Goal: Information Seeking & Learning: Learn about a topic

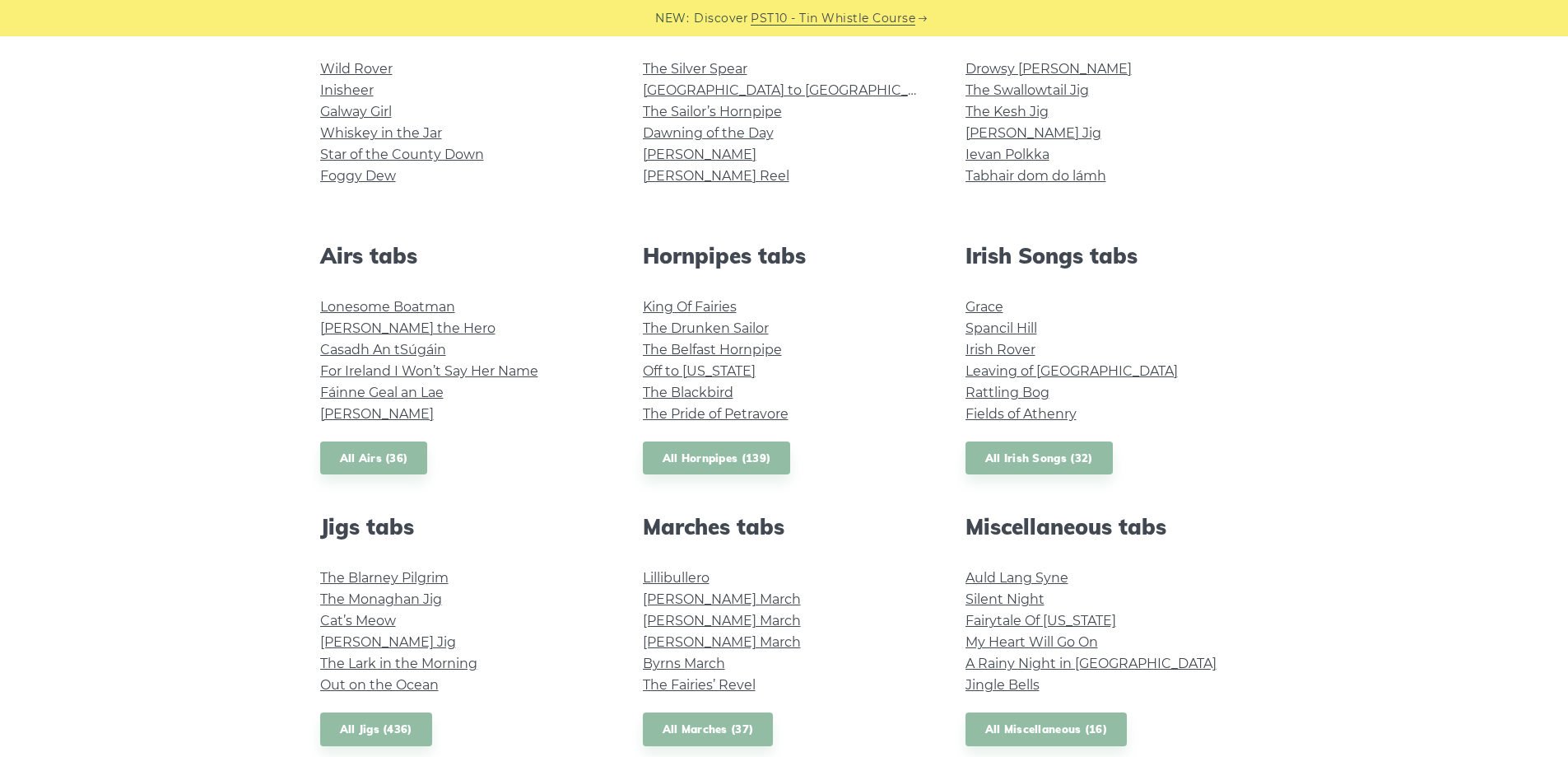
scroll to position [576, 0]
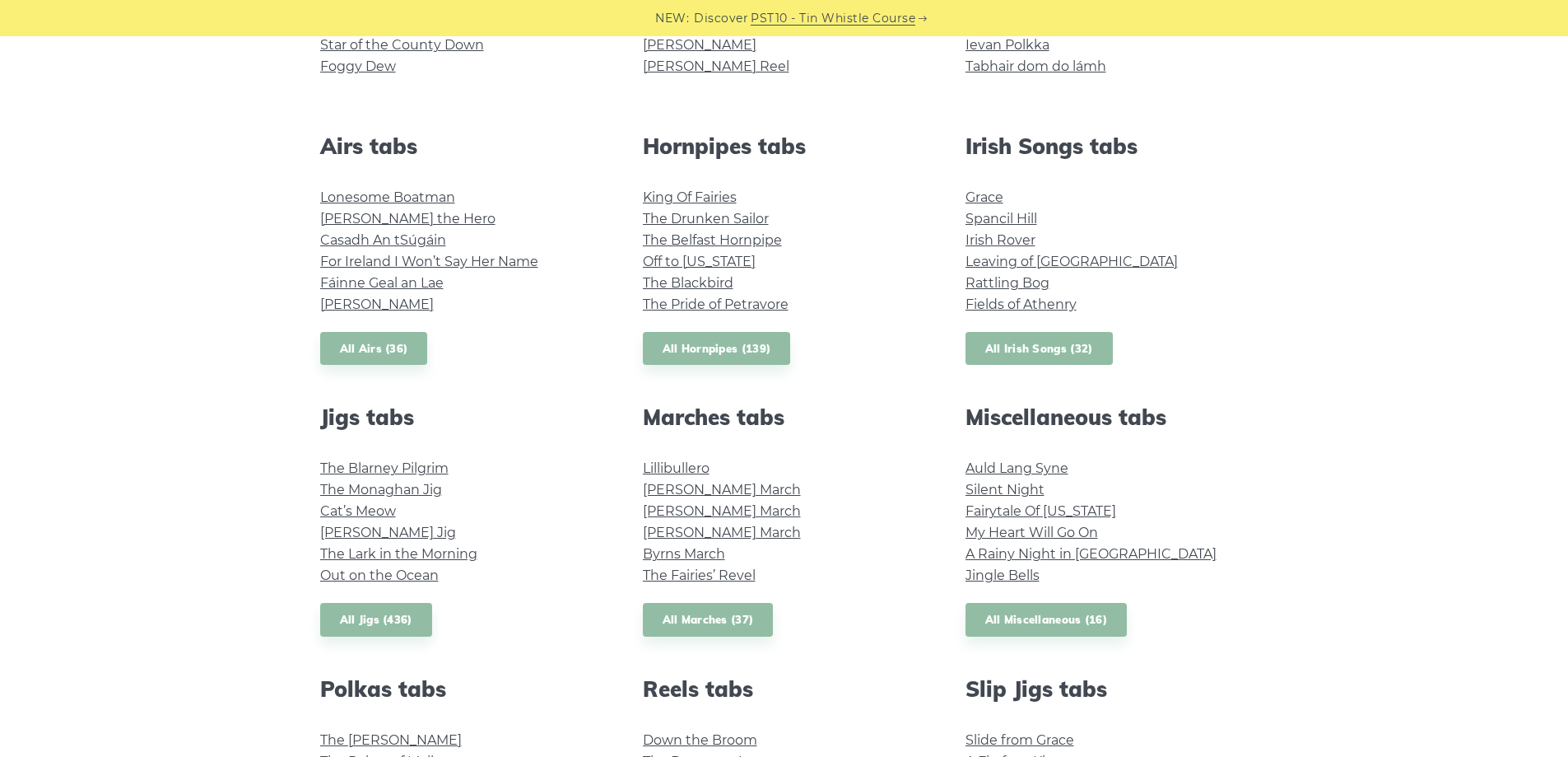
click at [1000, 349] on link "All Irish Songs (32)" at bounding box center [1039, 349] width 148 height 34
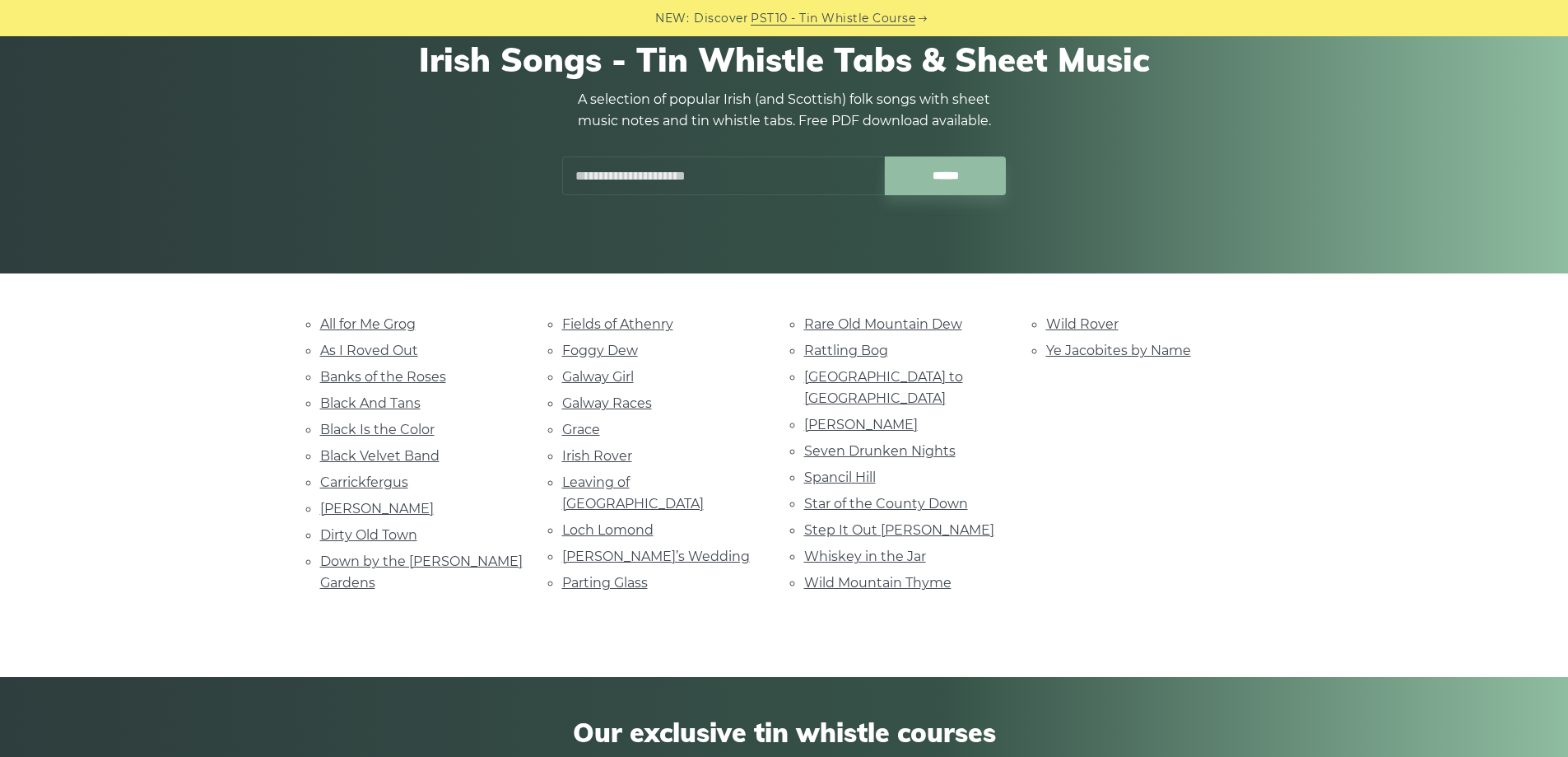
scroll to position [165, 0]
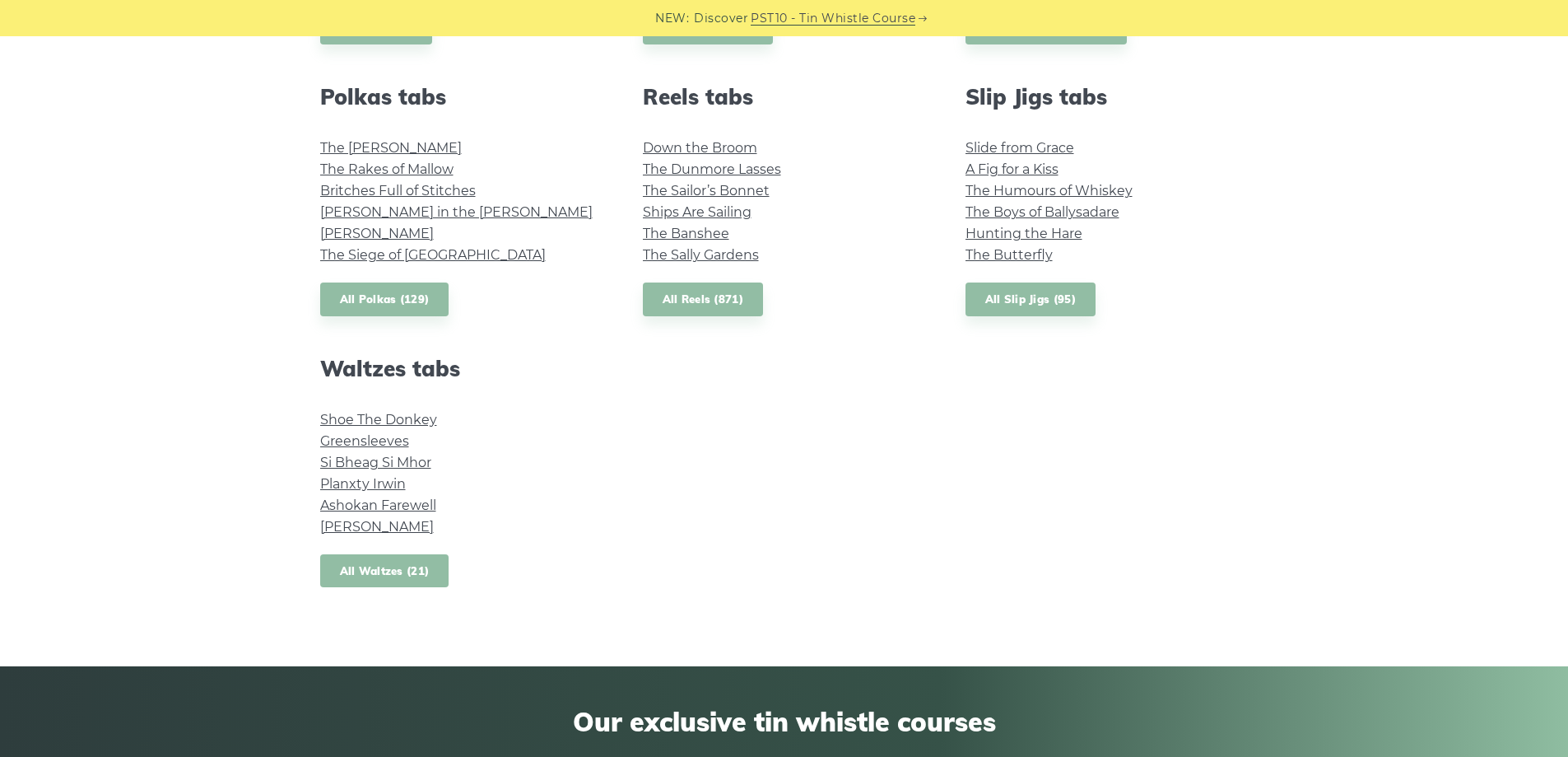
scroll to position [1236, 0]
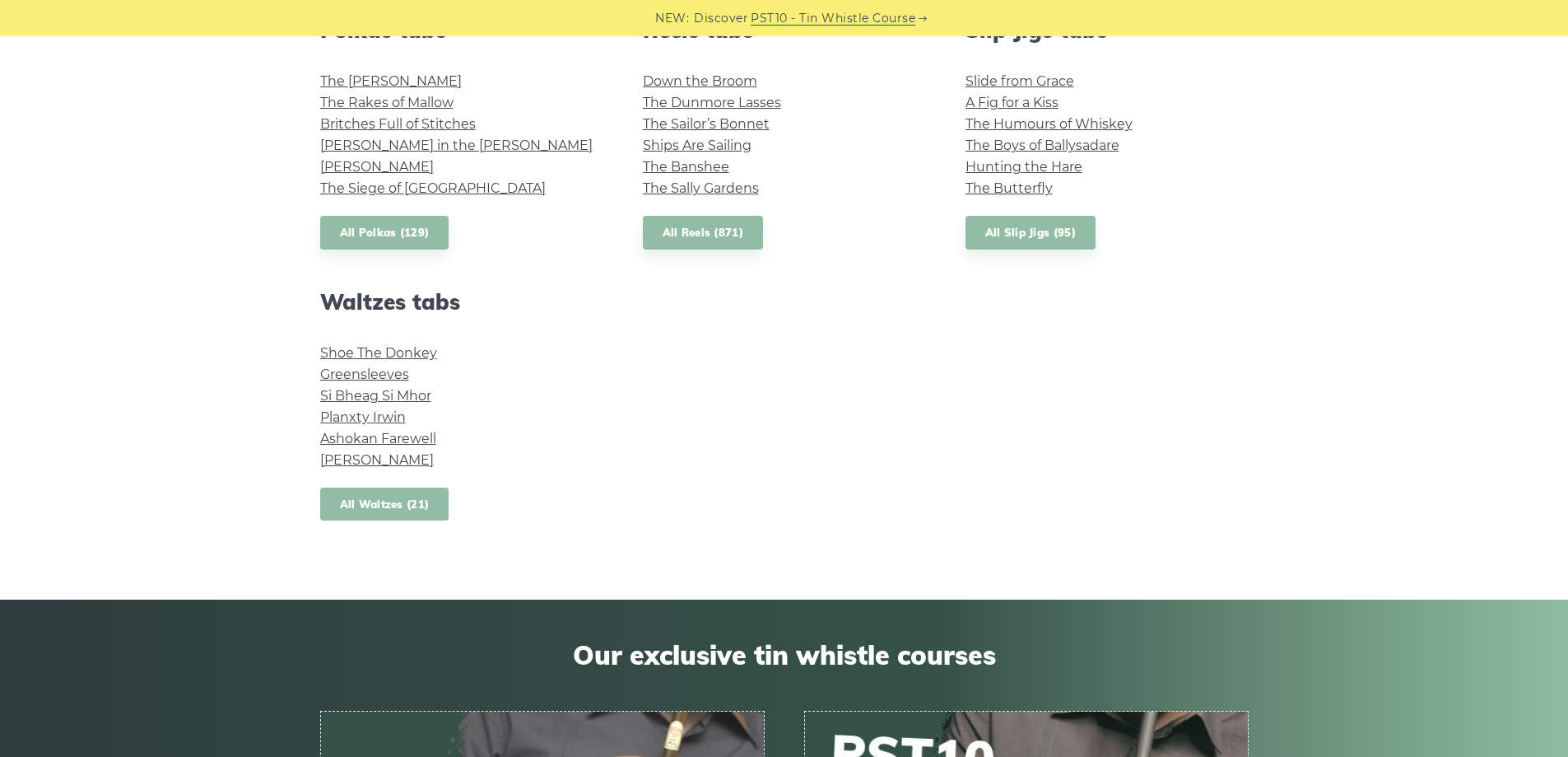
click at [381, 517] on link "All Waltzes (21)" at bounding box center [385, 505] width 129 height 34
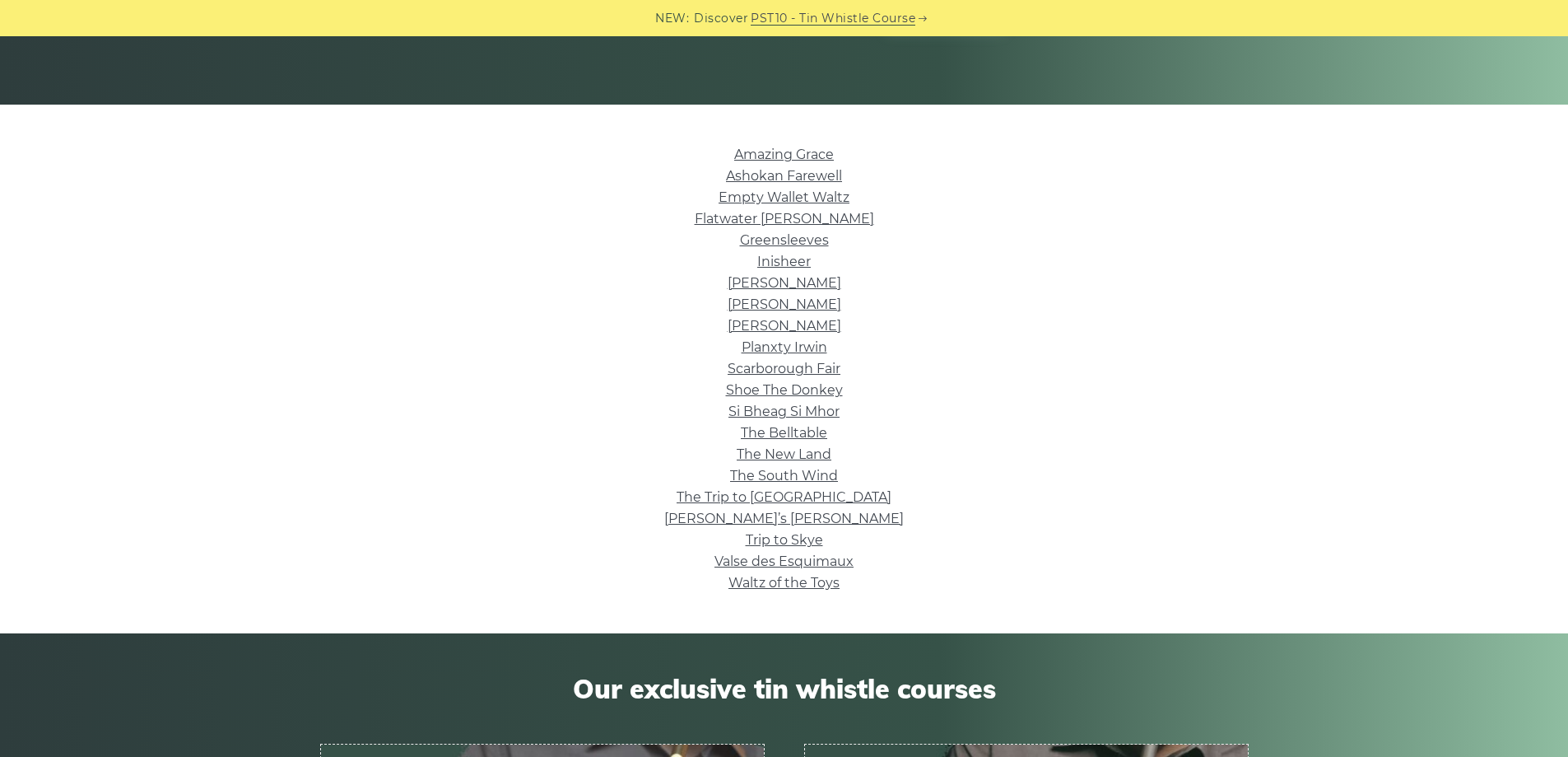
scroll to position [329, 0]
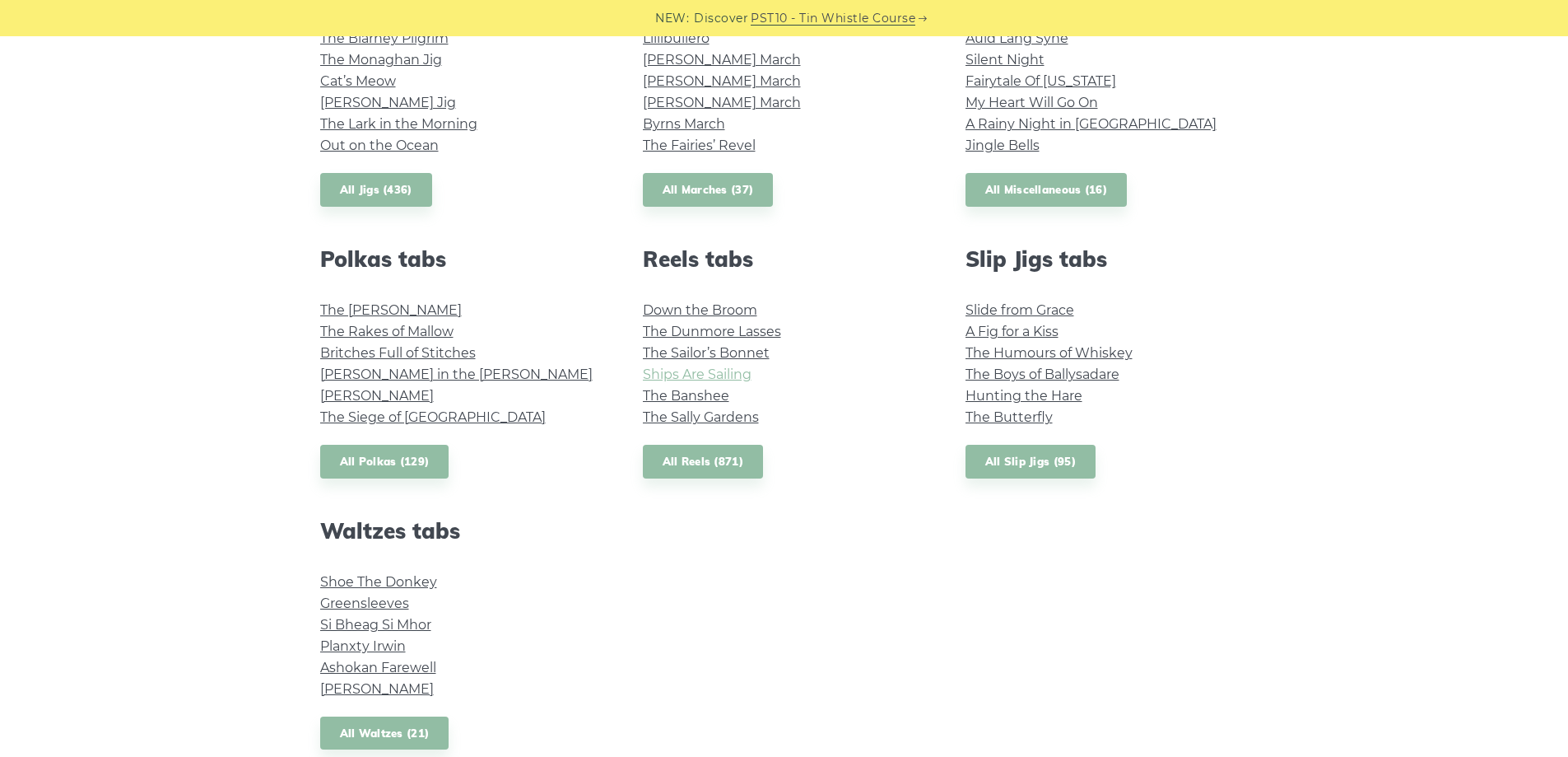
scroll to position [988, 0]
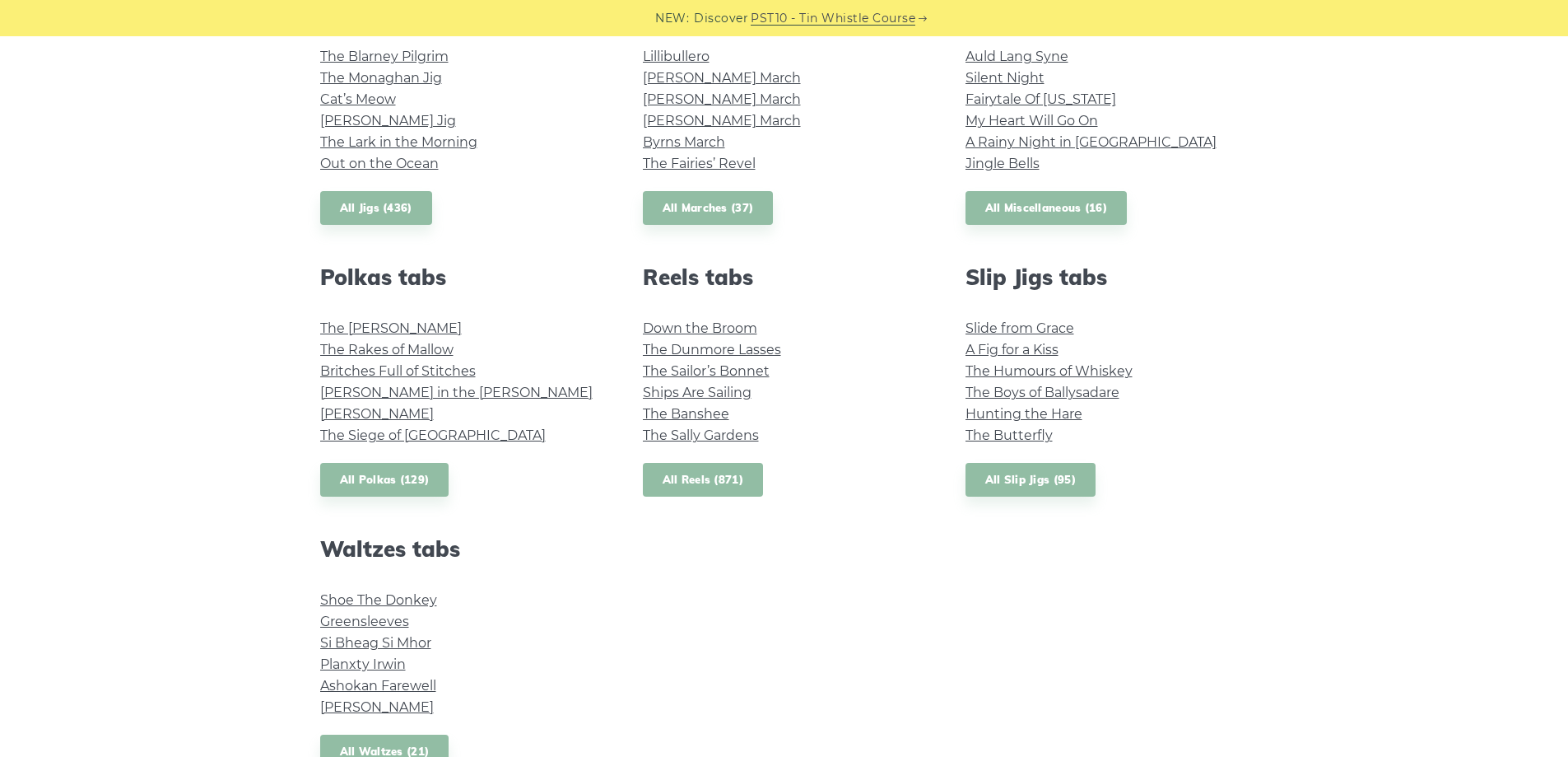
click at [692, 466] on link "All Reels (871)" at bounding box center [703, 480] width 121 height 34
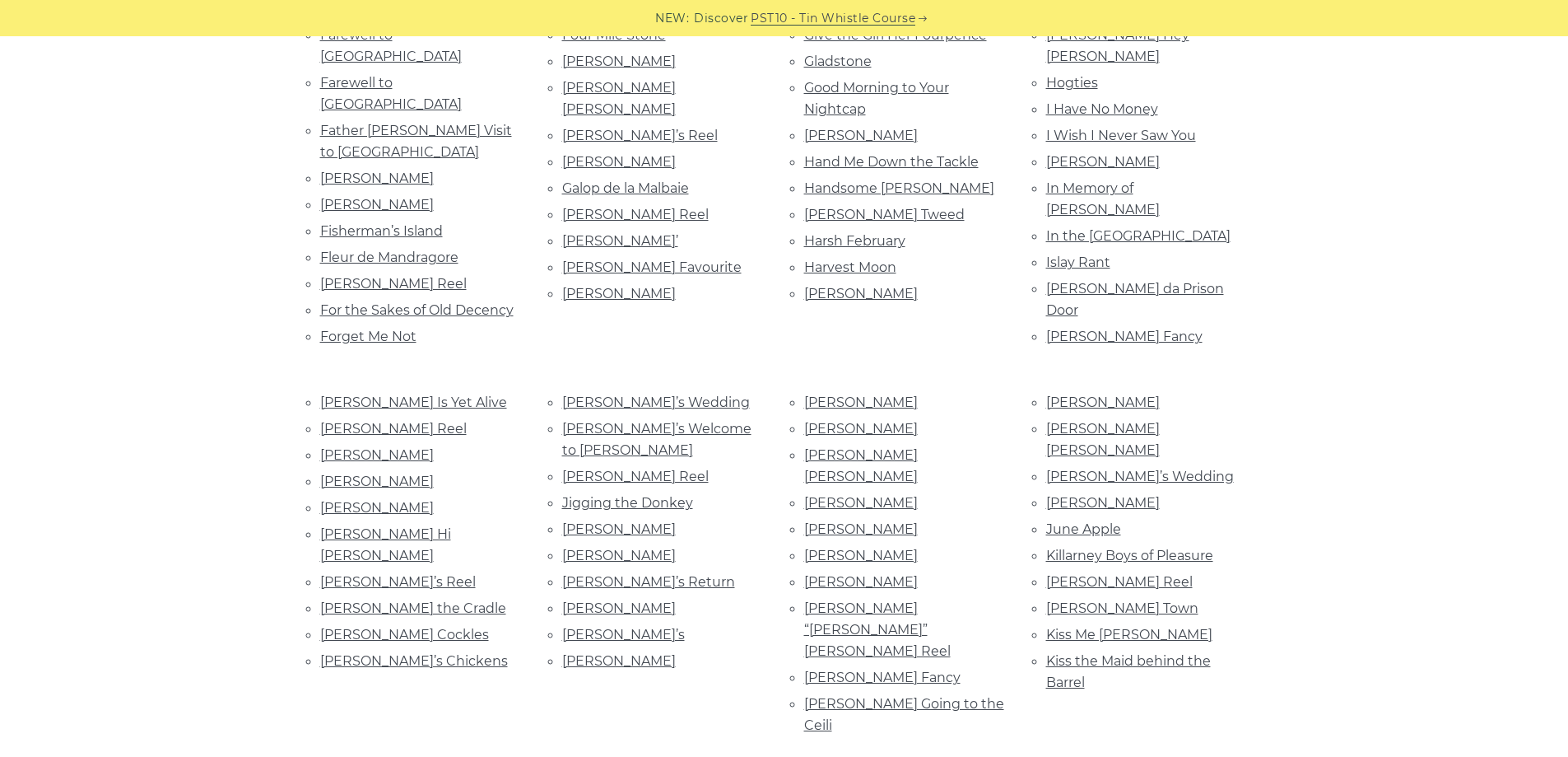
scroll to position [1483, 0]
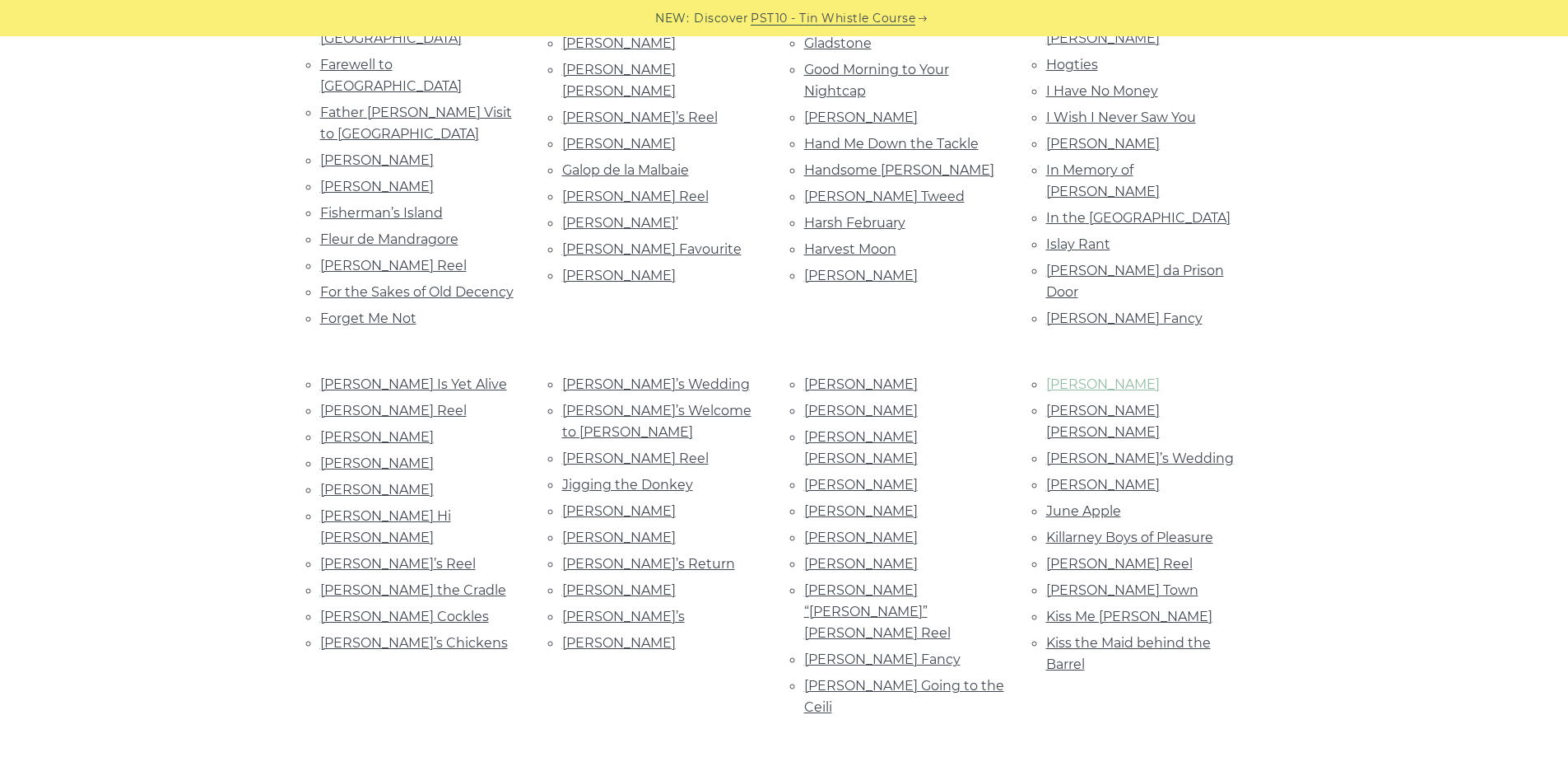
click at [1078, 376] on link "[PERSON_NAME]" at bounding box center [1102, 384] width 114 height 16
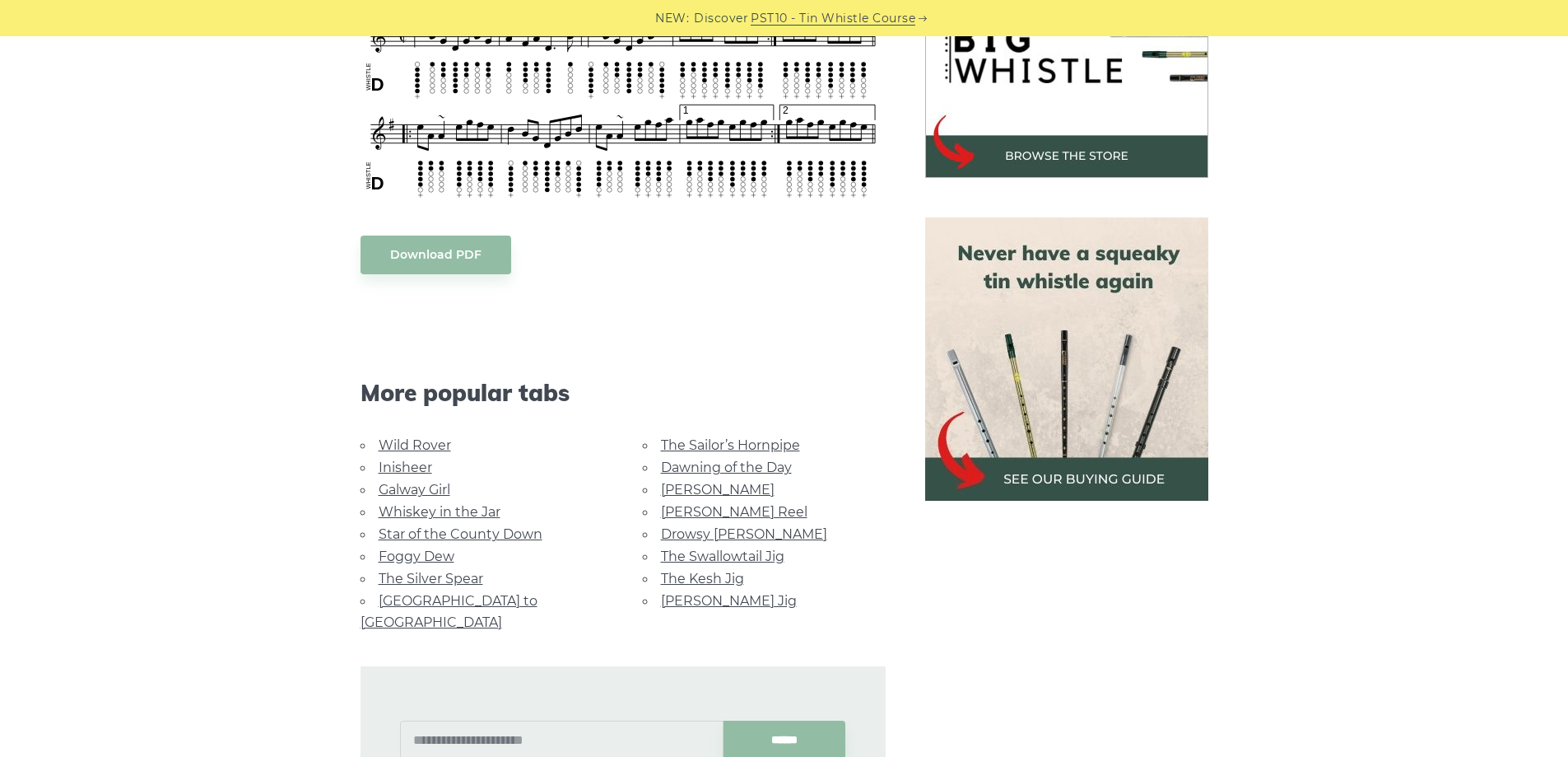
scroll to position [576, 0]
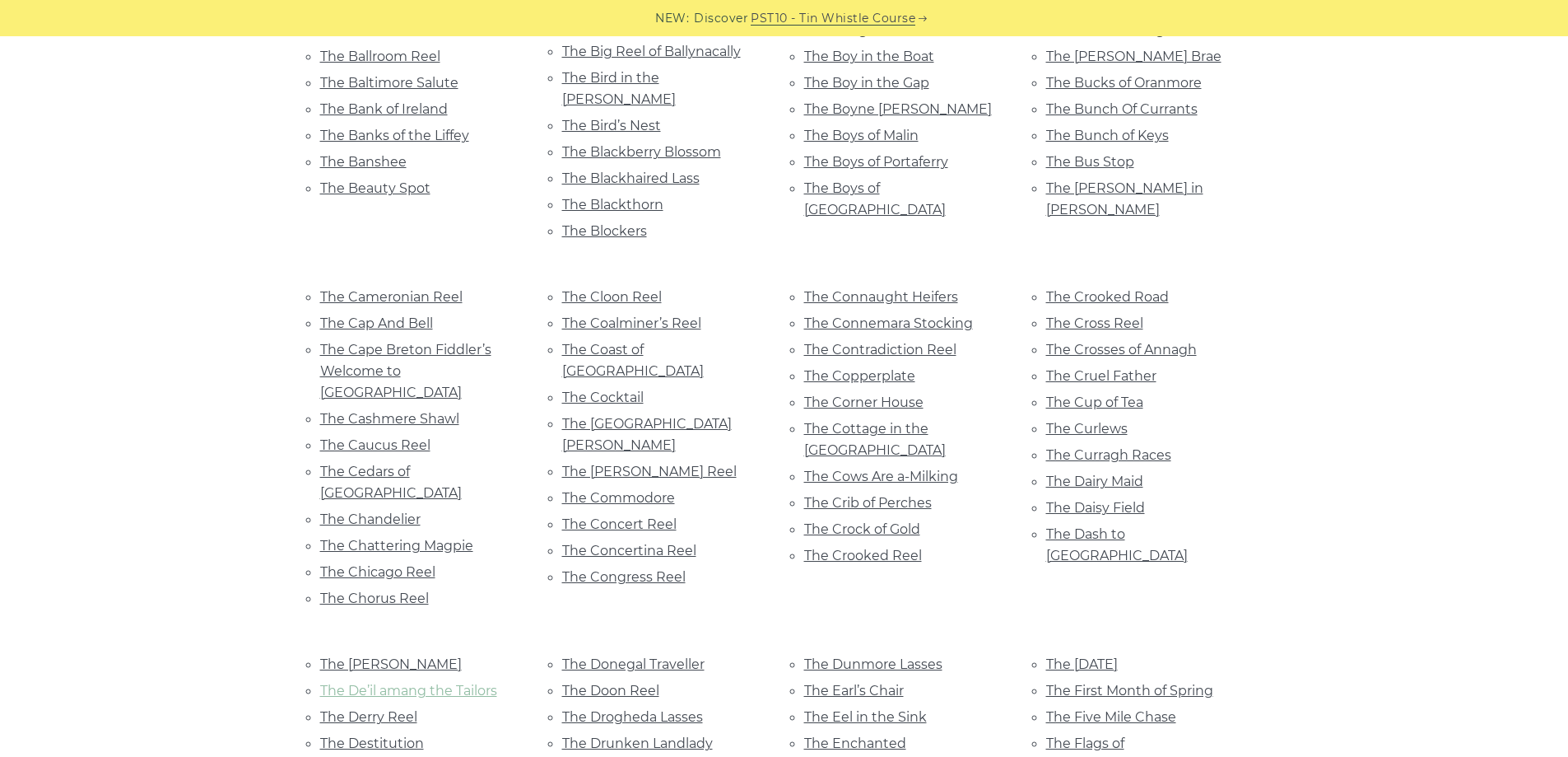
scroll to position [4447, 0]
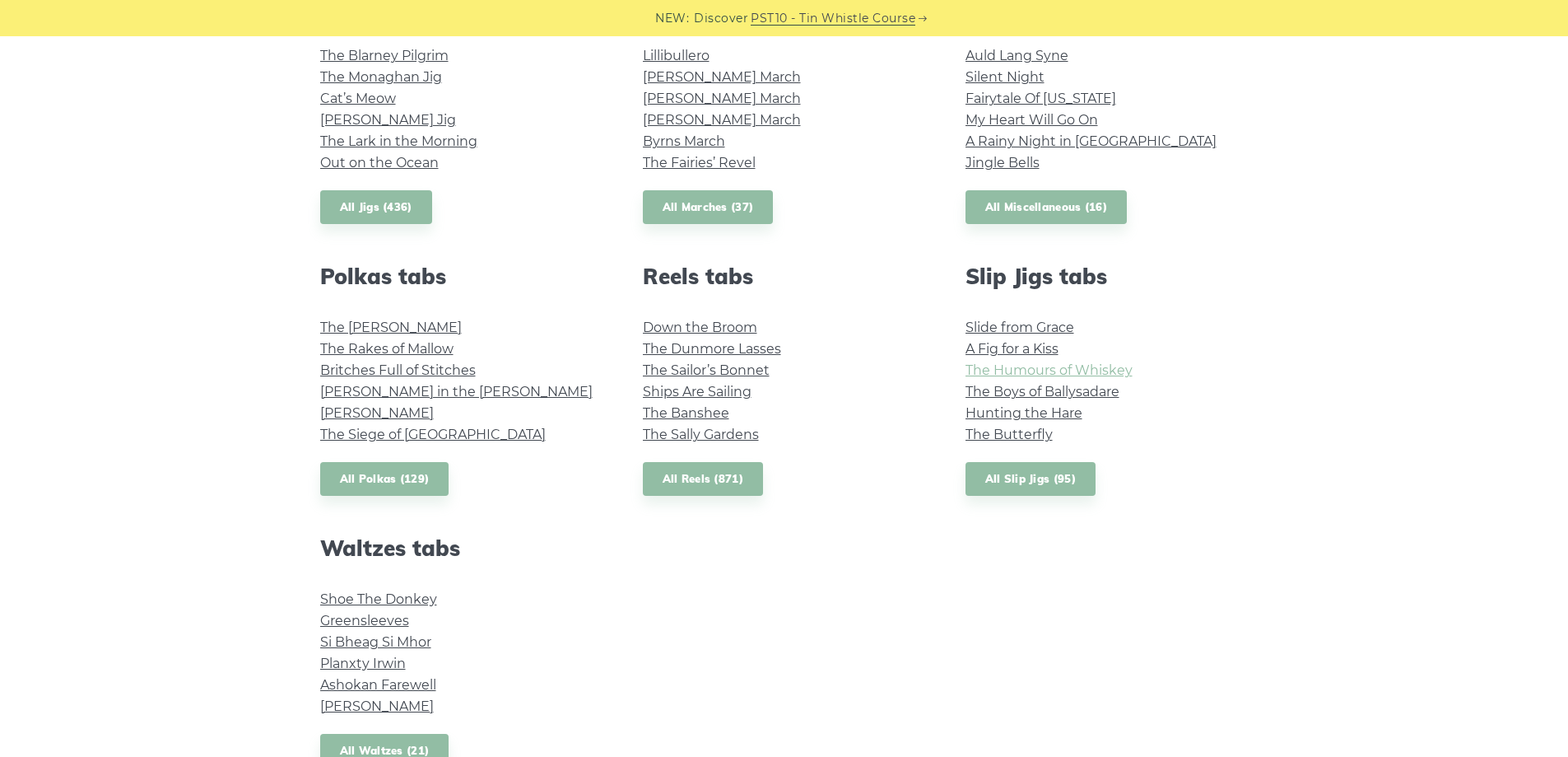
click at [1050, 371] on link "The Humours of Whiskey" at bounding box center [1049, 370] width 167 height 16
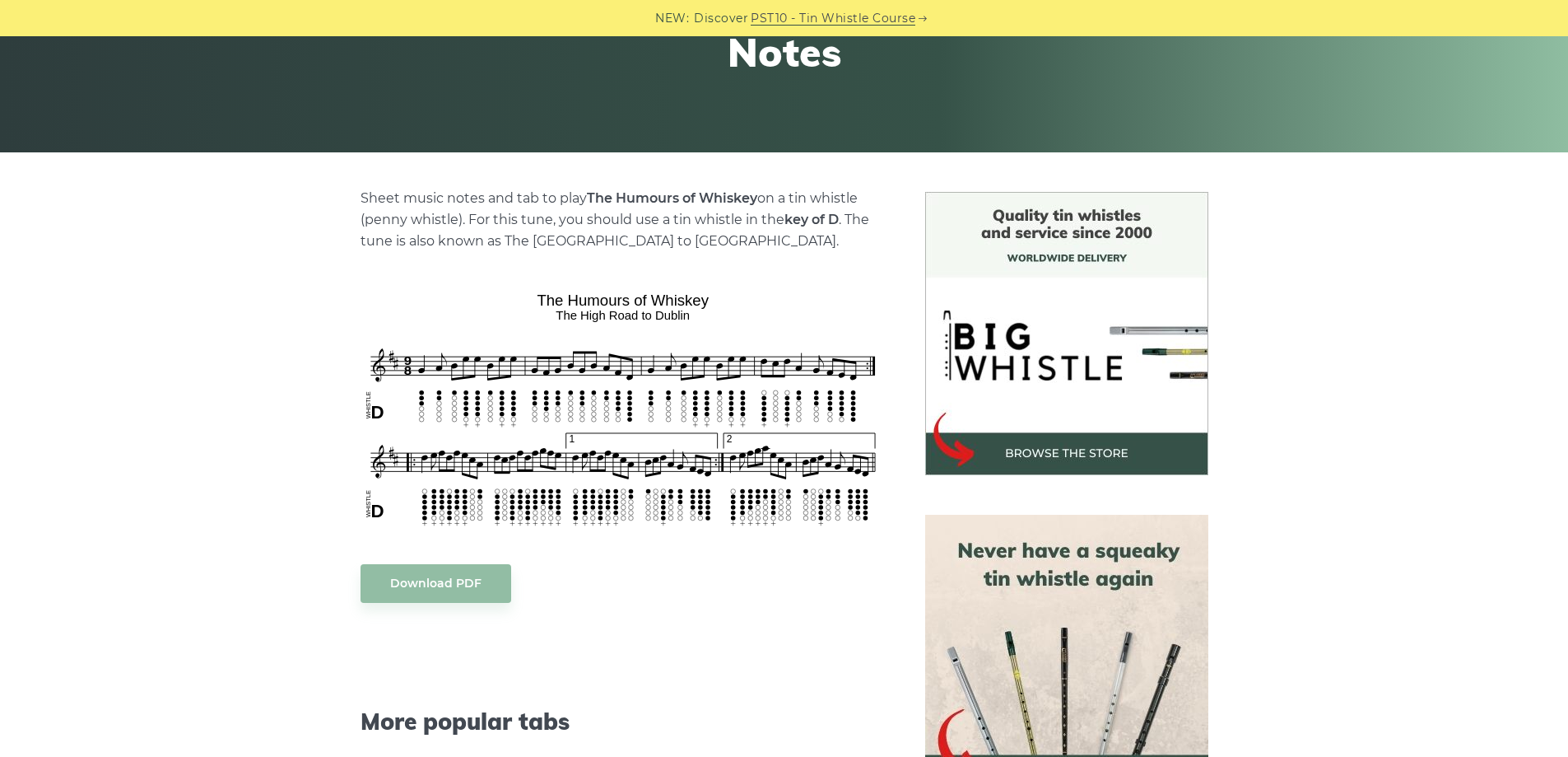
scroll to position [329, 0]
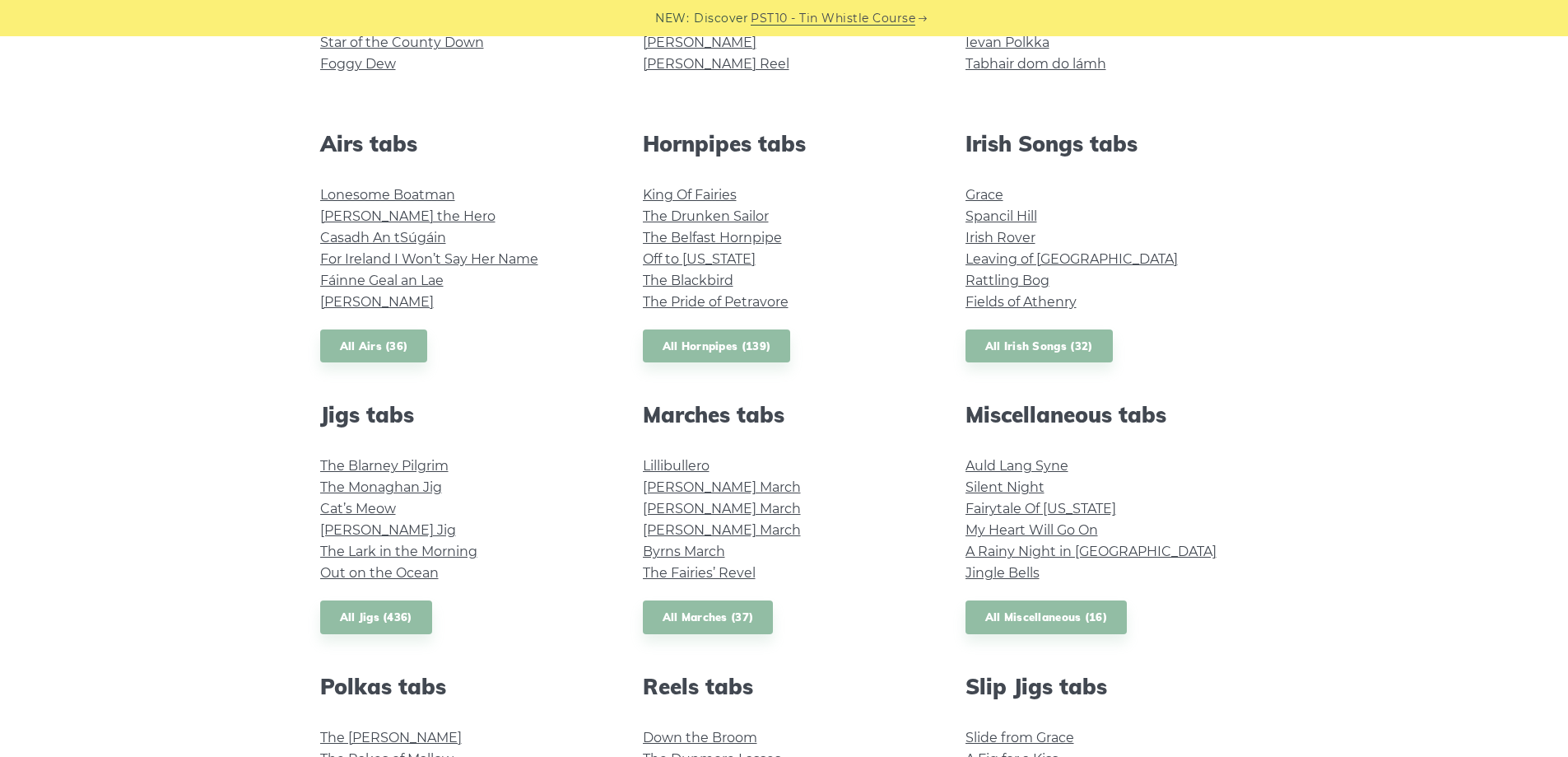
scroll to position [578, 0]
click at [707, 617] on link "All Marches (37)" at bounding box center [708, 618] width 131 height 34
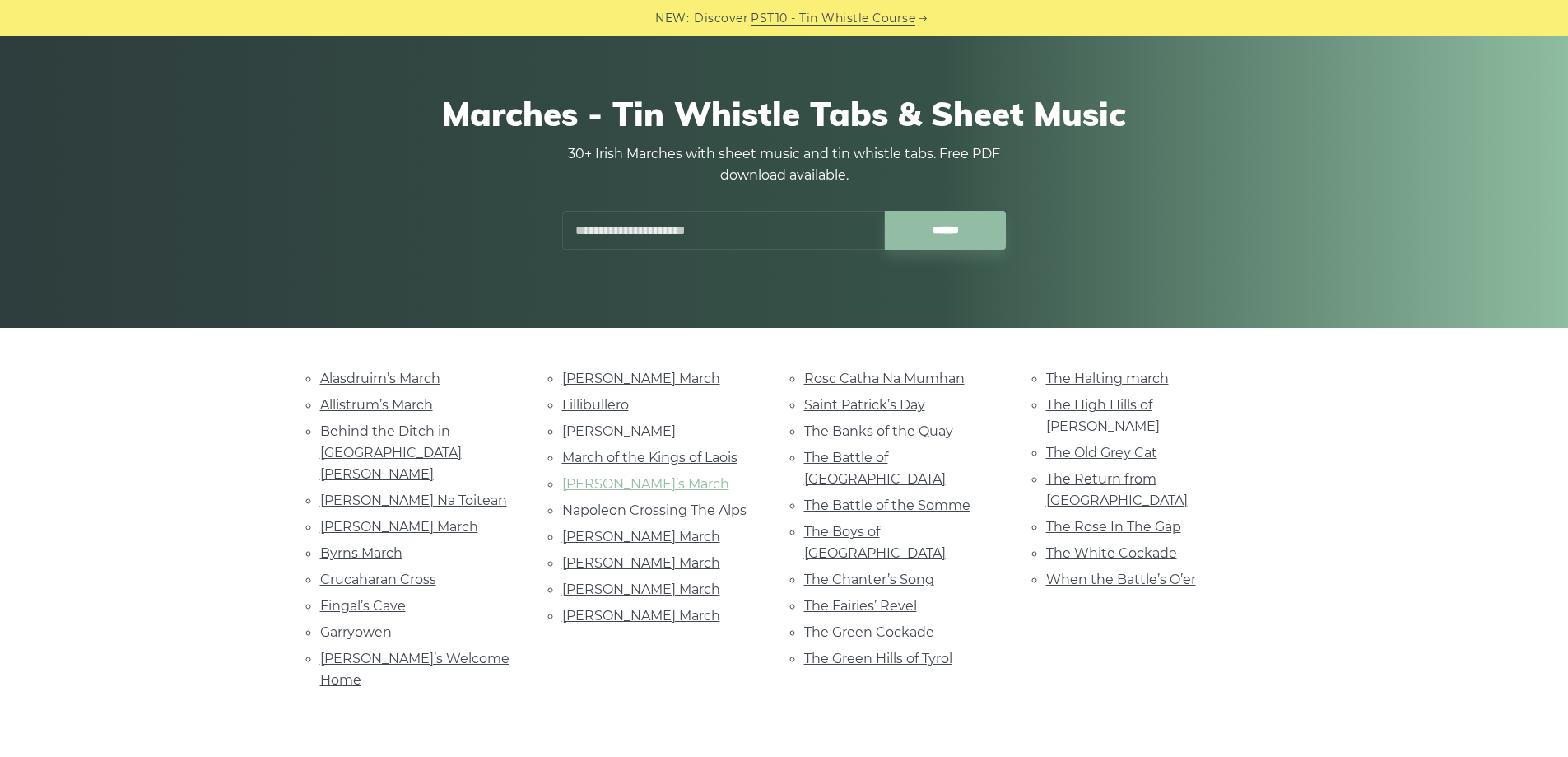
scroll to position [329, 0]
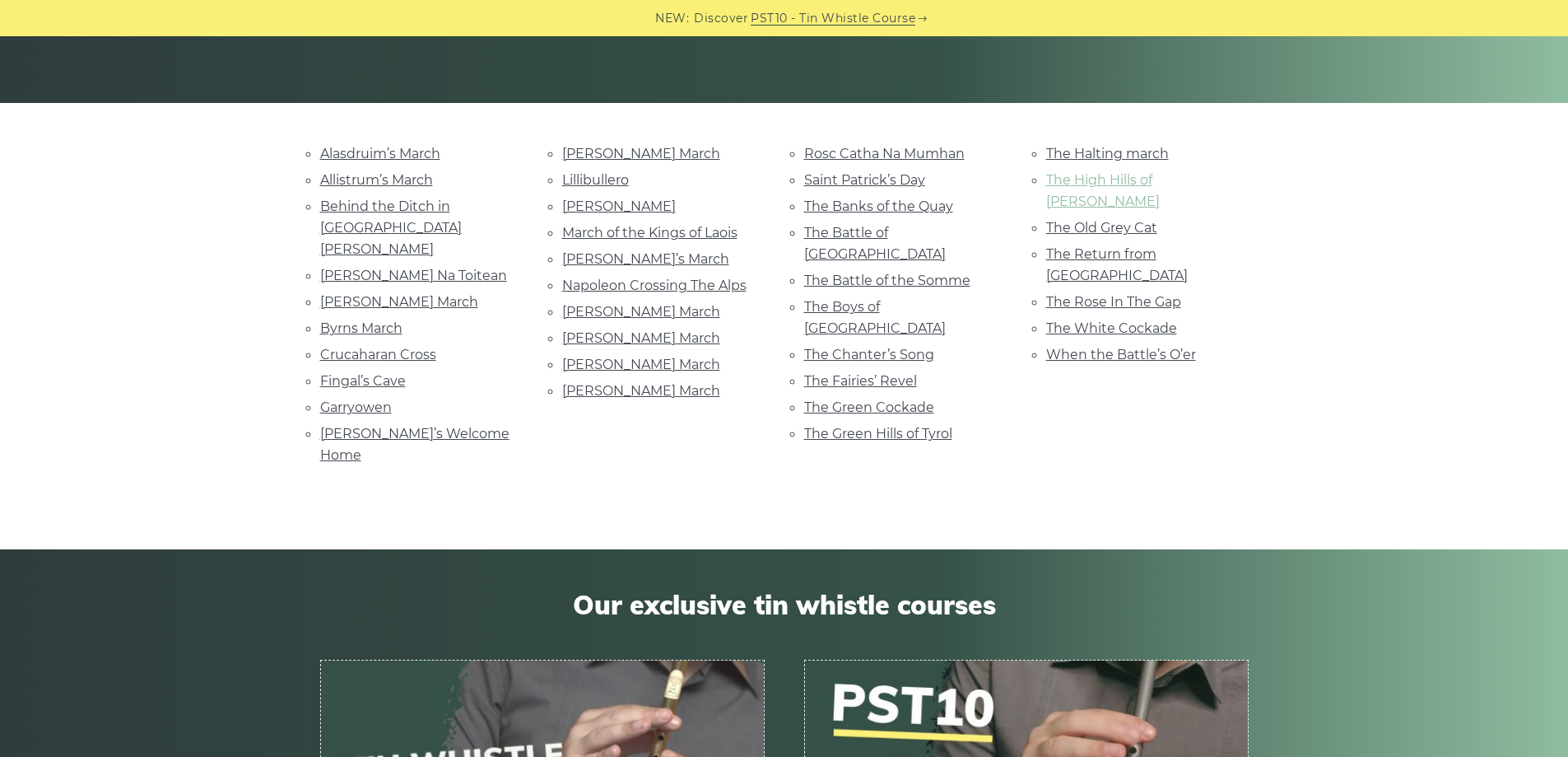
click at [1108, 174] on link "The High Hills of Tara" at bounding box center [1102, 191] width 114 height 37
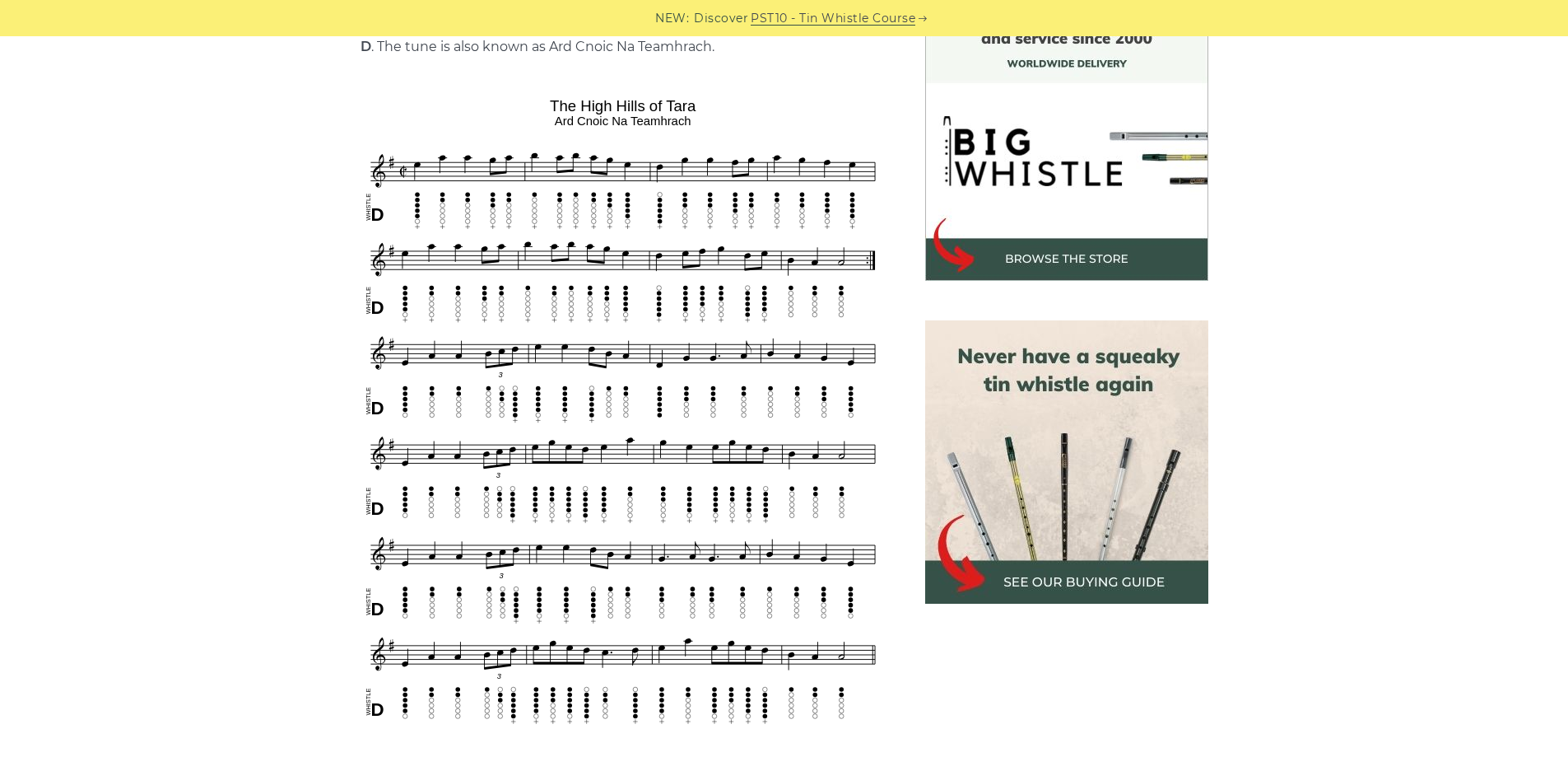
scroll to position [495, 0]
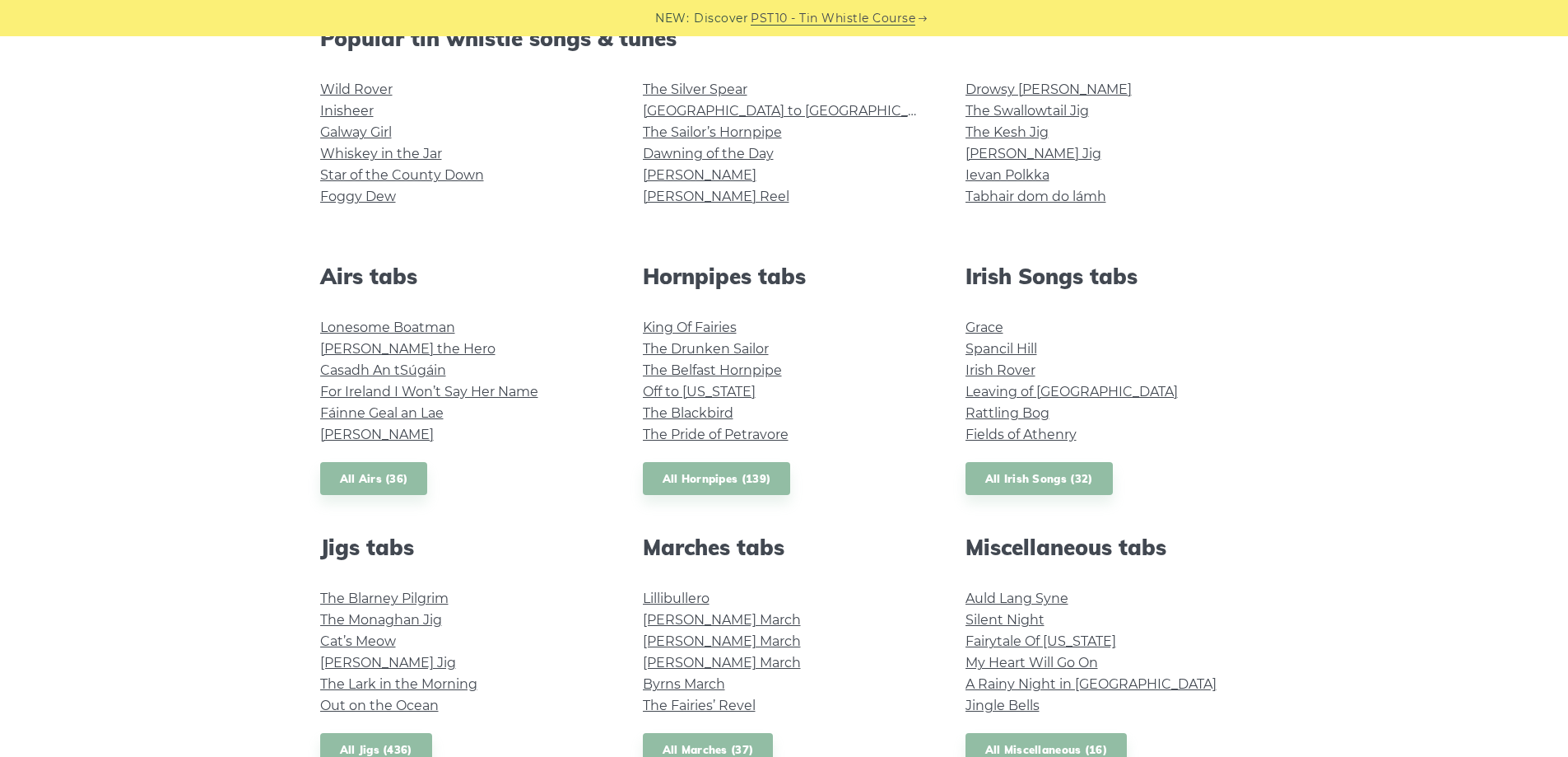
scroll to position [496, 0]
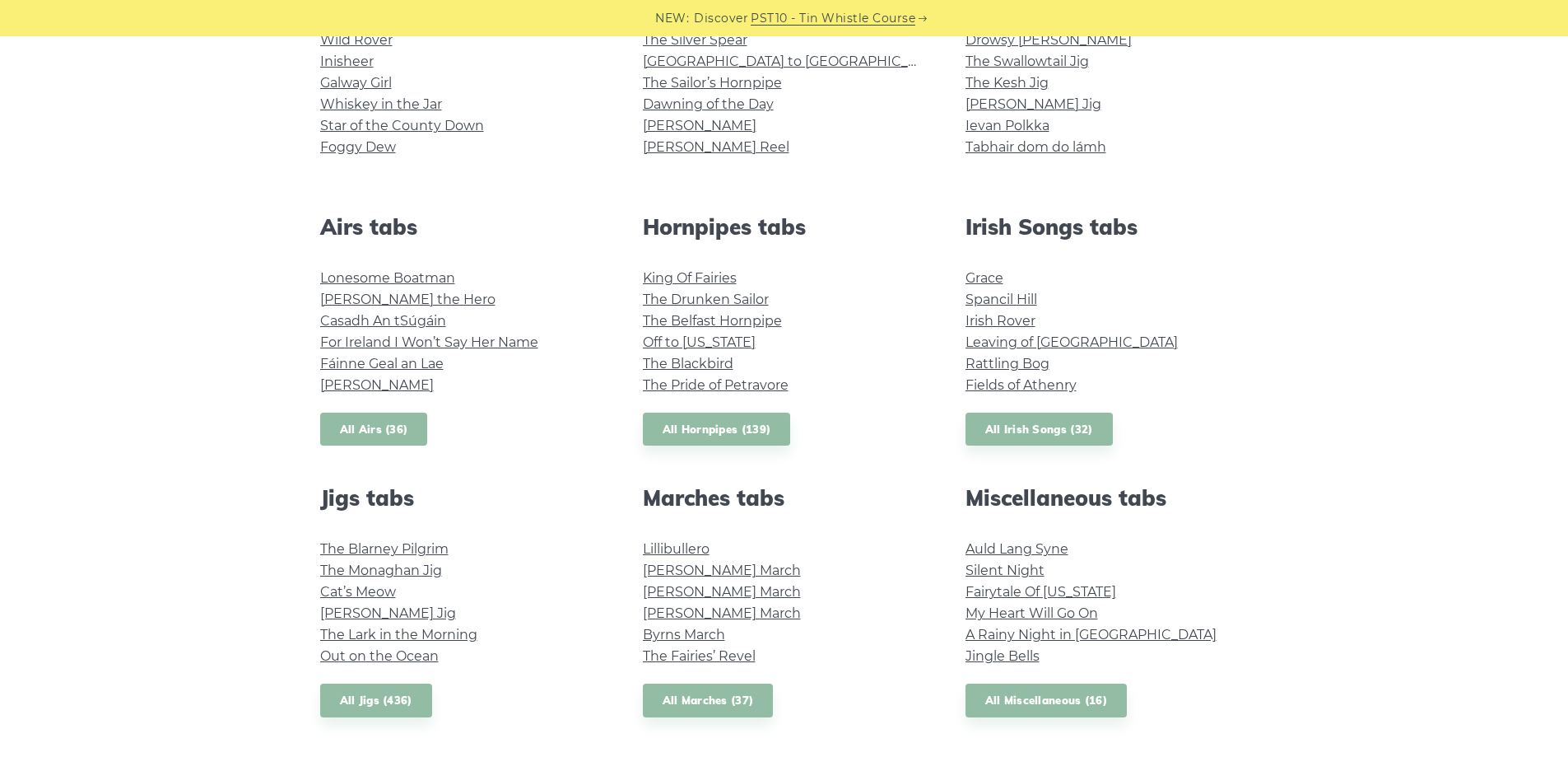
click at [374, 425] on link "All Airs (36)" at bounding box center [374, 430] width 108 height 34
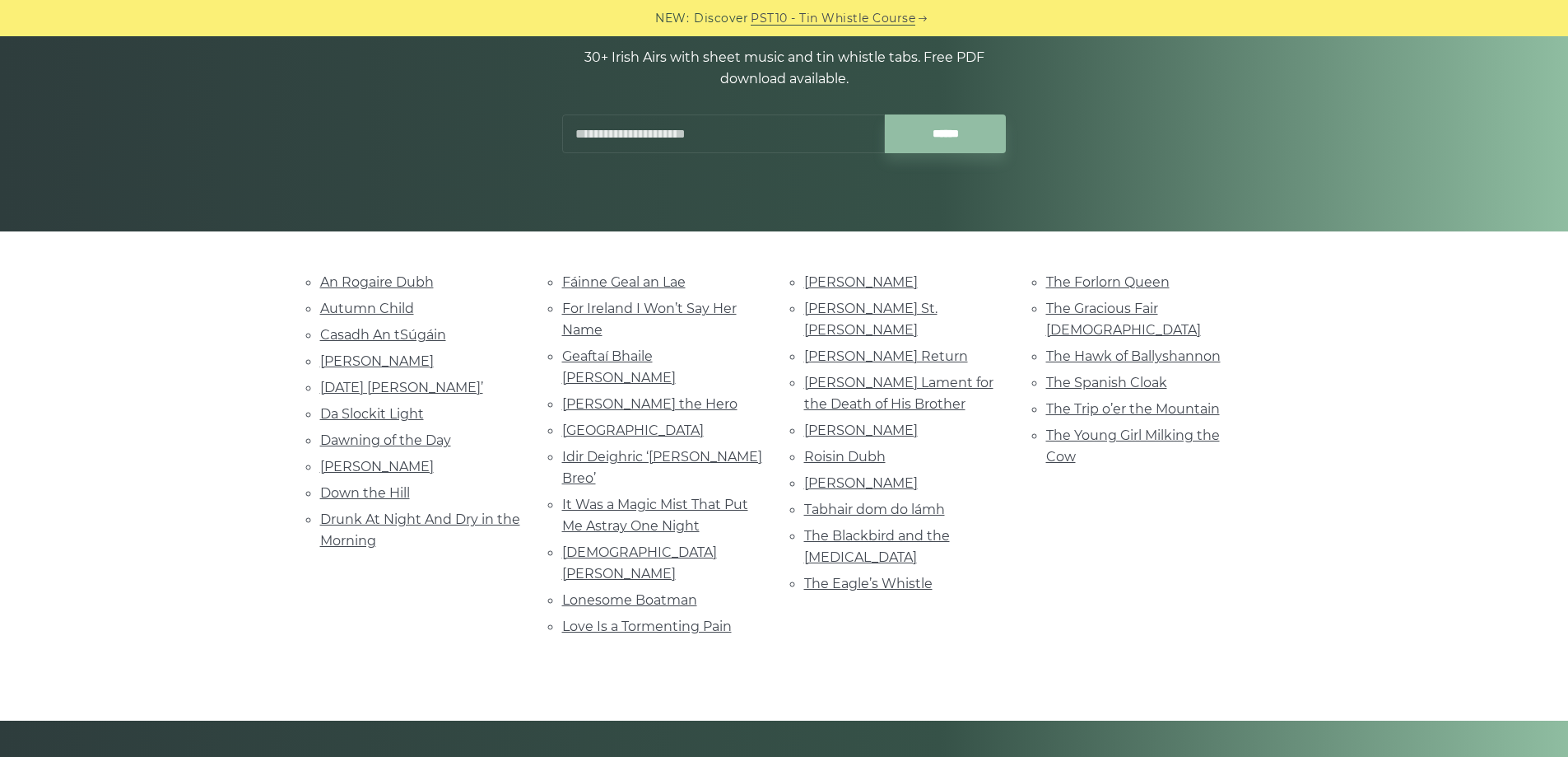
scroll to position [247, 0]
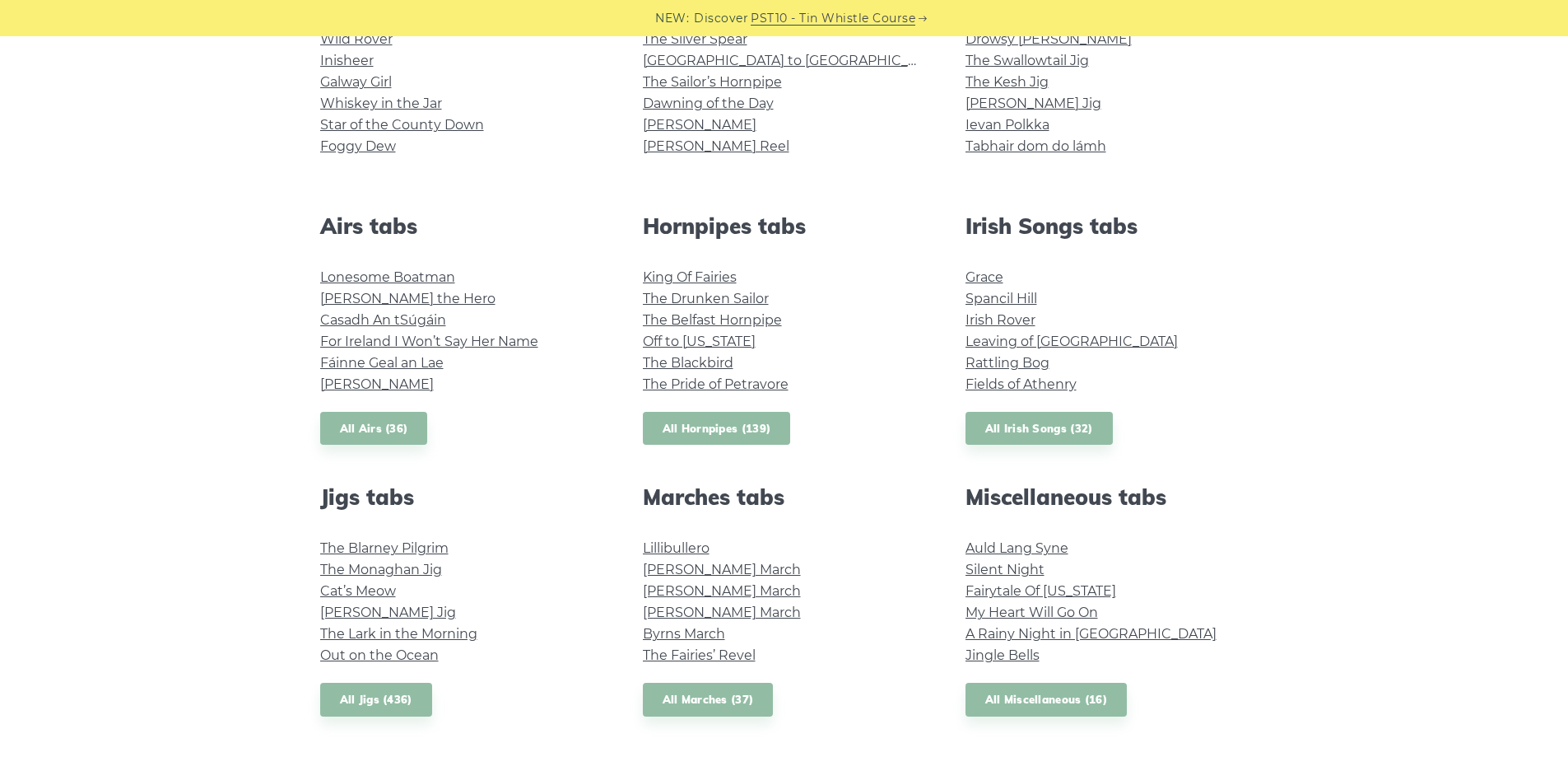
click at [724, 424] on link "All Hornpipes (139)" at bounding box center [717, 429] width 148 height 34
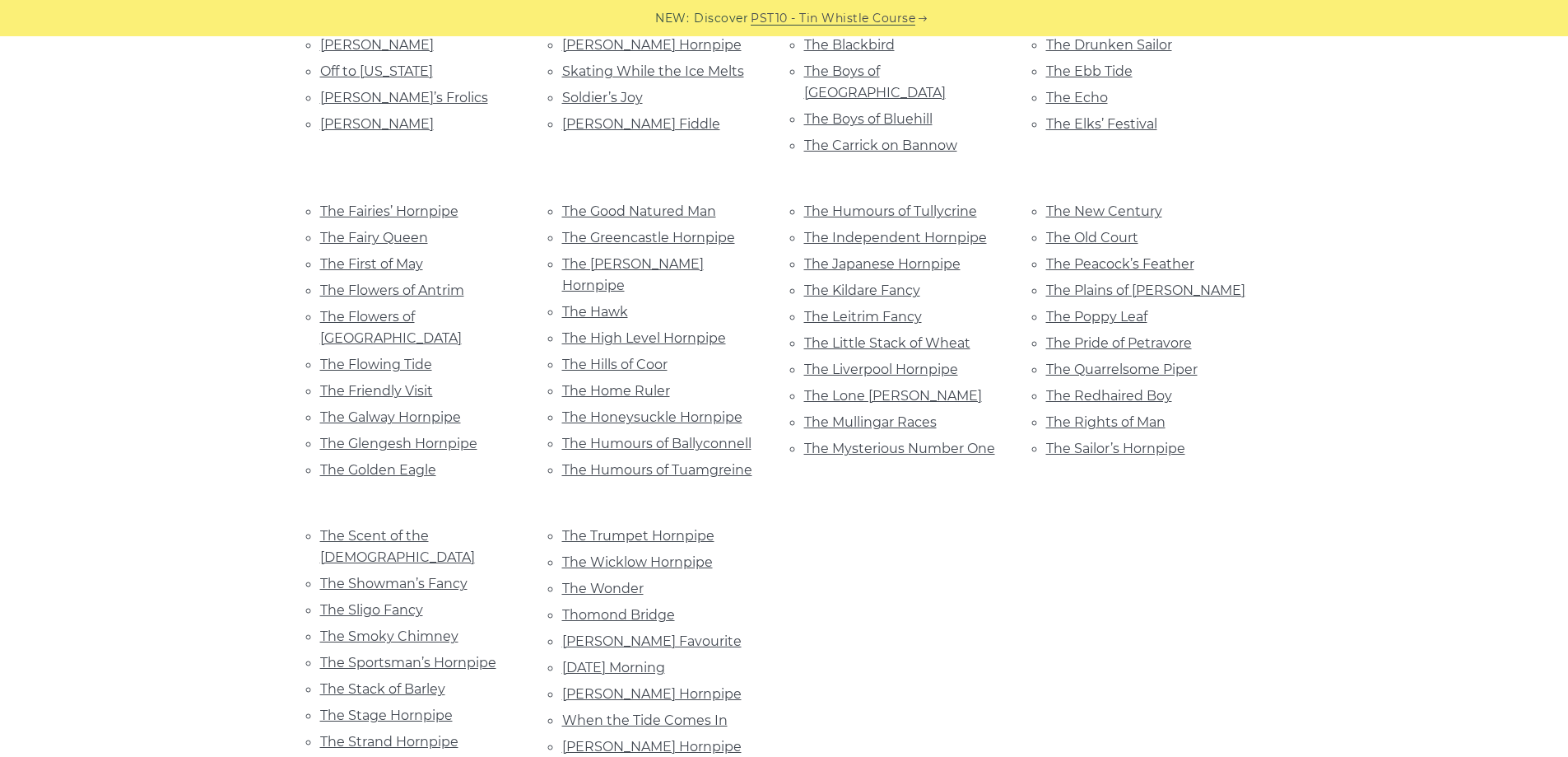
scroll to position [988, 0]
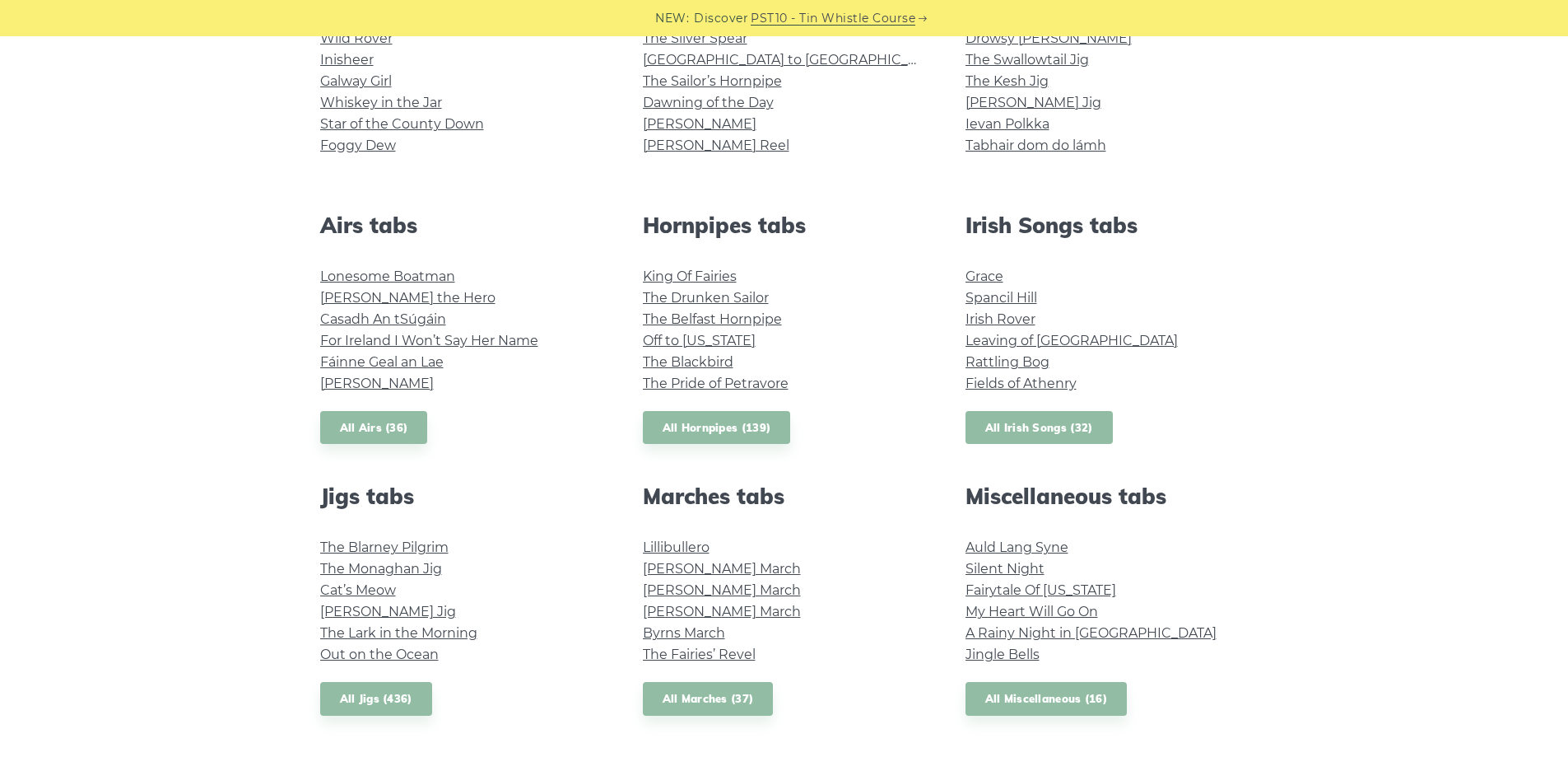
click at [1012, 425] on link "All Irish Songs (32)" at bounding box center [1039, 428] width 148 height 34
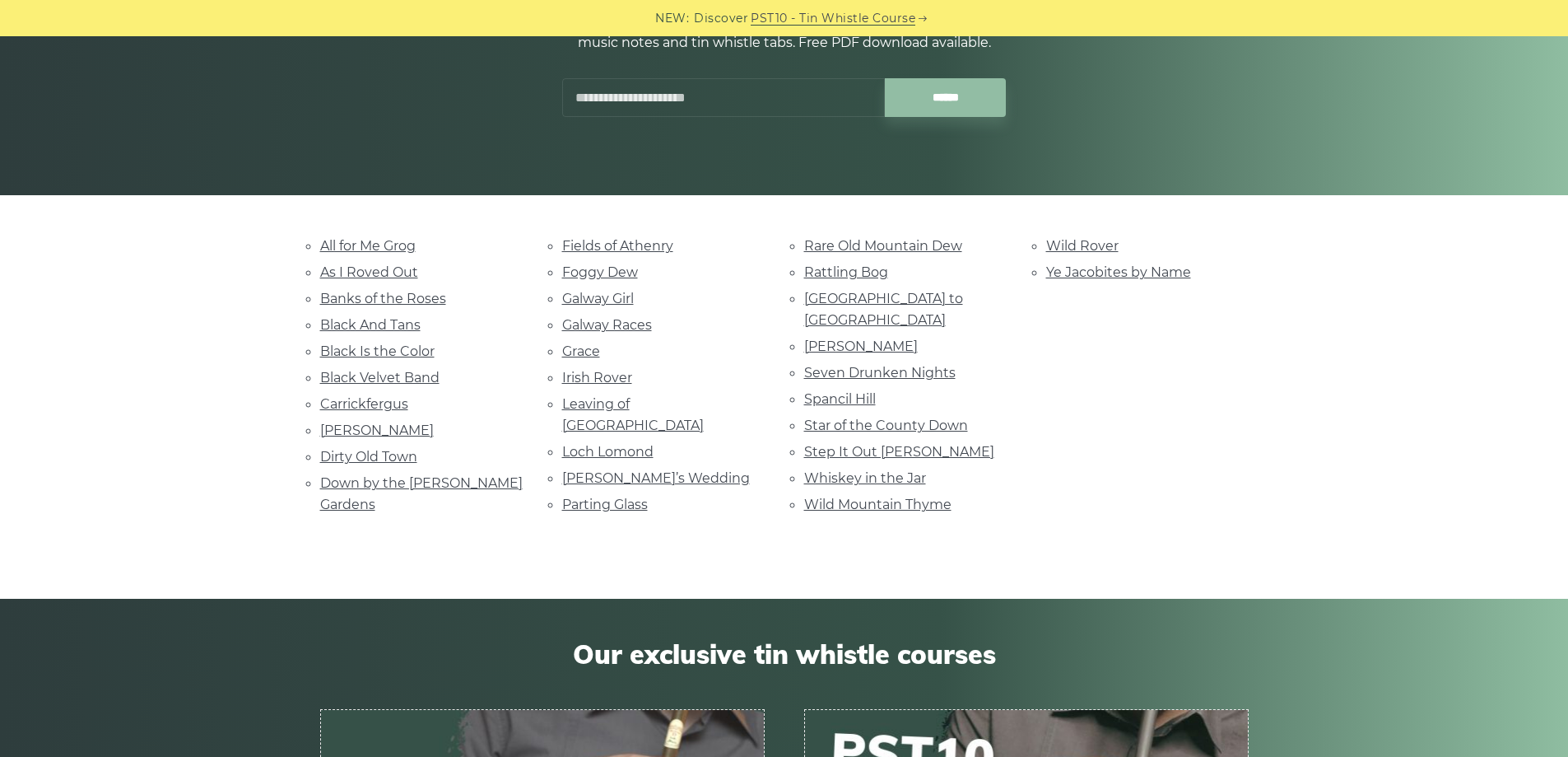
scroll to position [247, 0]
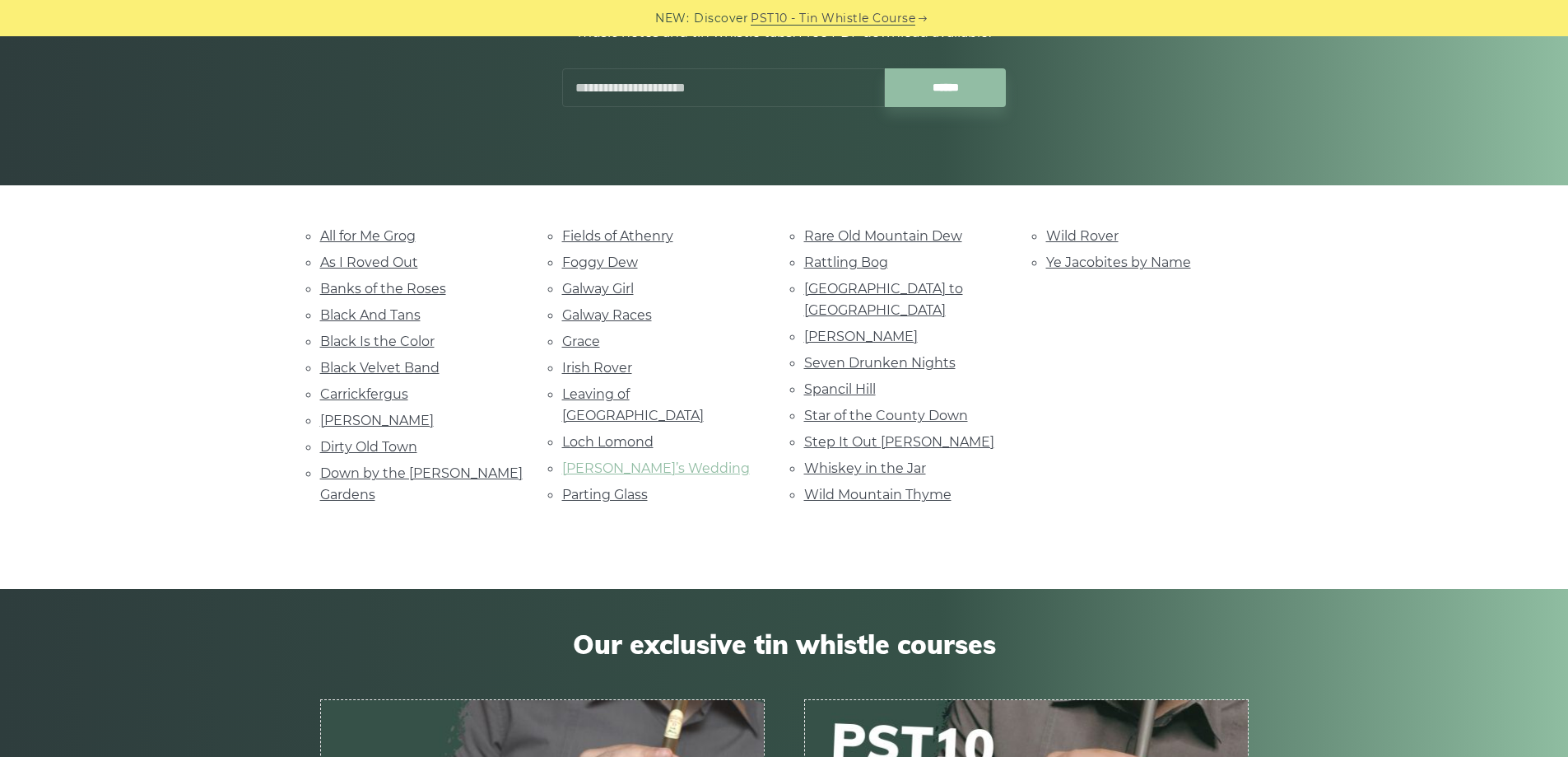
click at [604, 461] on link "[PERSON_NAME]’s Wedding" at bounding box center [656, 468] width 188 height 16
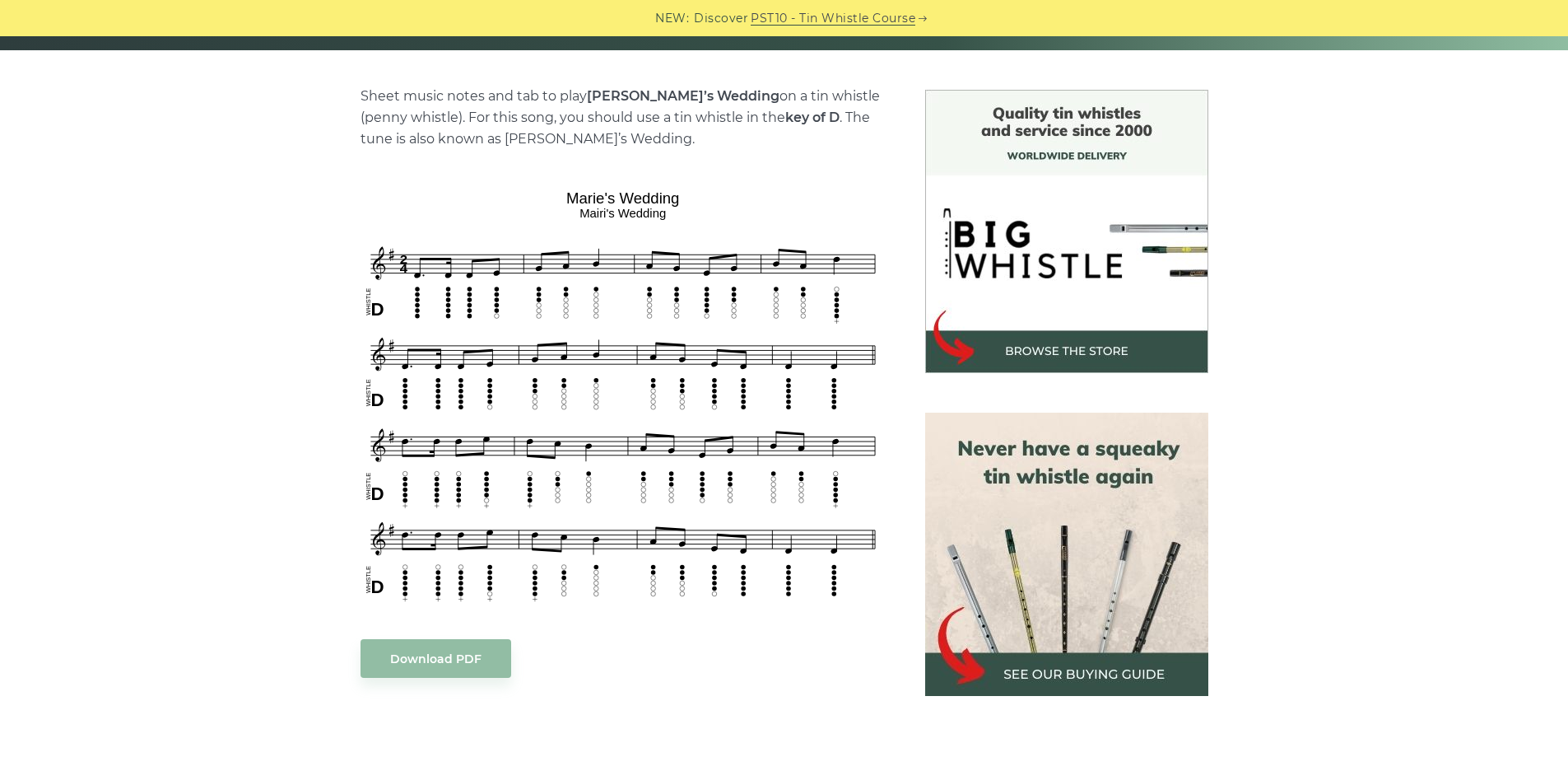
scroll to position [412, 0]
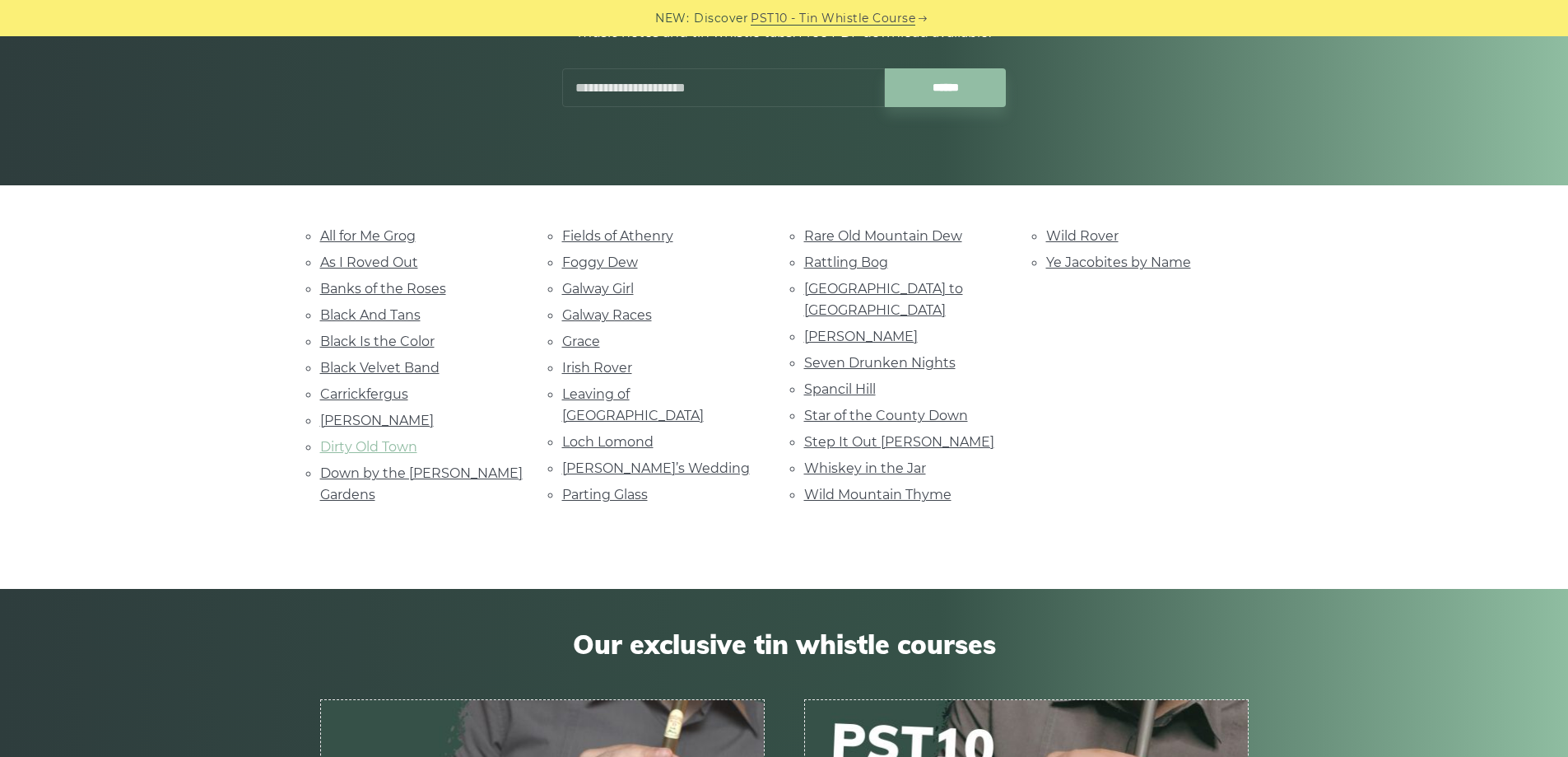
click at [394, 449] on link "Dirty Old Town" at bounding box center [369, 446] width 97 height 16
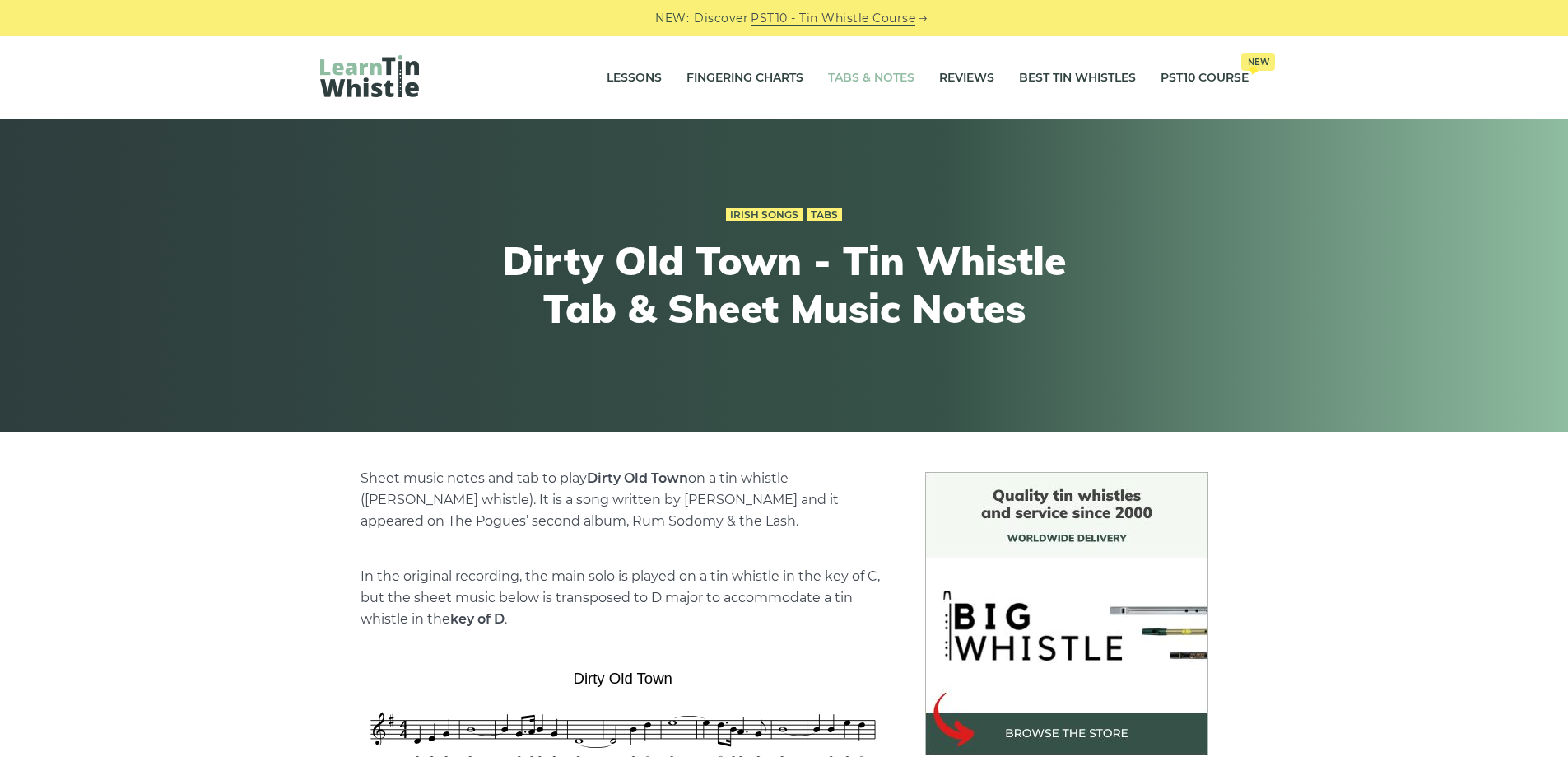
click at [889, 83] on link "Tabs & Notes" at bounding box center [871, 78] width 86 height 41
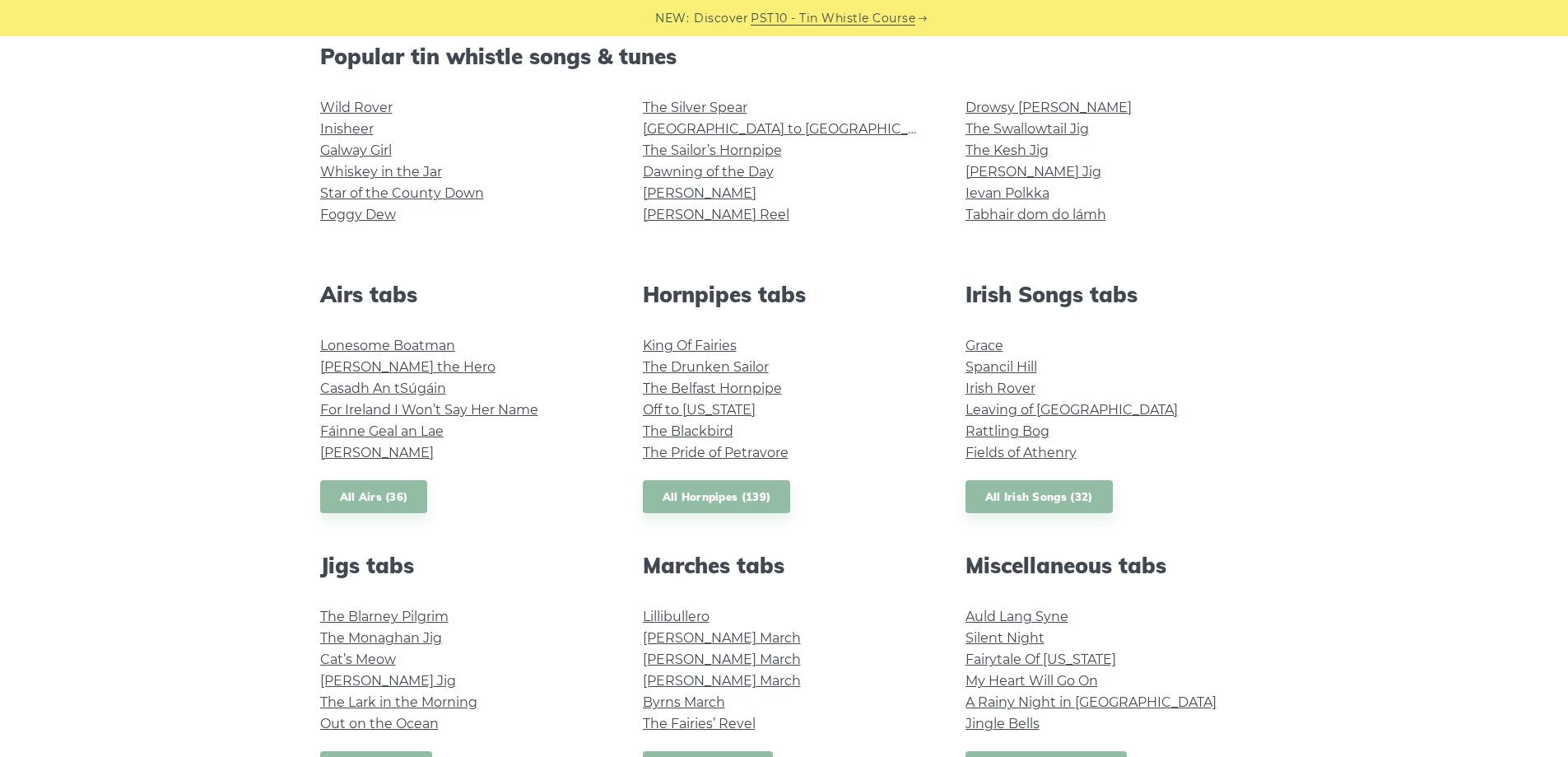
scroll to position [576, 0]
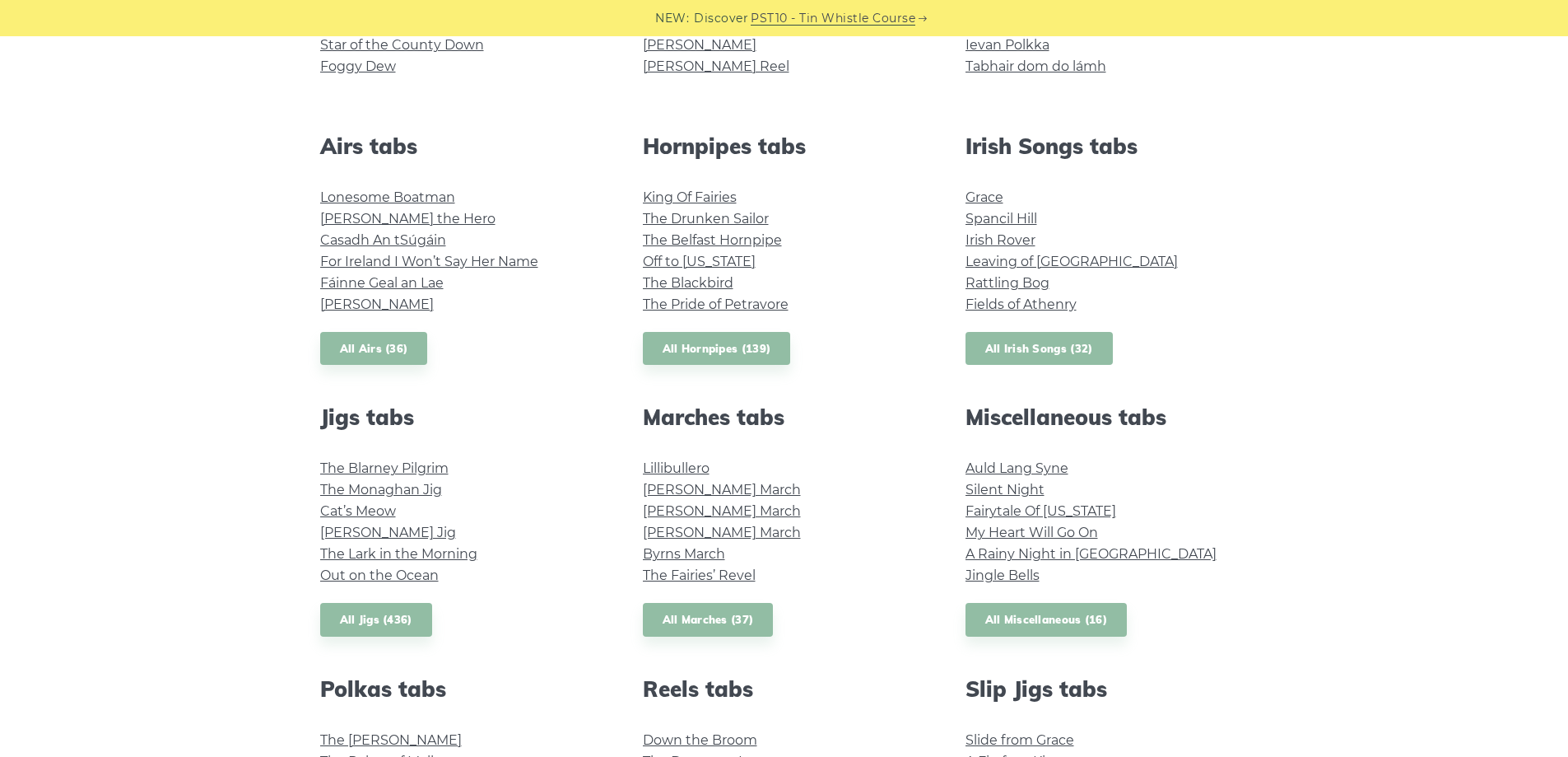
click at [1009, 344] on link "All Irish Songs (32)" at bounding box center [1039, 349] width 148 height 34
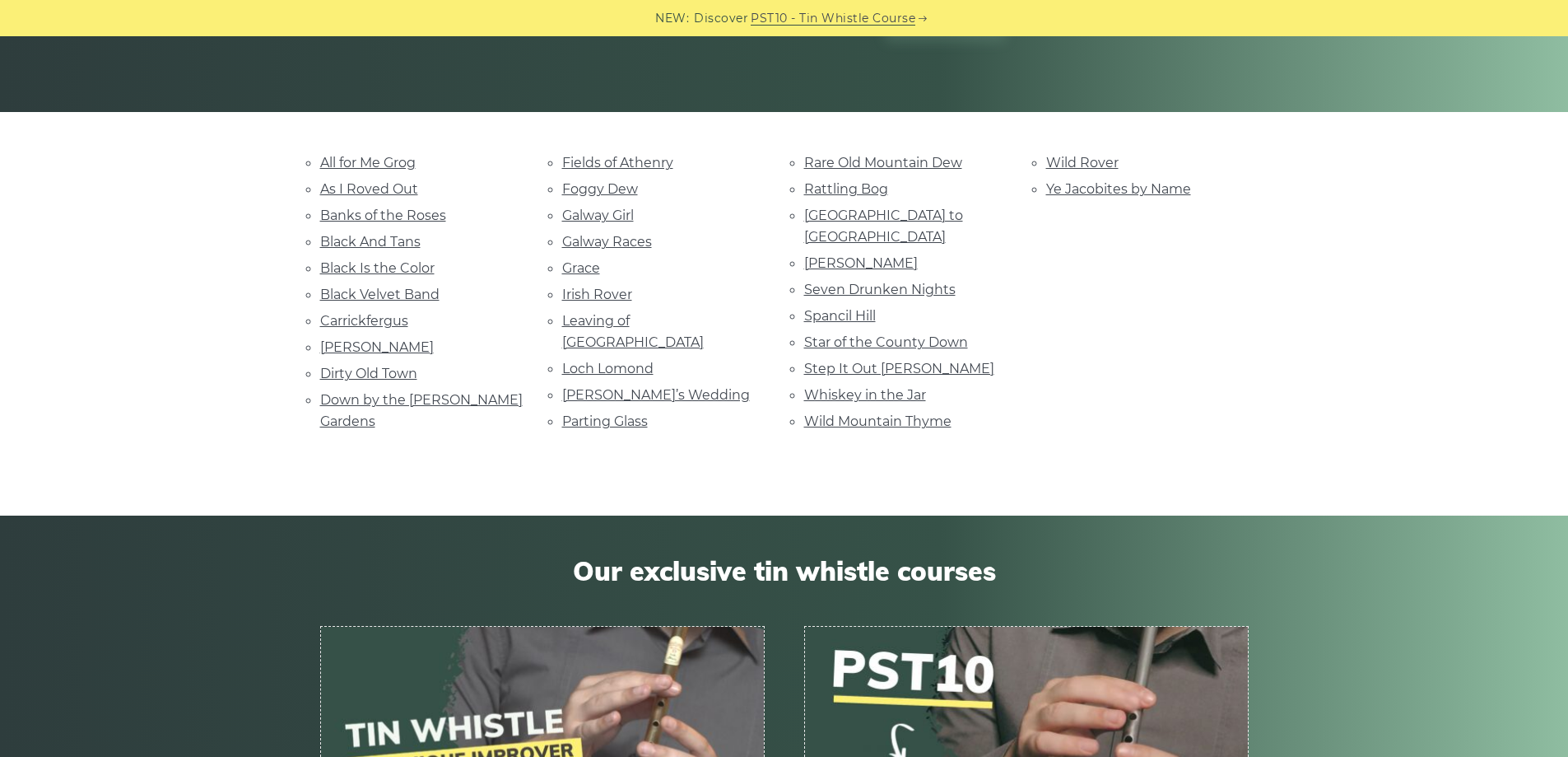
scroll to position [329, 0]
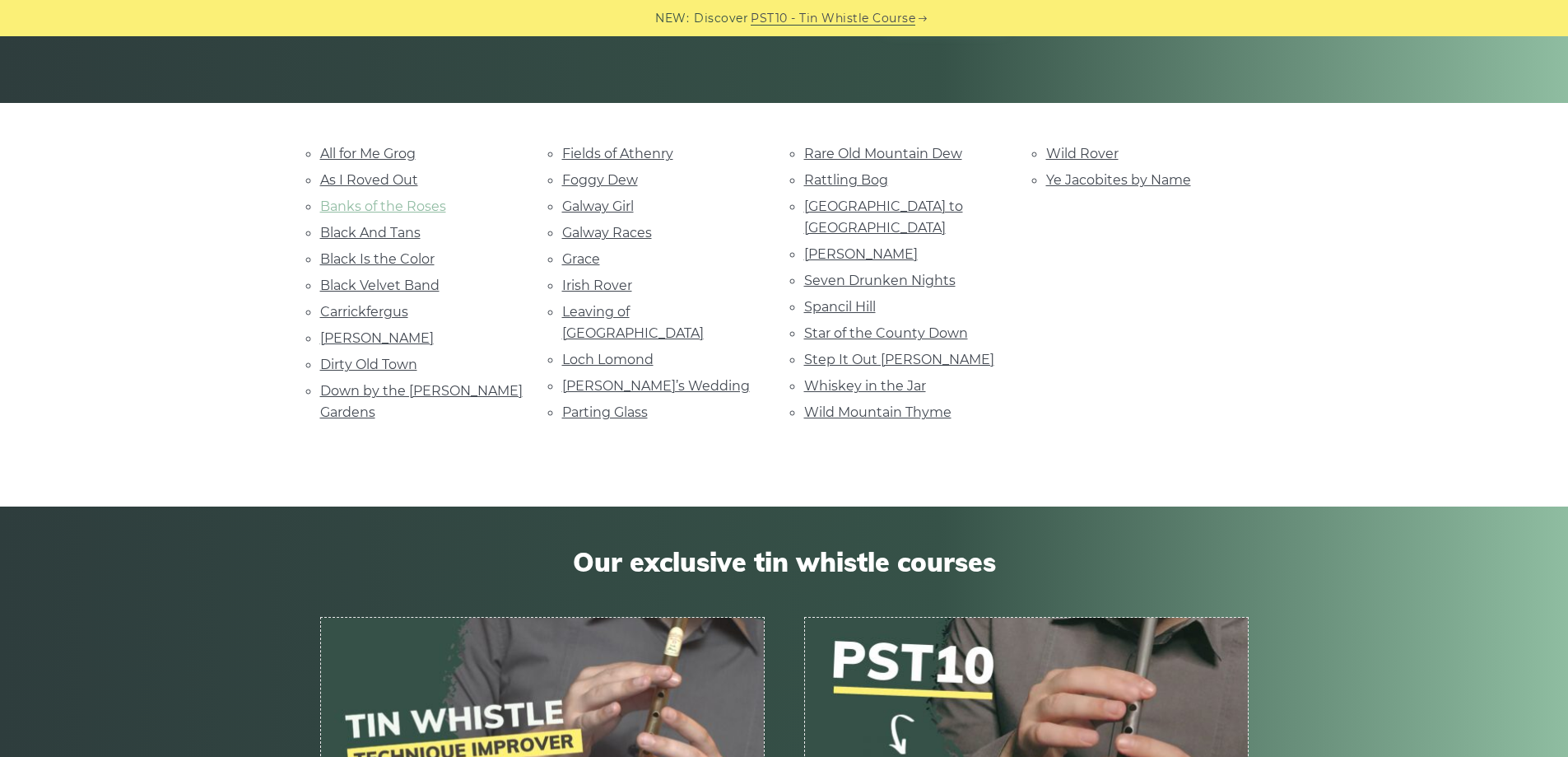
click at [420, 209] on link "Banks of the Roses" at bounding box center [383, 206] width 126 height 16
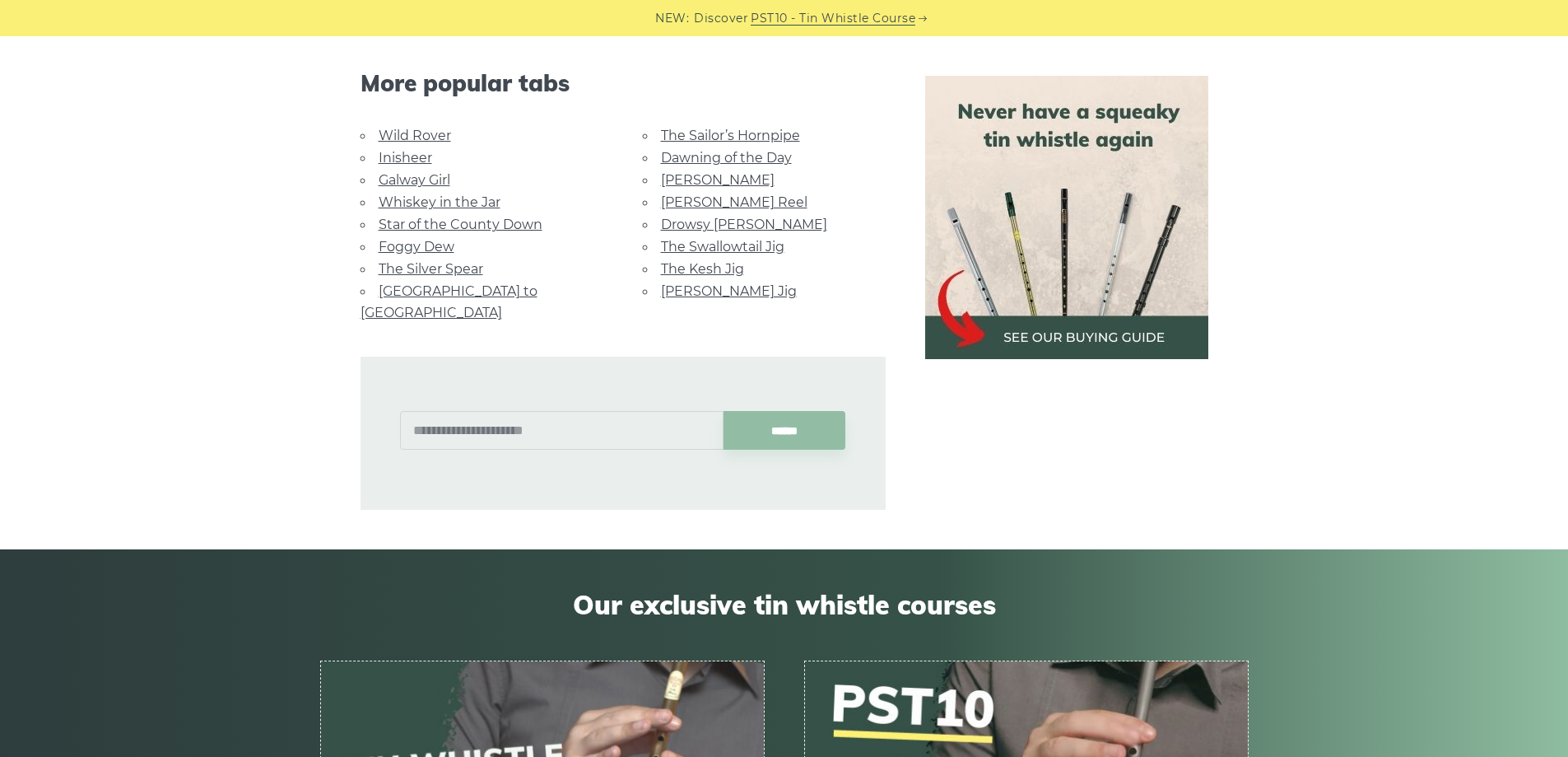
scroll to position [906, 0]
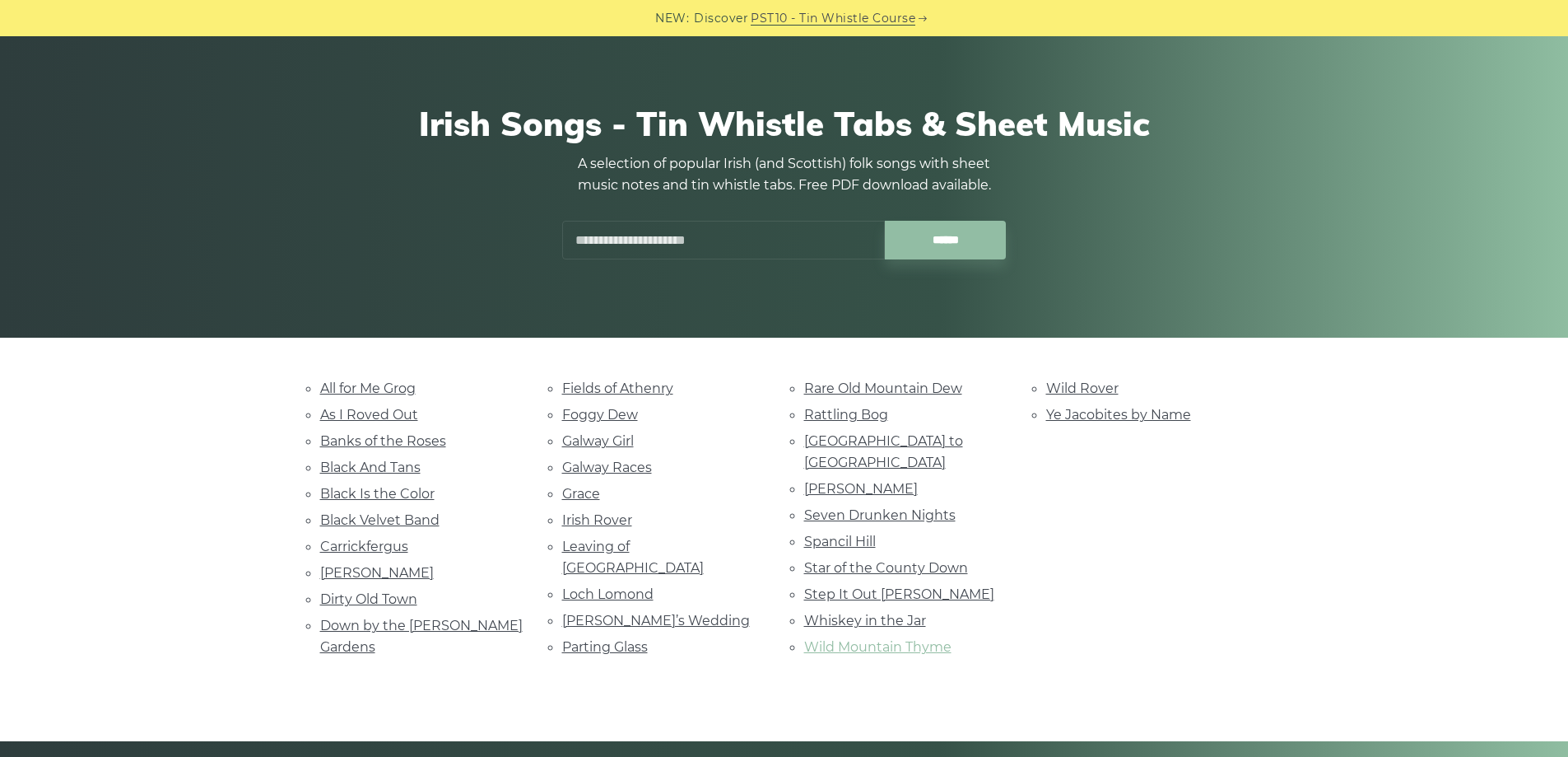
scroll to position [247, 0]
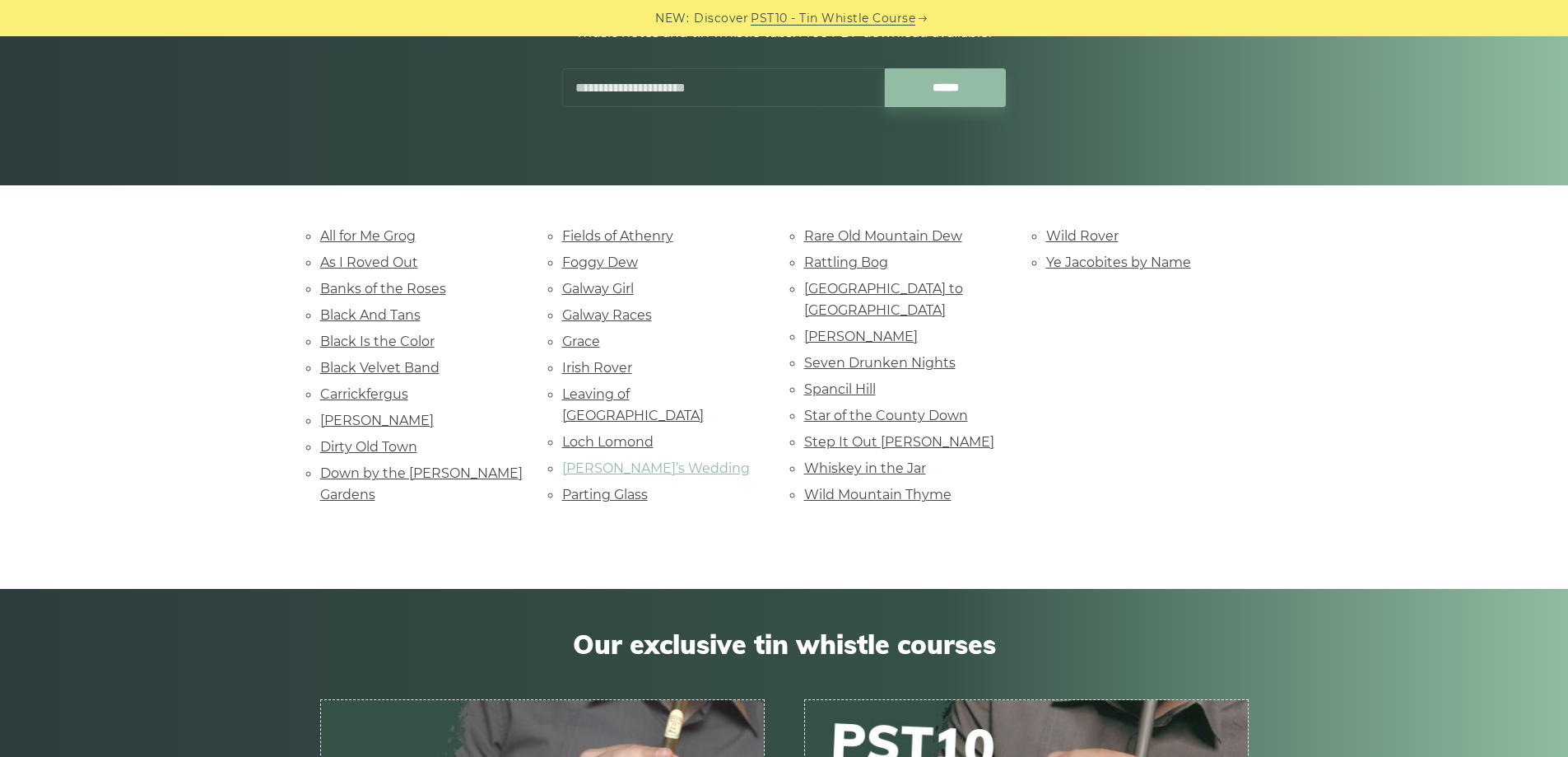
click at [650, 461] on link "[PERSON_NAME]’s Wedding" at bounding box center [656, 468] width 188 height 16
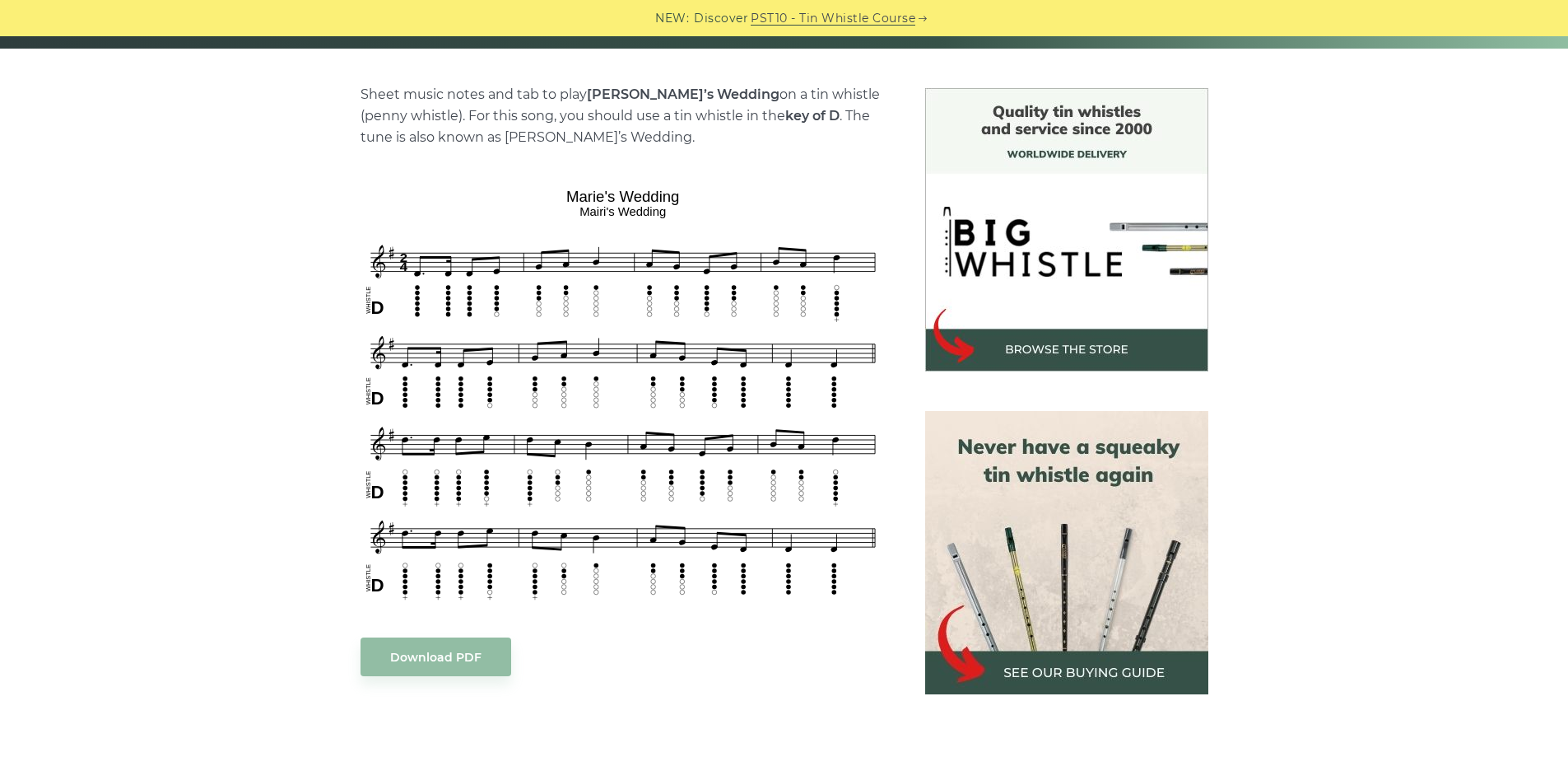
scroll to position [412, 0]
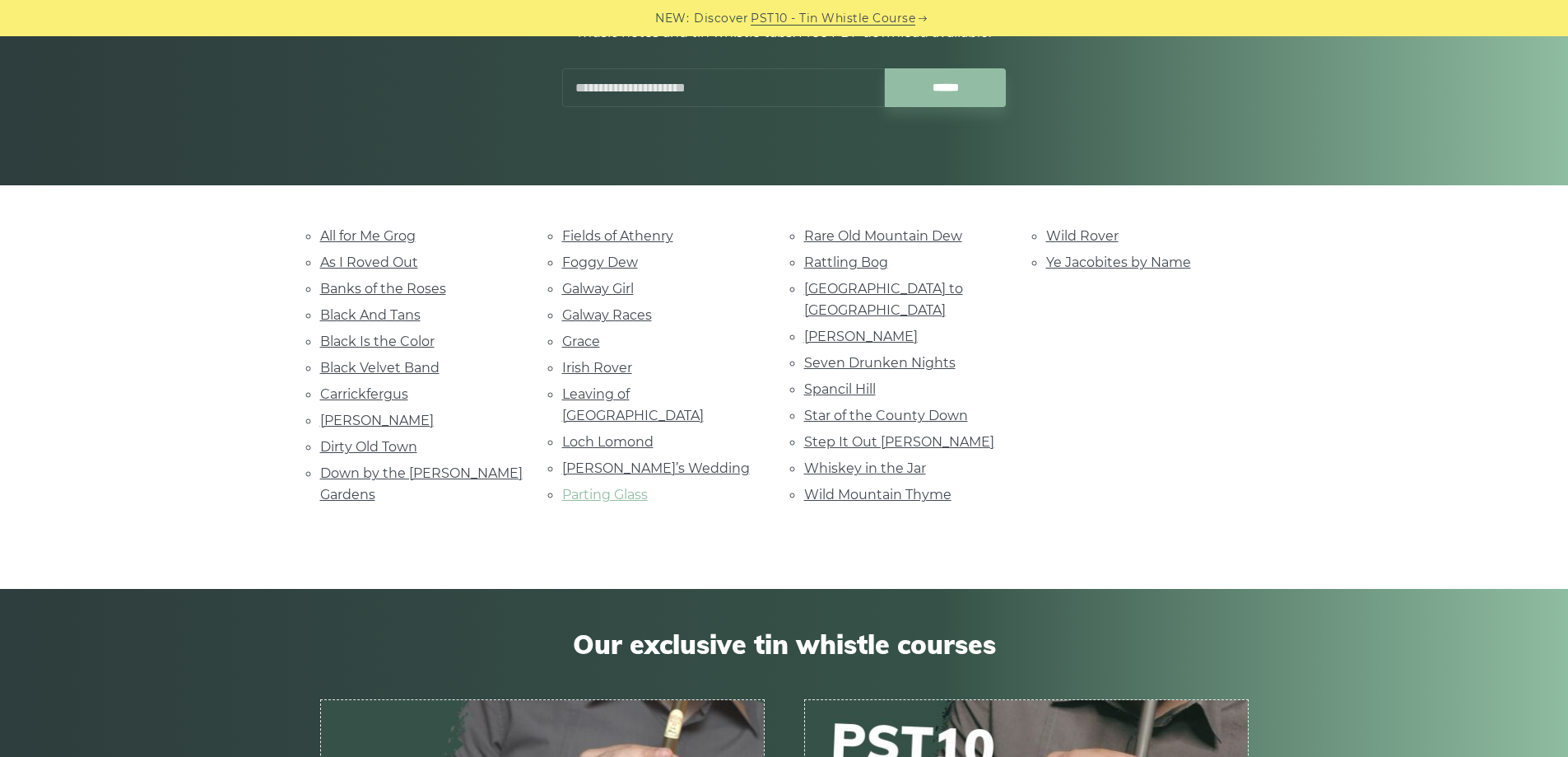
click at [614, 487] on link "Parting Glass" at bounding box center [606, 495] width 86 height 16
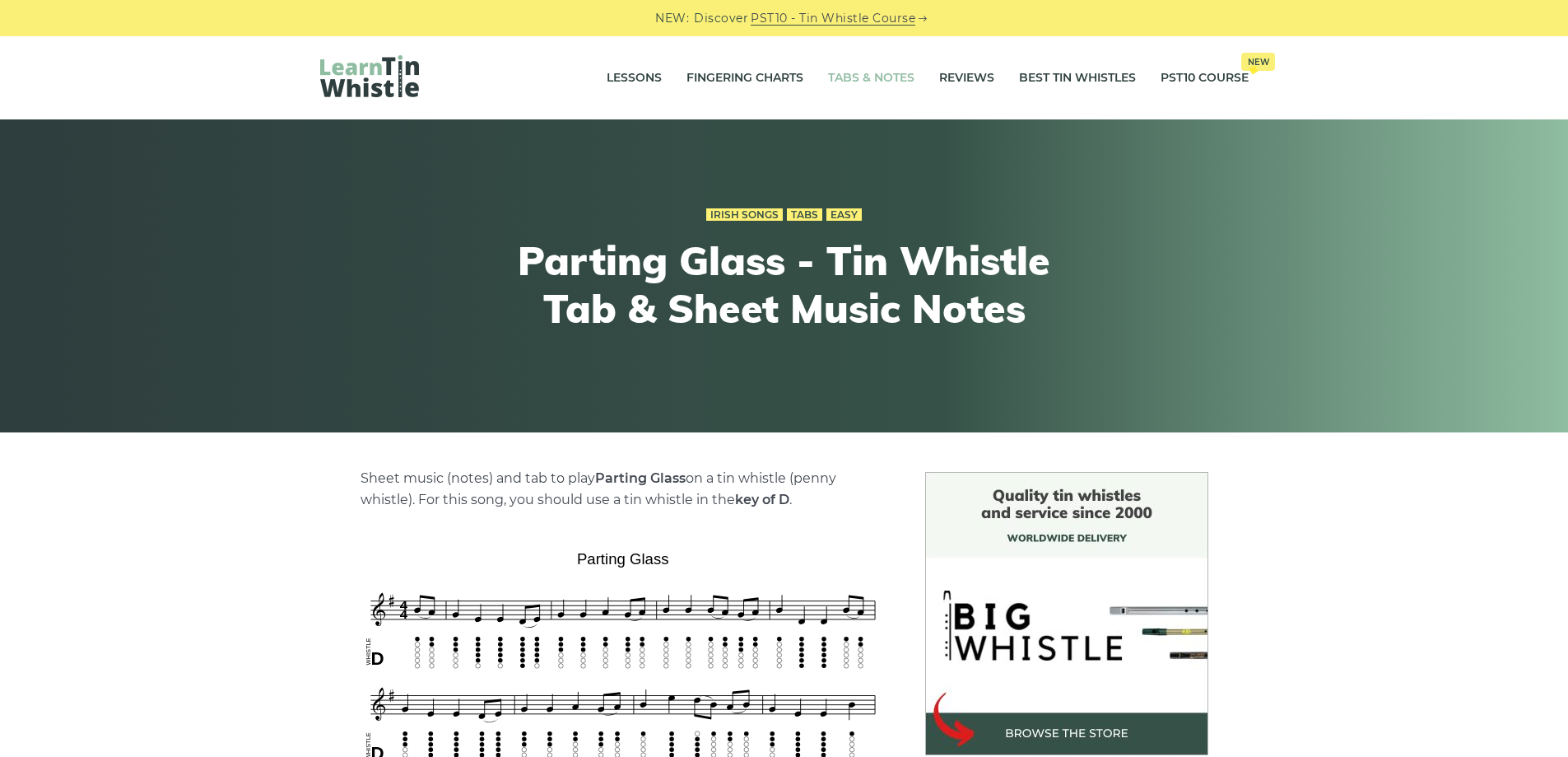
click at [872, 87] on link "Tabs & Notes" at bounding box center [871, 78] width 86 height 41
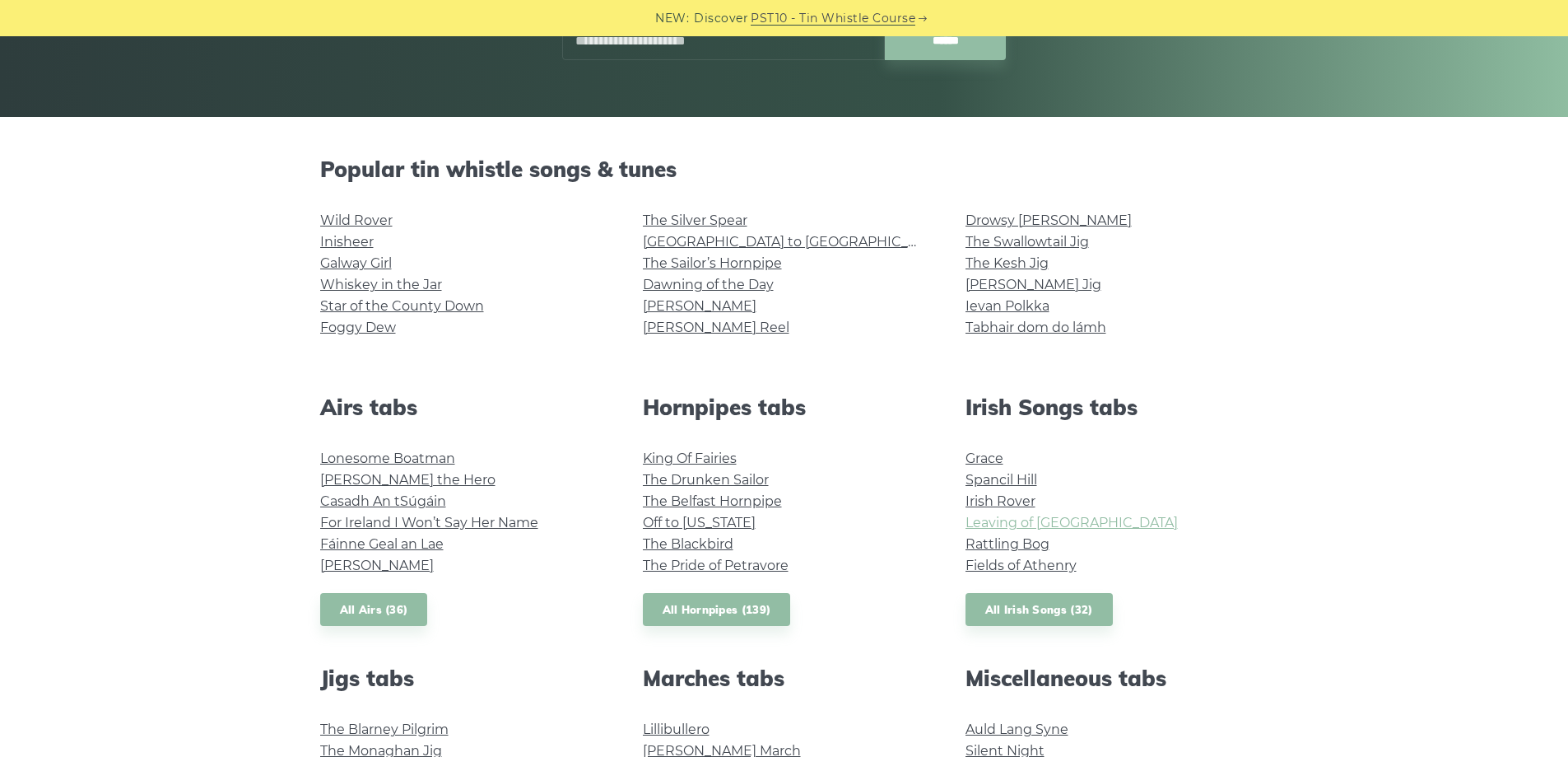
scroll to position [329, 0]
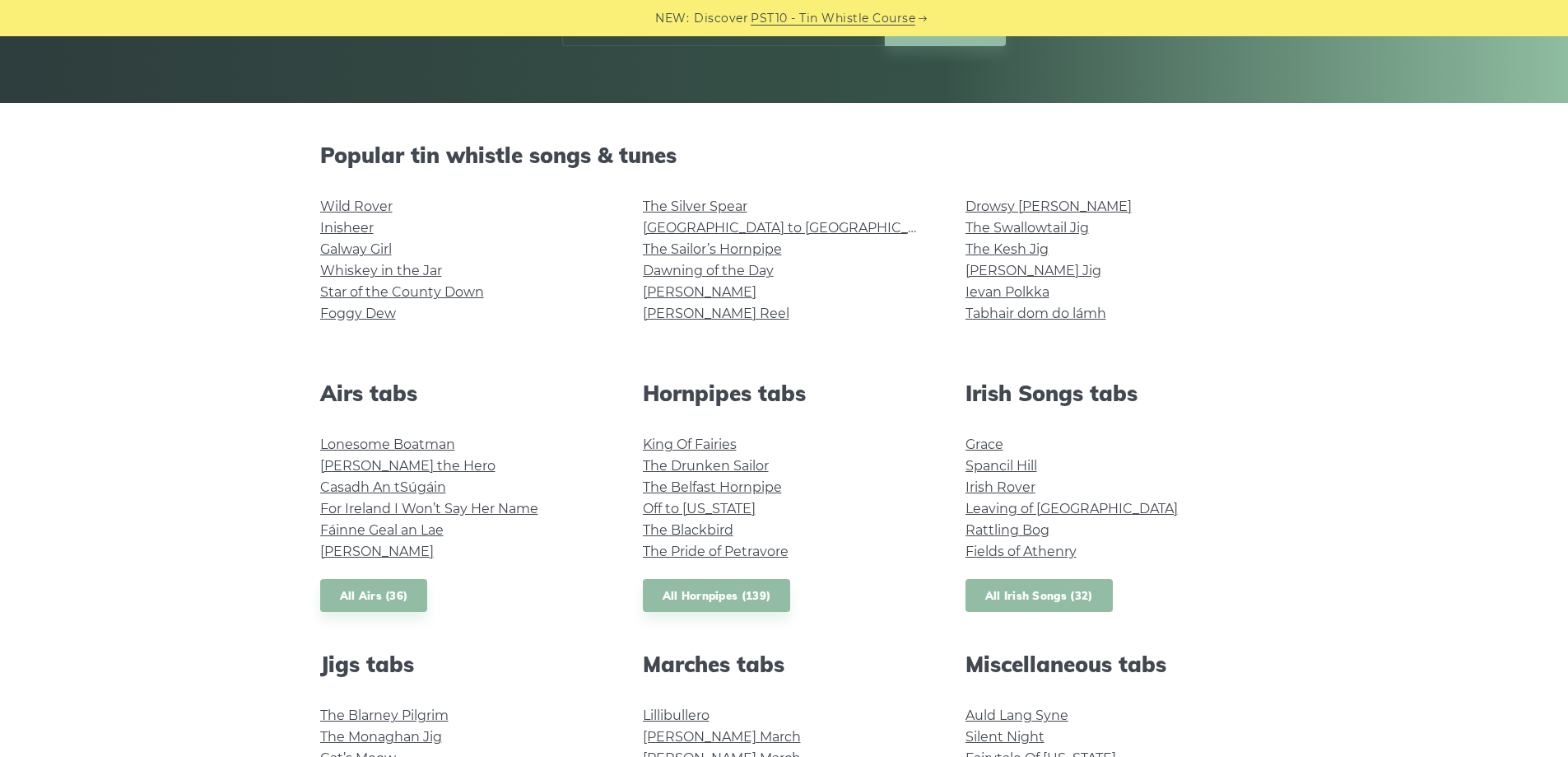
click at [1012, 598] on link "All Irish Songs (32)" at bounding box center [1039, 596] width 148 height 34
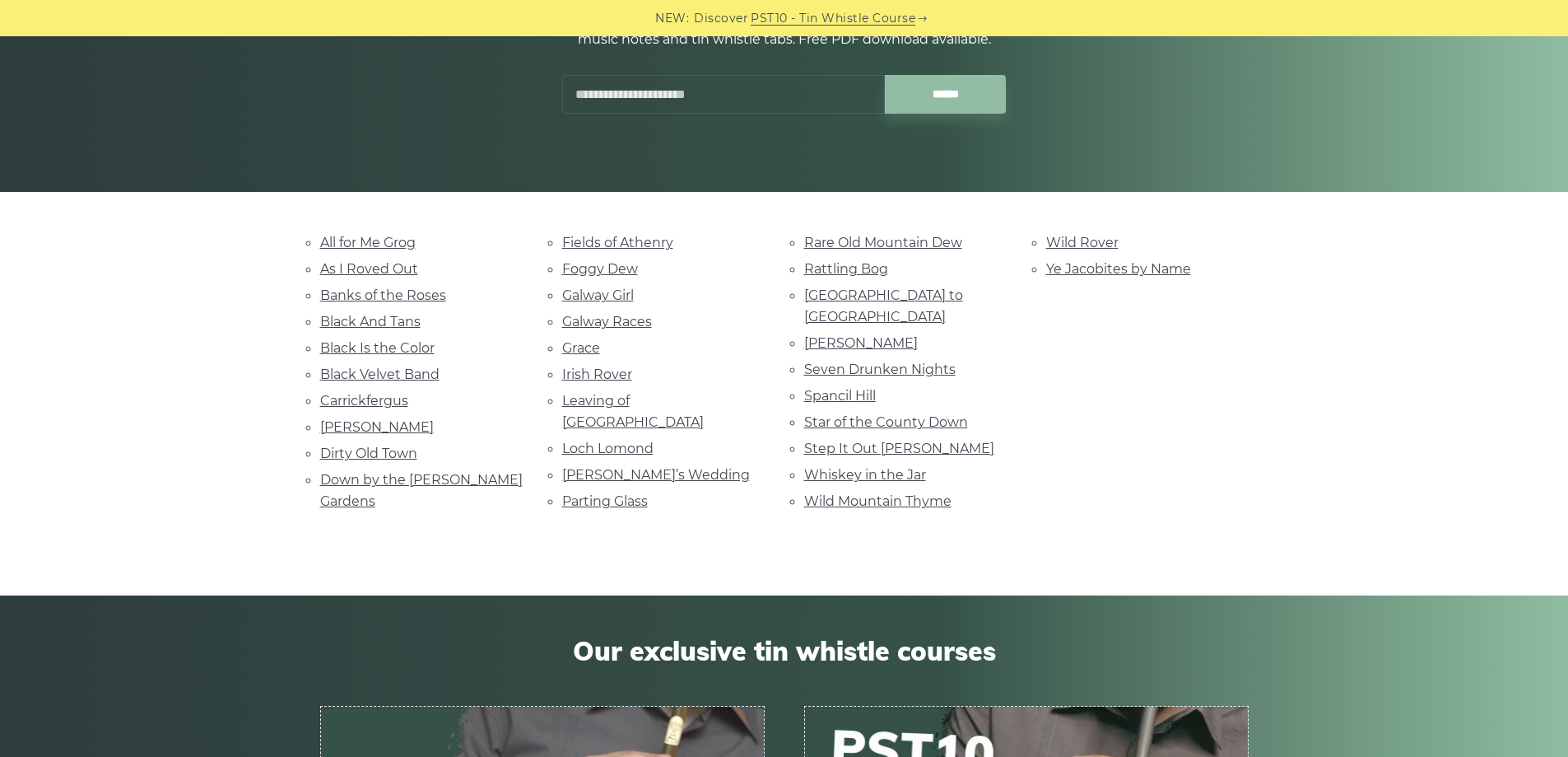
scroll to position [247, 0]
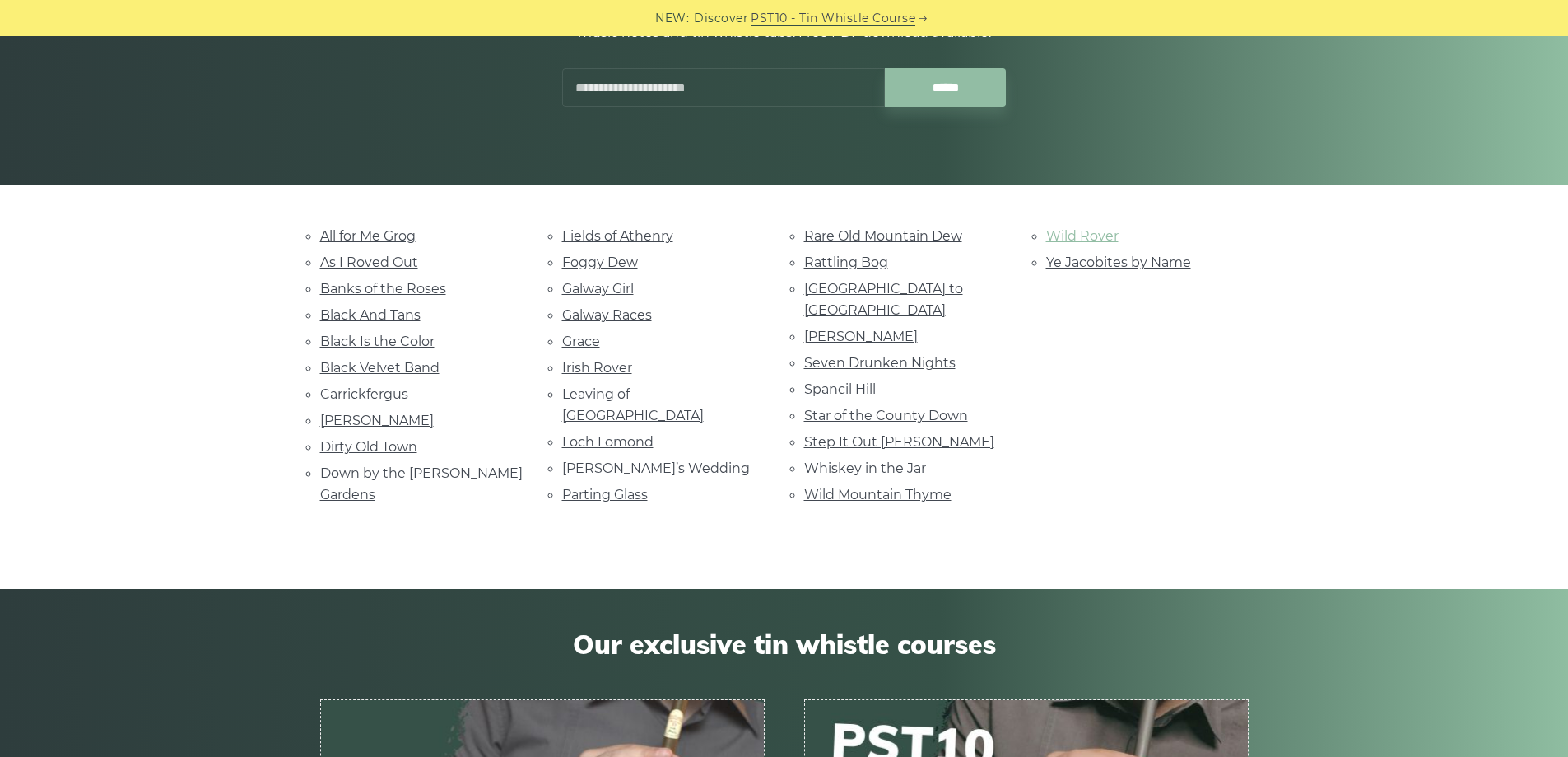
click at [1082, 233] on link "Wild Rover" at bounding box center [1082, 235] width 73 height 16
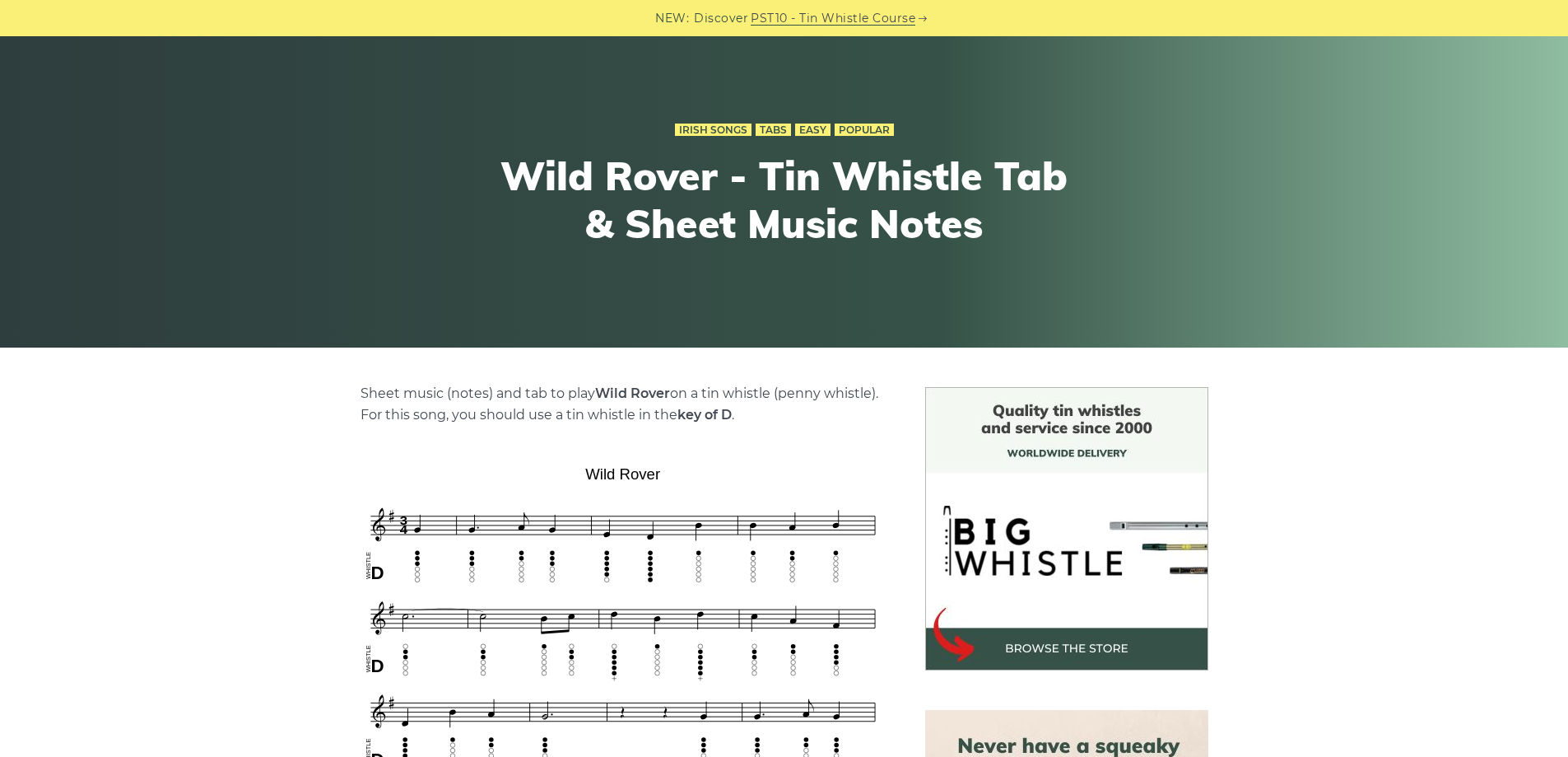
scroll to position [83, 0]
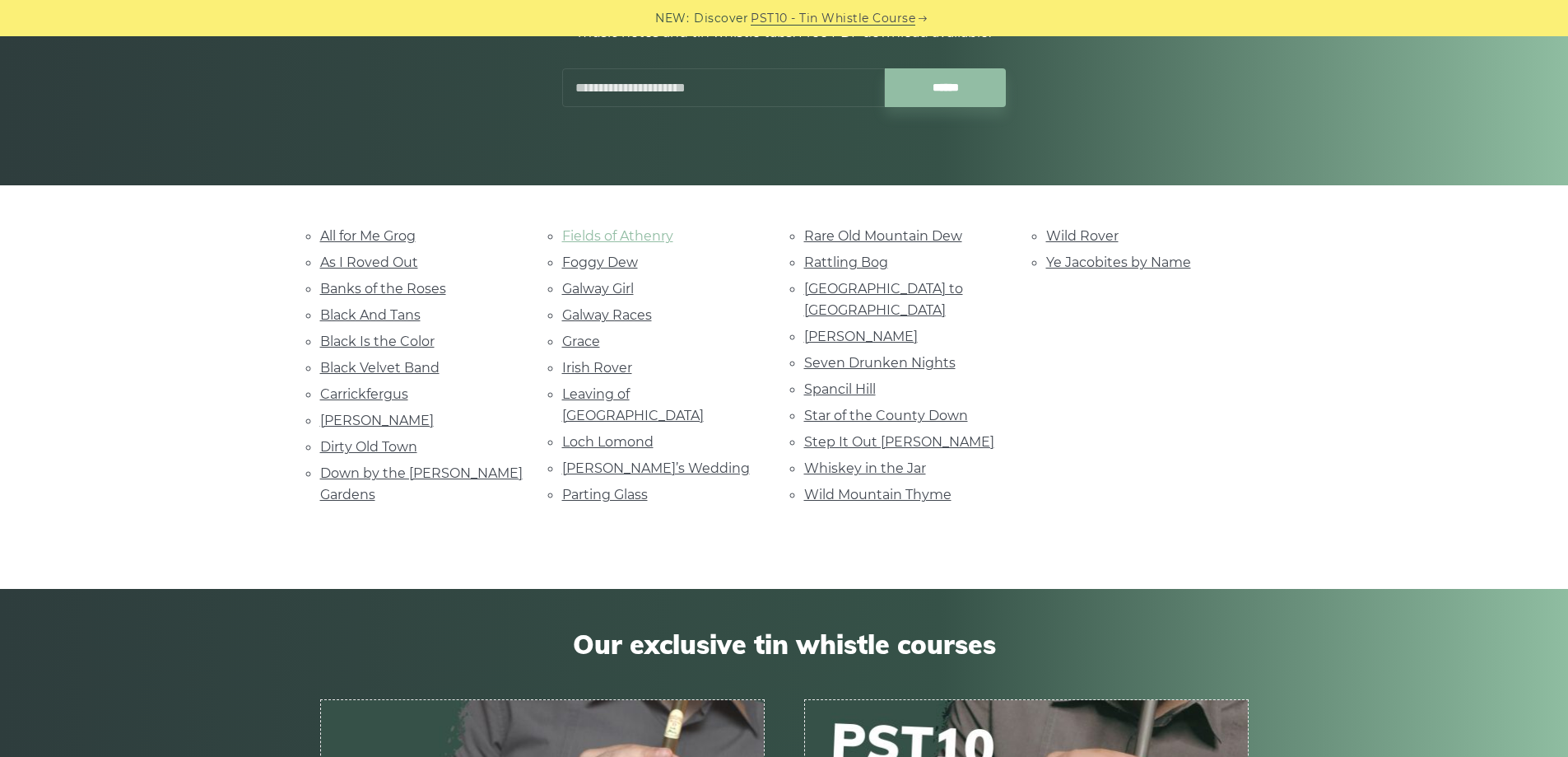
click at [634, 241] on link "Fields of Athenry" at bounding box center [618, 235] width 111 height 16
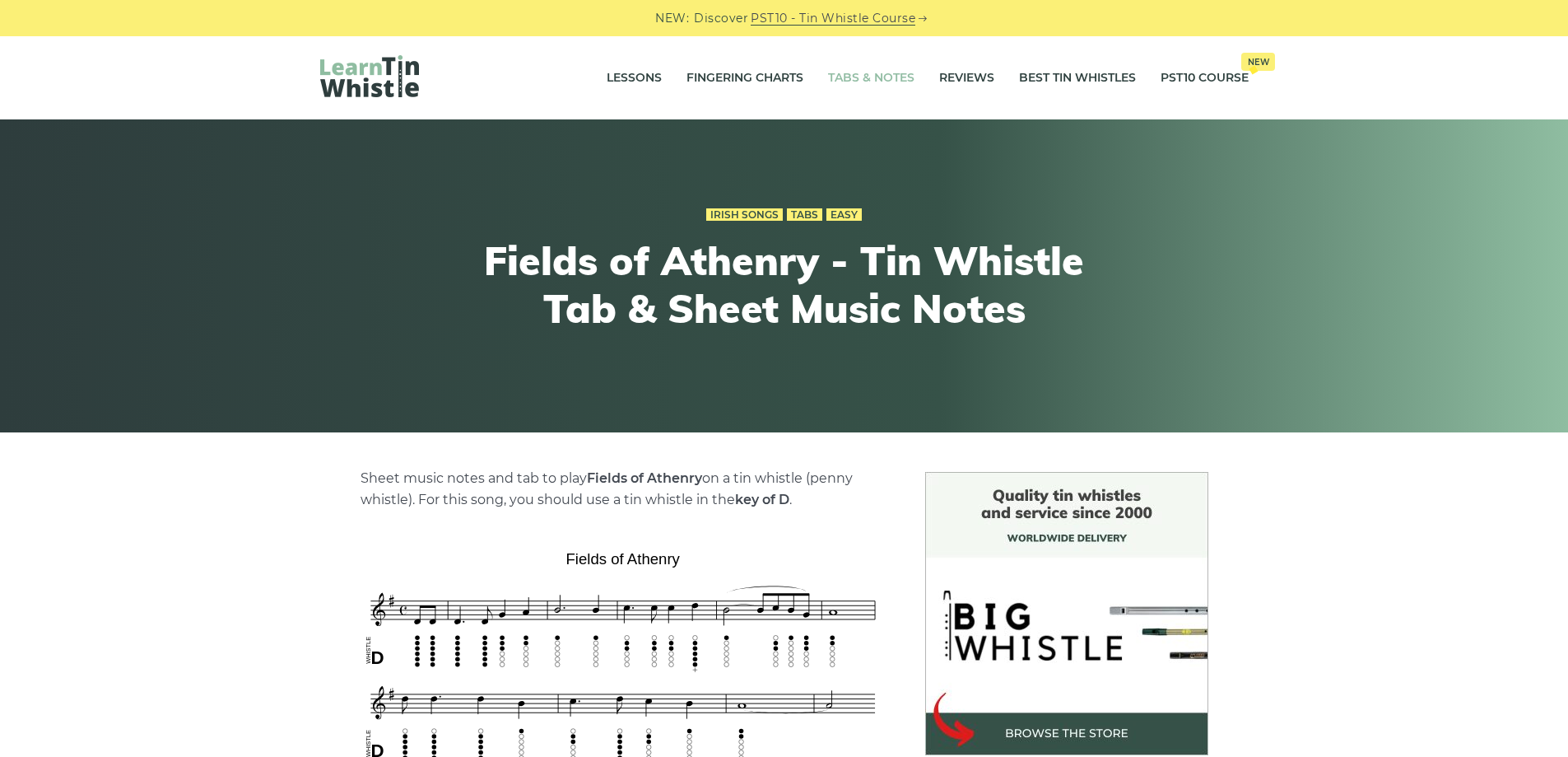
click at [870, 68] on link "Tabs & Notes" at bounding box center [871, 78] width 86 height 41
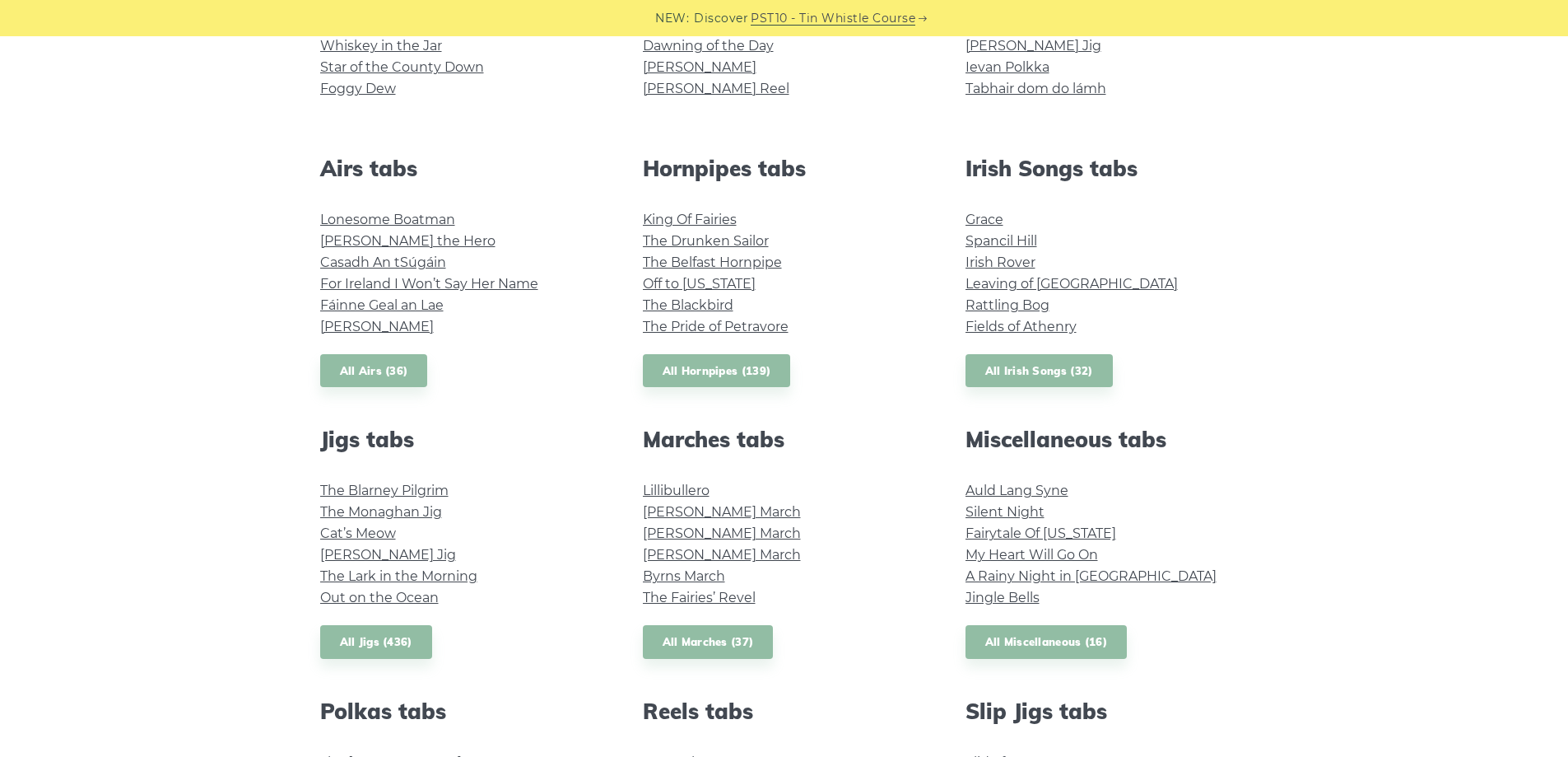
scroll to position [741, 0]
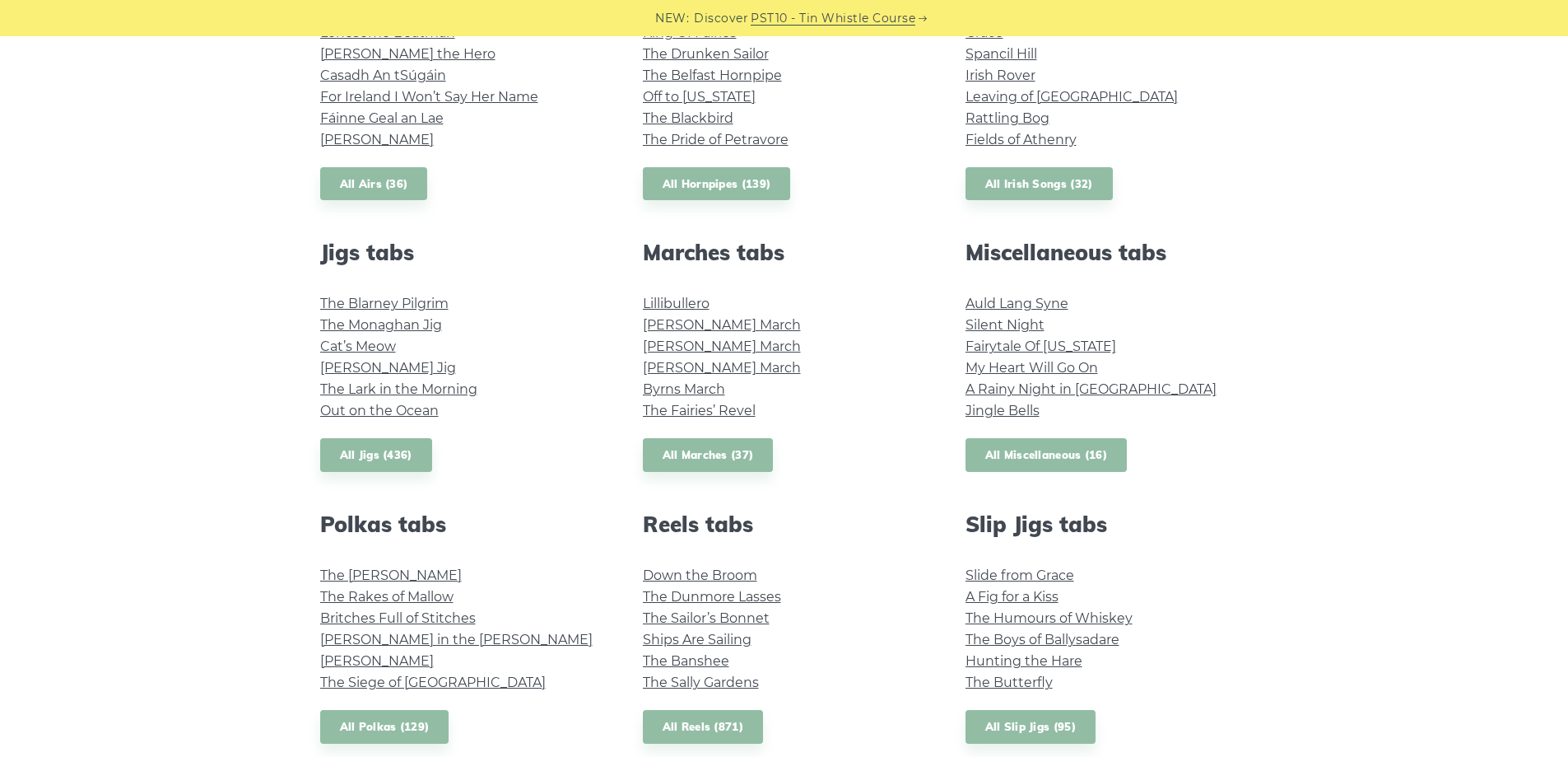
click at [1025, 450] on link "All Miscellaneous (16)" at bounding box center [1047, 455] width 162 height 34
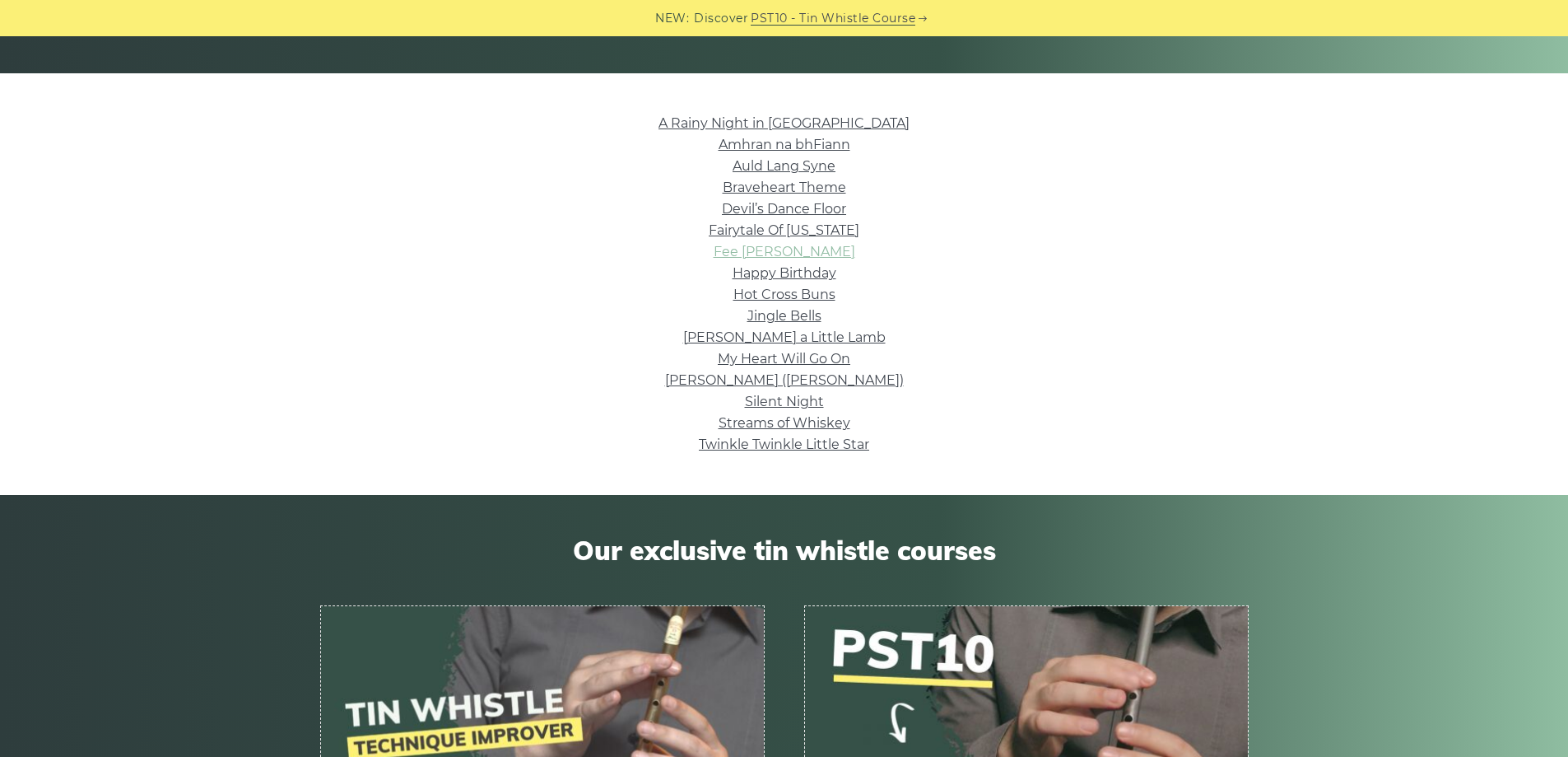
scroll to position [329, 0]
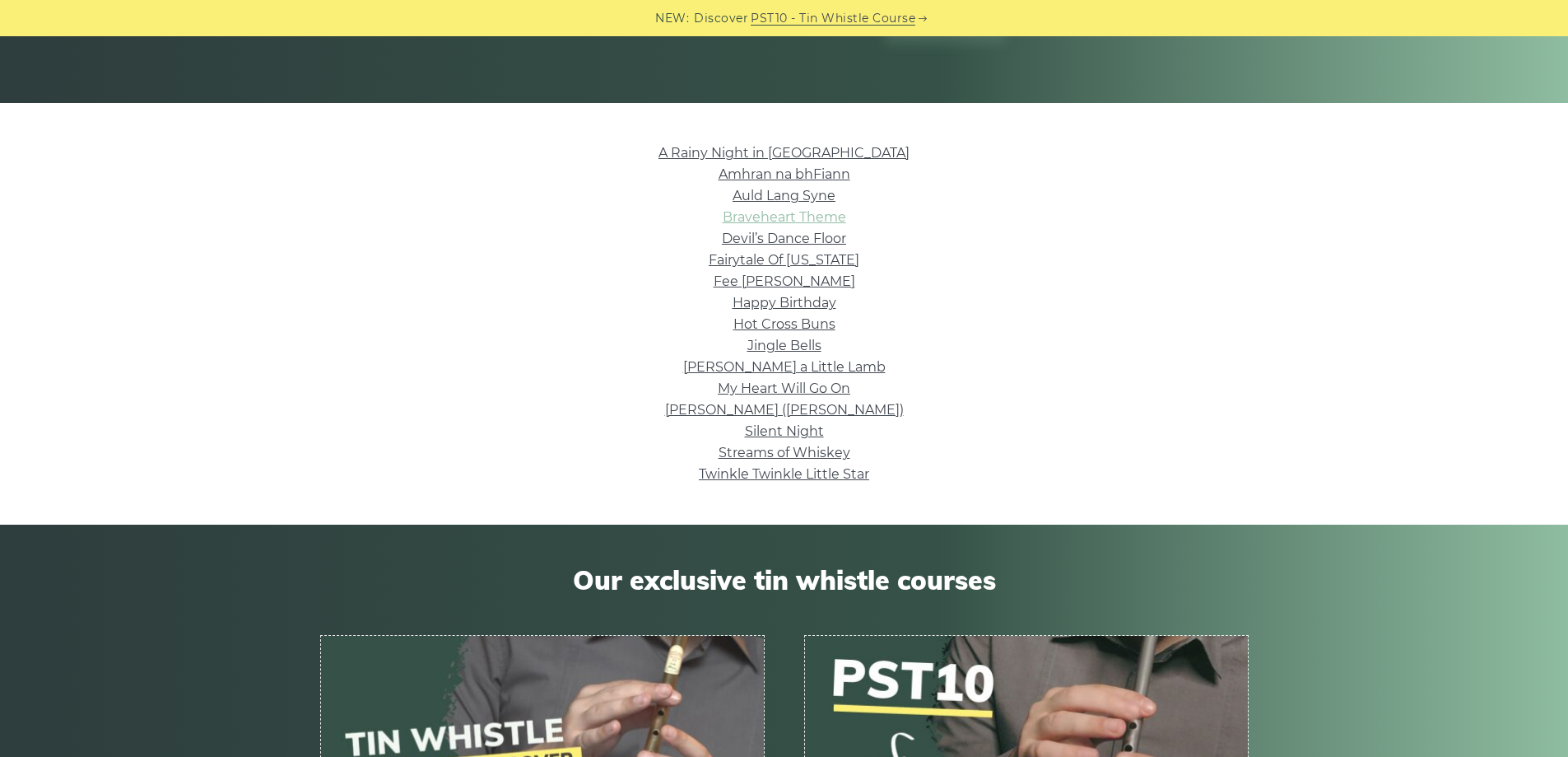
click at [827, 222] on link "Braveheart Theme" at bounding box center [784, 217] width 123 height 16
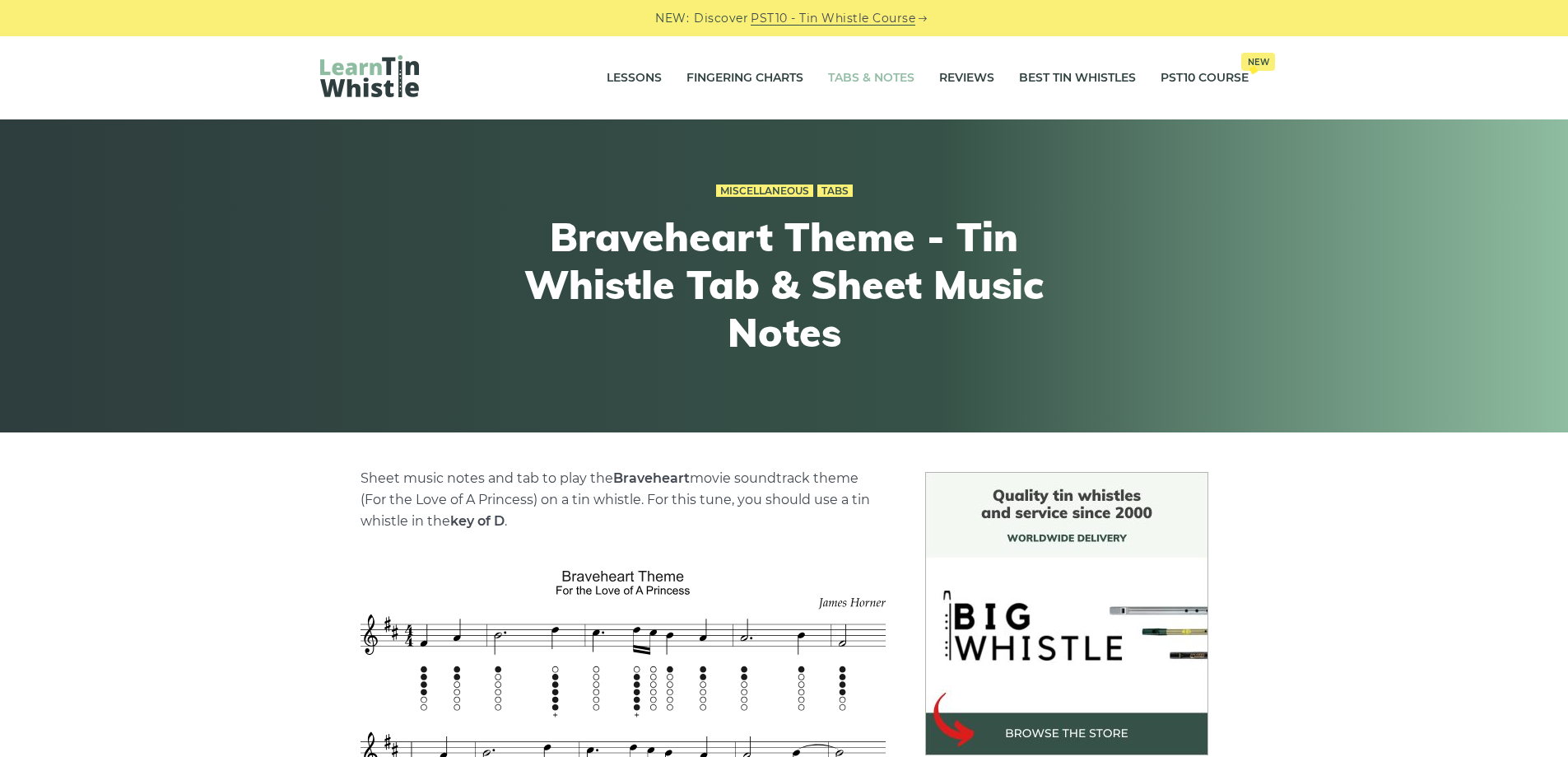
click at [840, 83] on link "Tabs & Notes" at bounding box center [871, 78] width 86 height 41
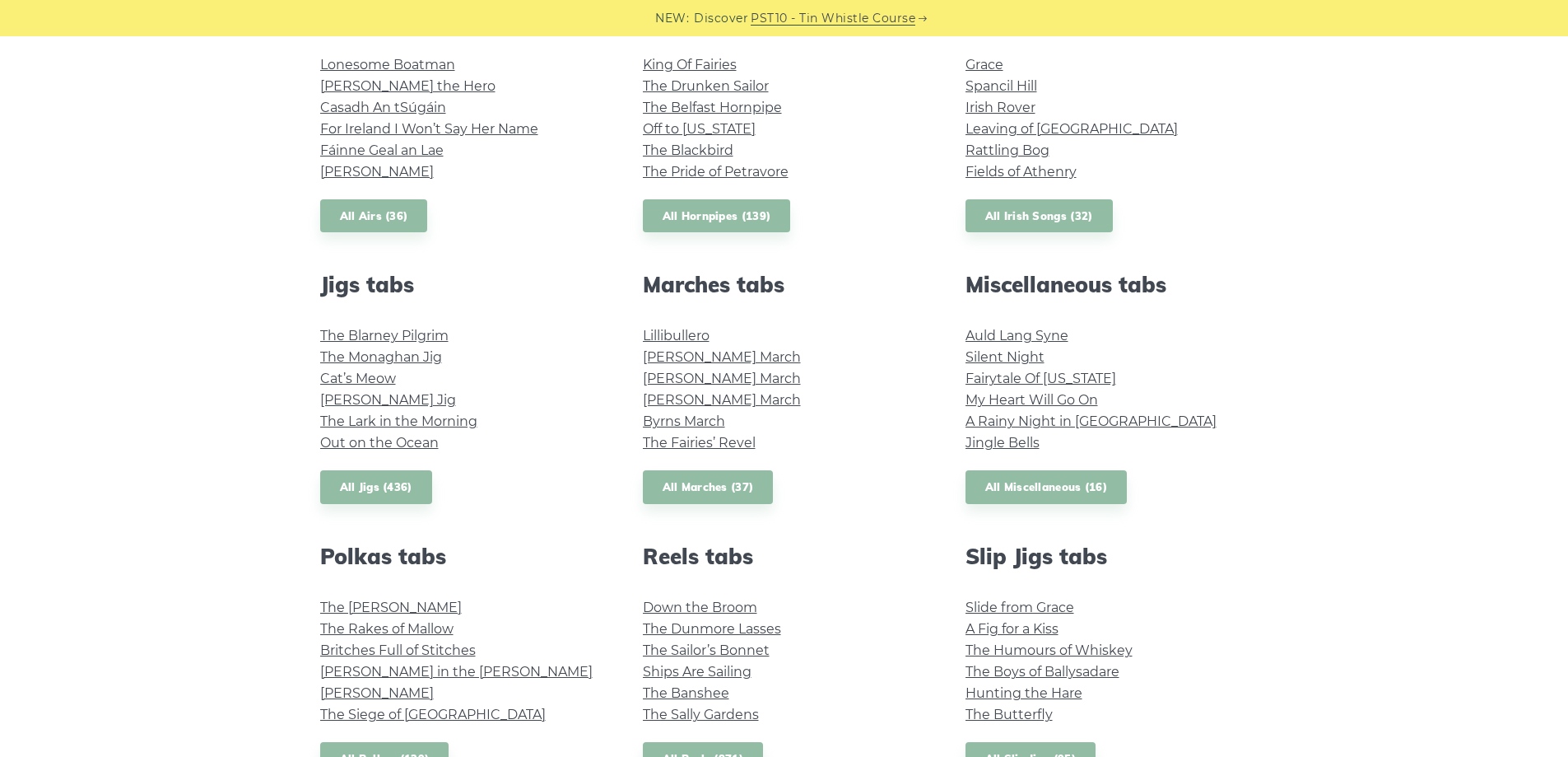
scroll to position [741, 0]
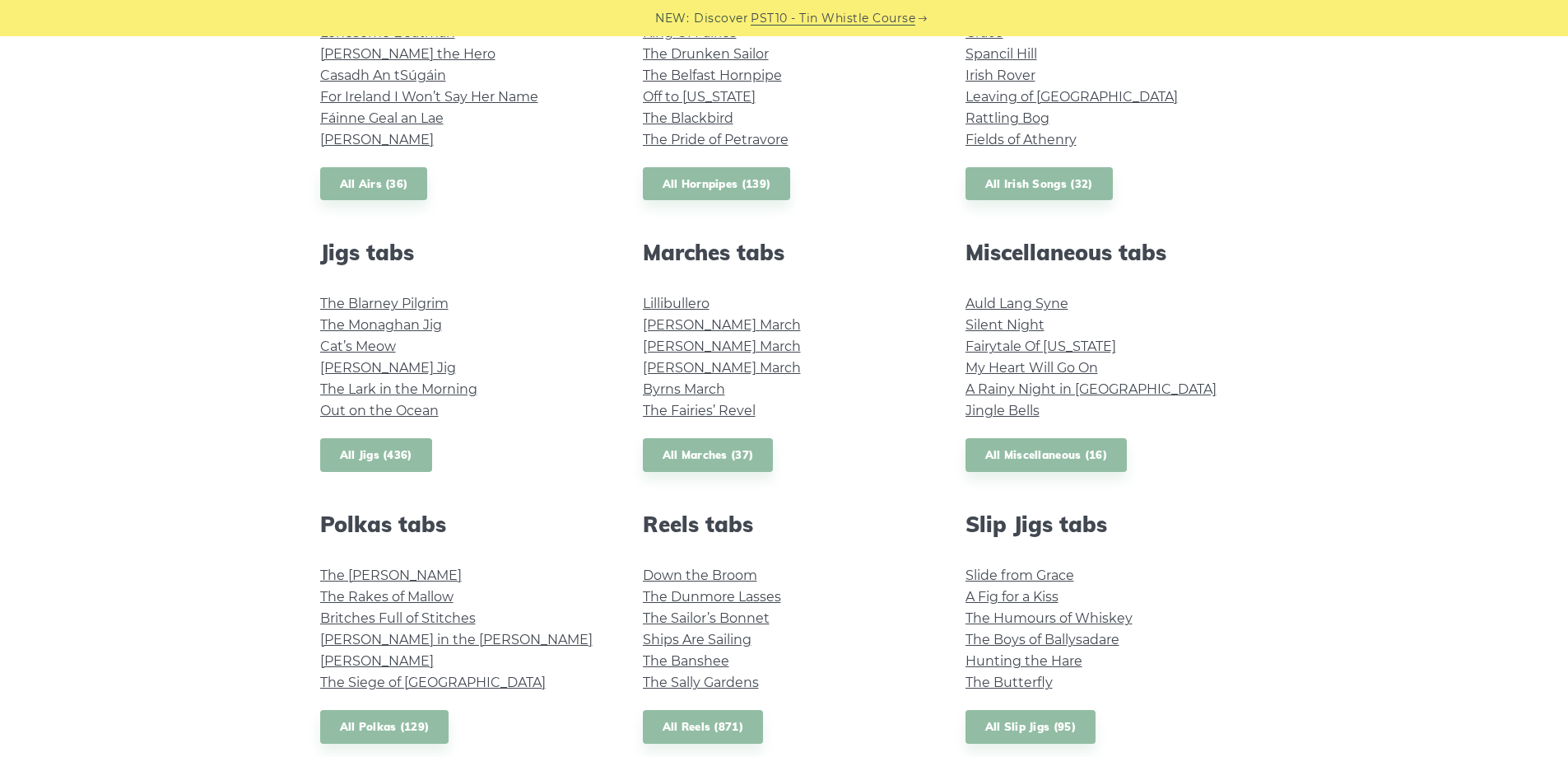
click at [354, 447] on link "All Jigs (436)" at bounding box center [376, 455] width 112 height 34
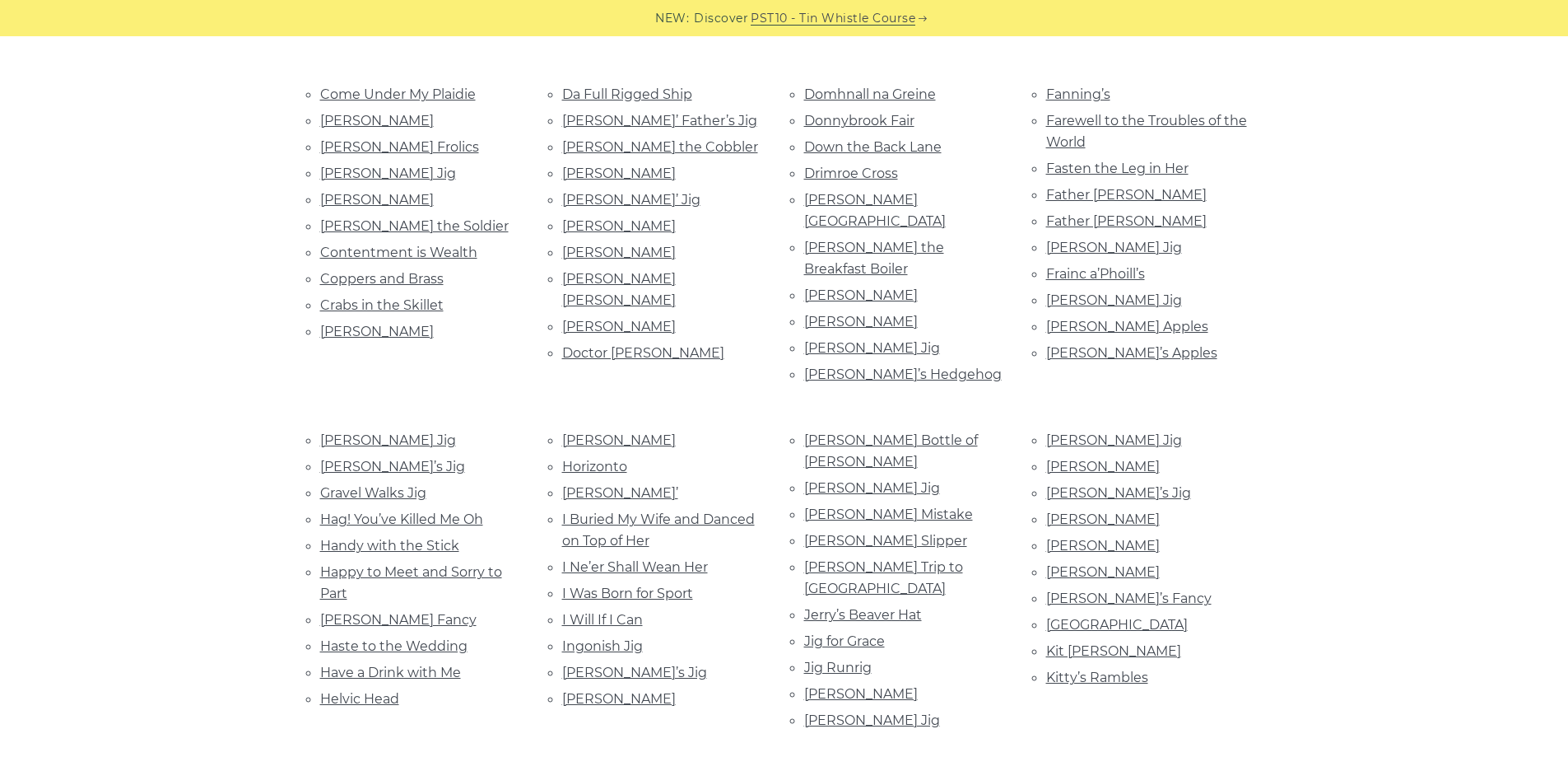
scroll to position [576, 0]
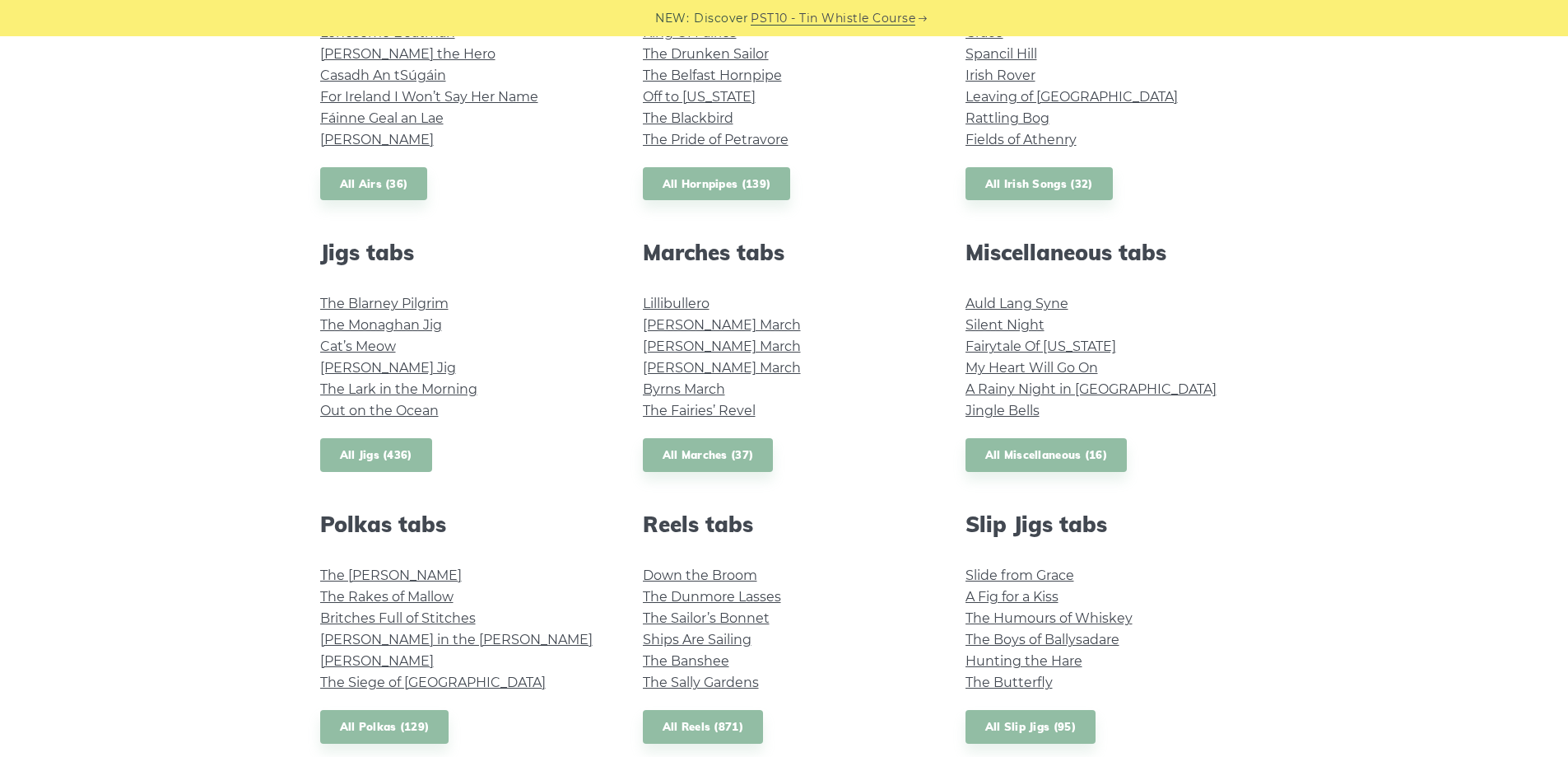
click at [387, 450] on link "All Jigs (436)" at bounding box center [376, 455] width 112 height 34
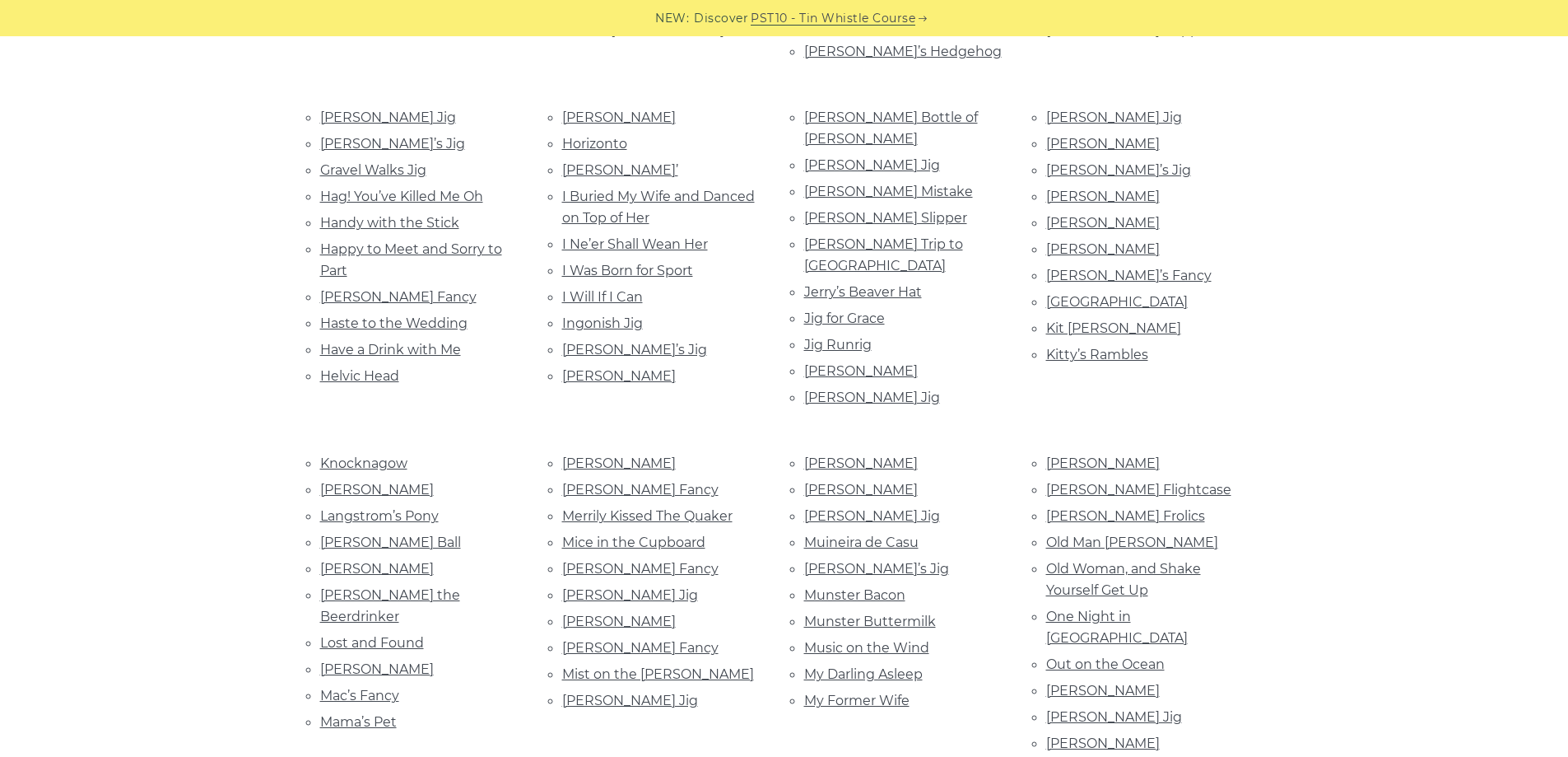
scroll to position [824, 0]
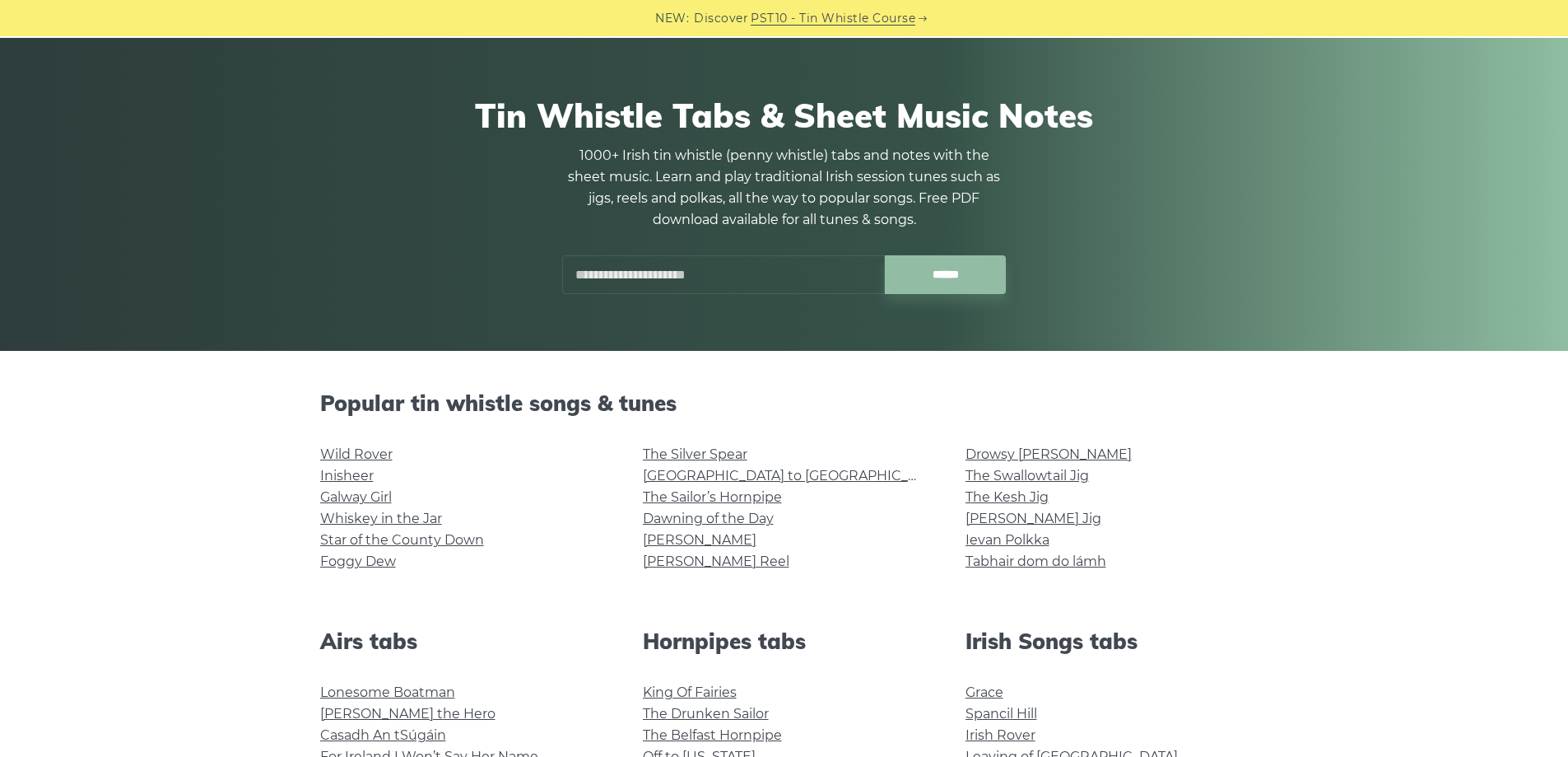
scroll to position [247, 0]
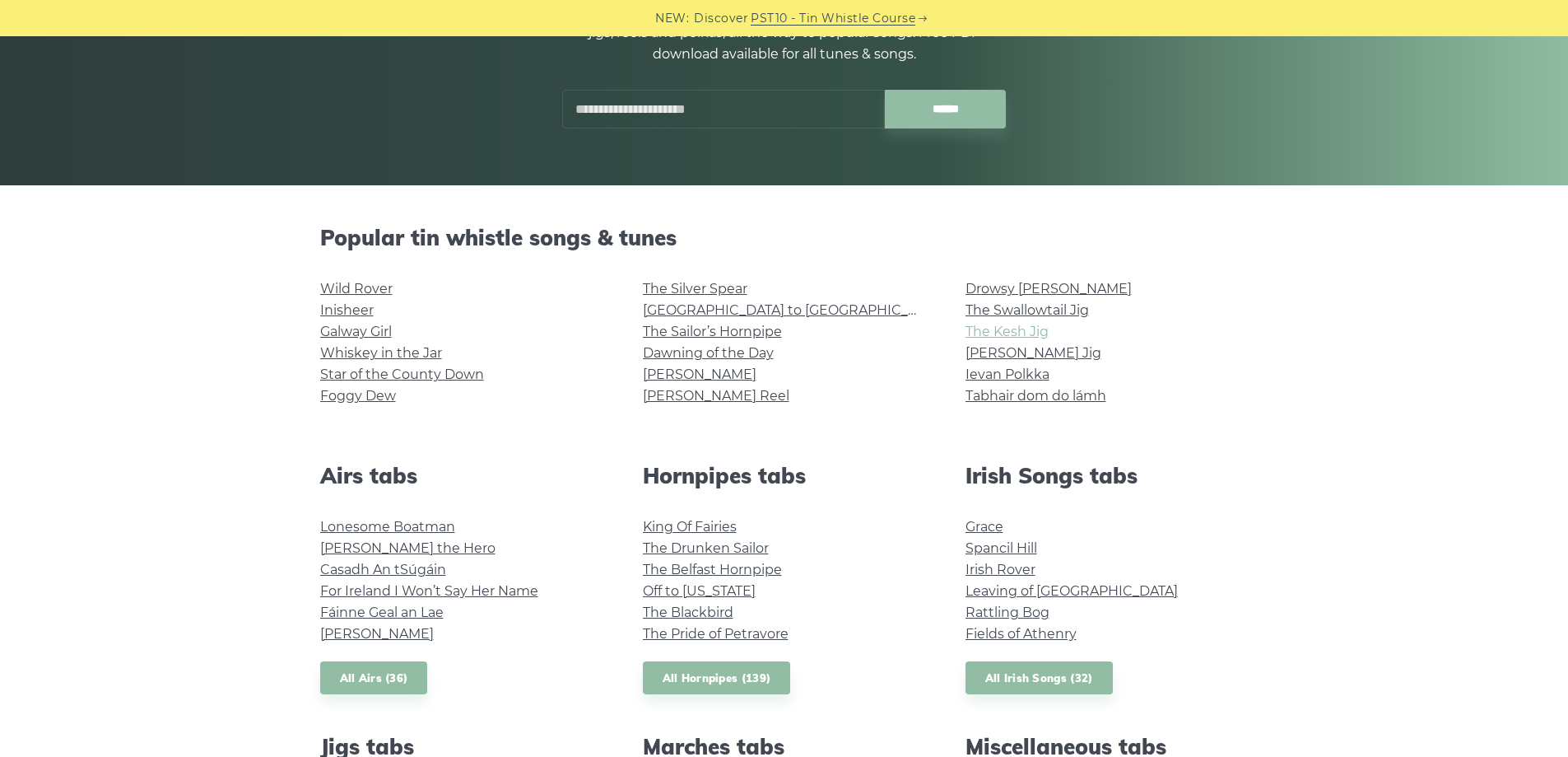
click at [990, 331] on link "The Kesh Jig" at bounding box center [1007, 332] width 84 height 16
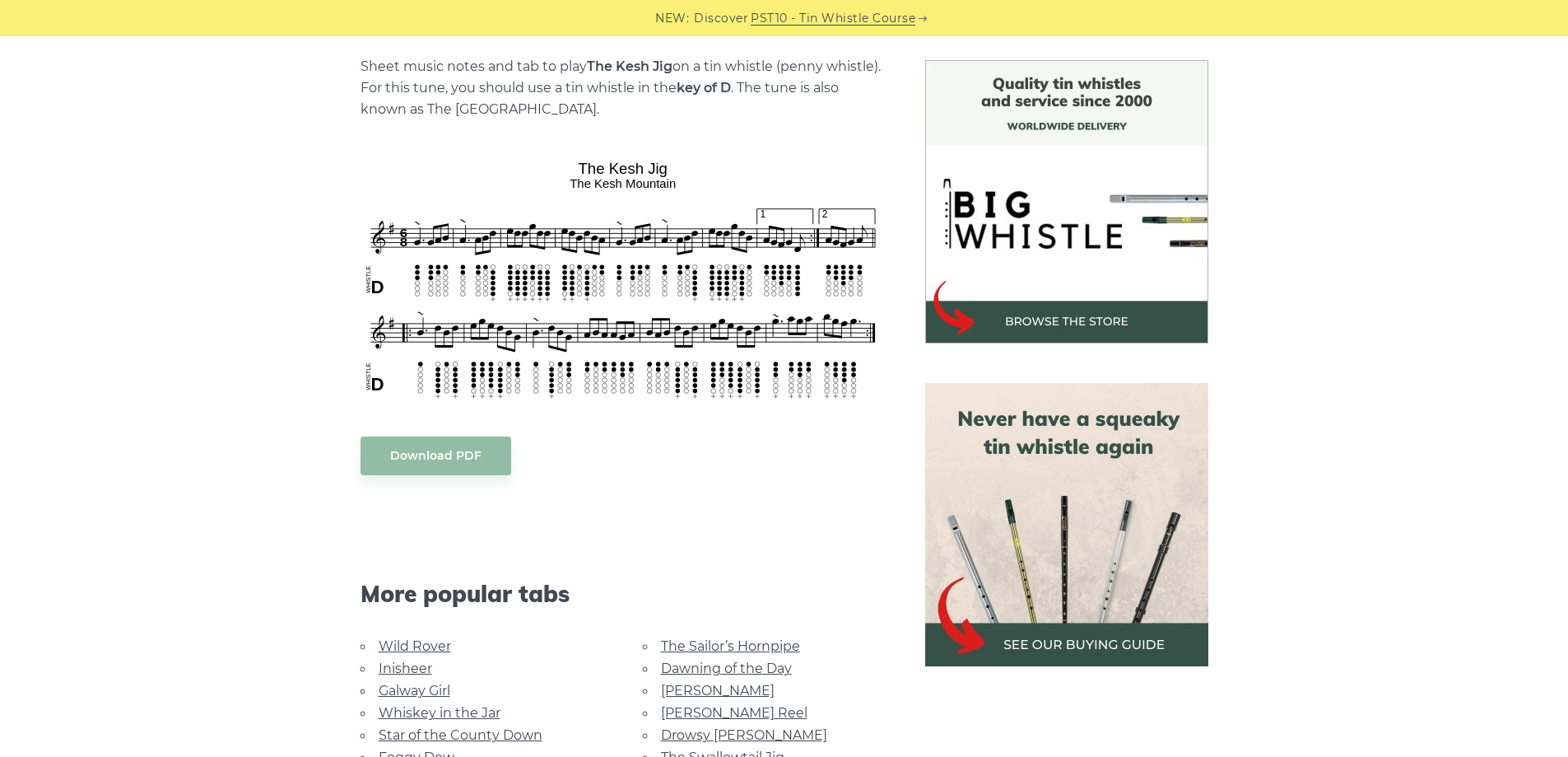
scroll to position [329, 0]
